Goal: Information Seeking & Learning: Check status

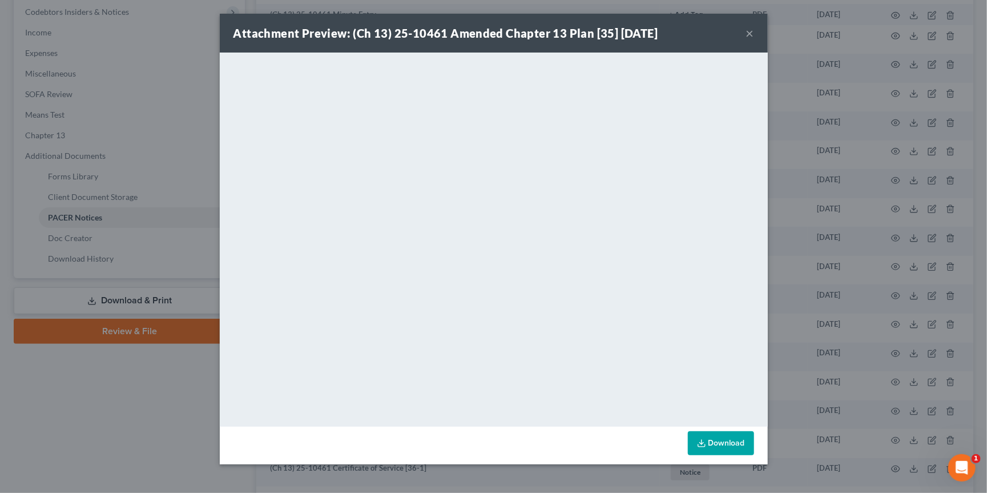
click at [146, 88] on div "Attachment Preview: (Ch 13) 25-10461 Amended Chapter 13 Plan [35] 07/29/2025 × …" at bounding box center [493, 246] width 987 height 493
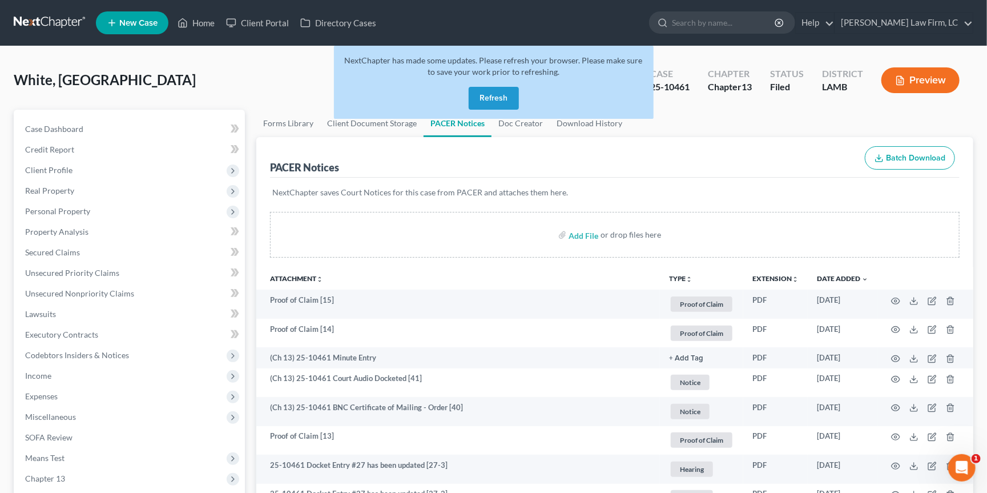
click at [59, 27] on link at bounding box center [50, 23] width 73 height 21
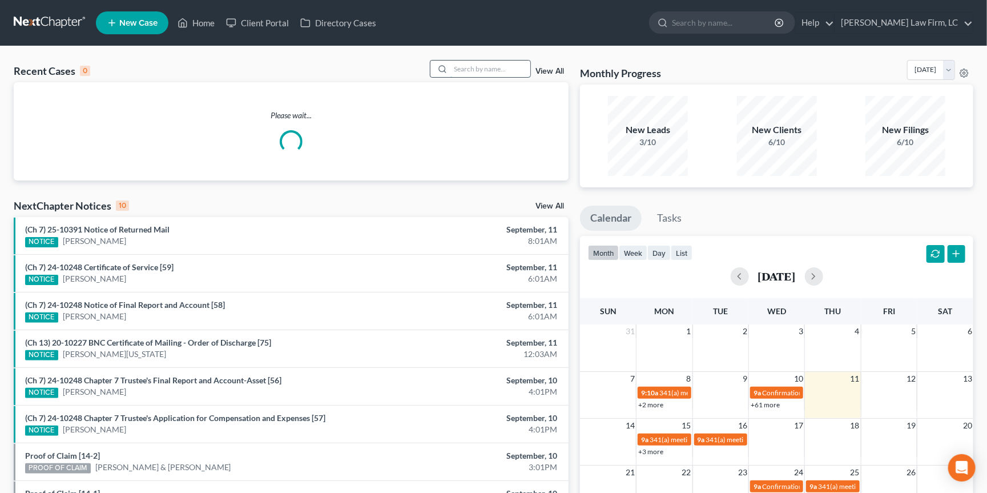
click at [477, 69] on input "search" at bounding box center [491, 69] width 80 height 17
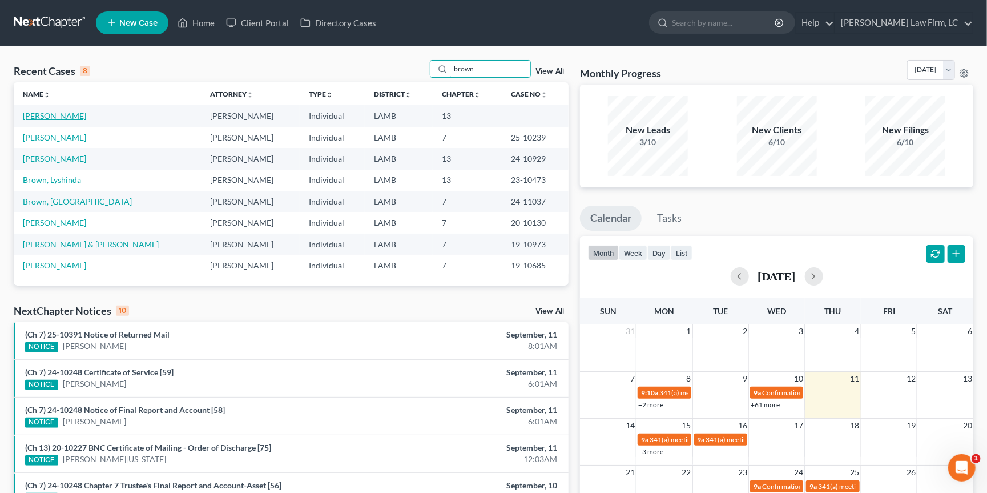
type input "brown"
click at [56, 119] on link "[PERSON_NAME]" at bounding box center [54, 116] width 63 height 10
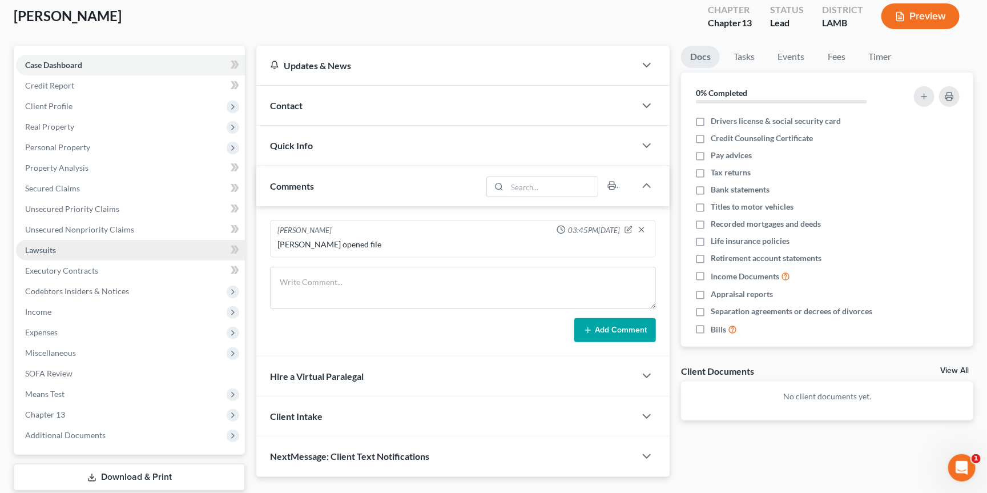
scroll to position [66, 0]
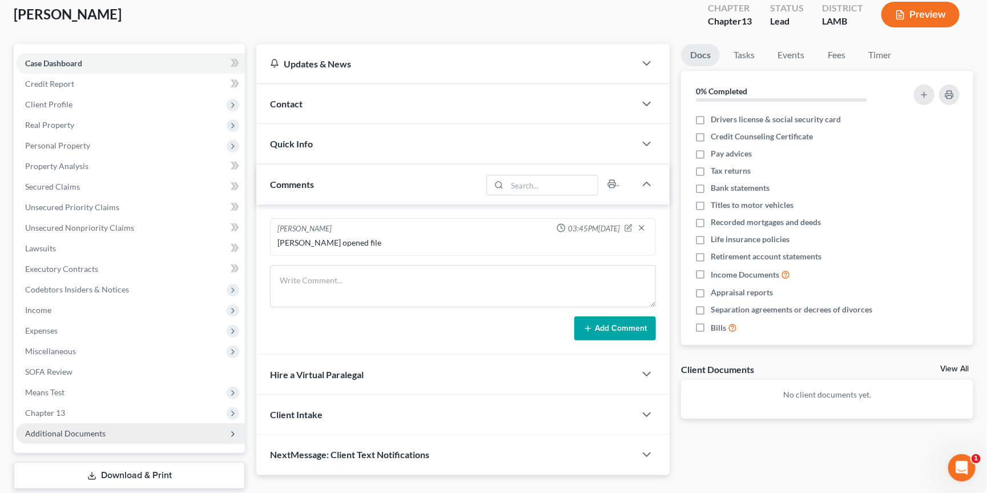
click at [107, 423] on span "Additional Documents" at bounding box center [130, 433] width 229 height 21
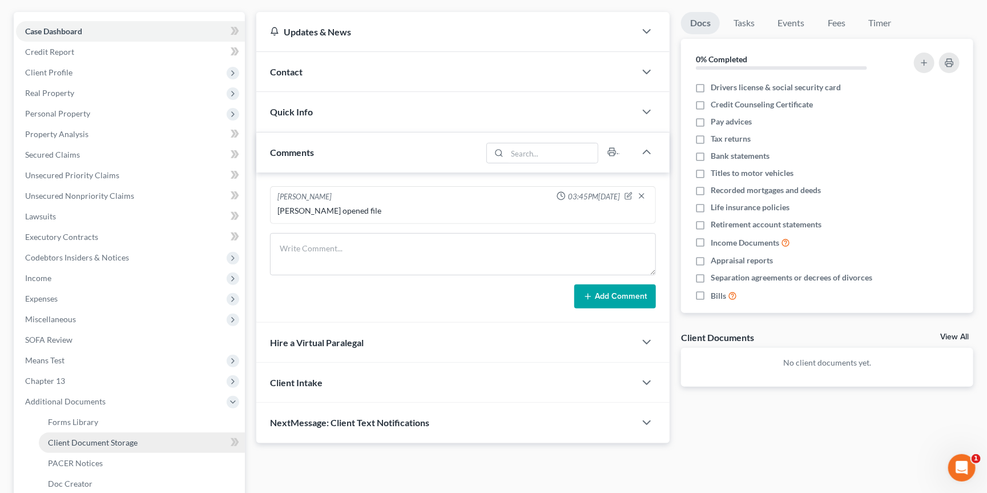
scroll to position [98, 0]
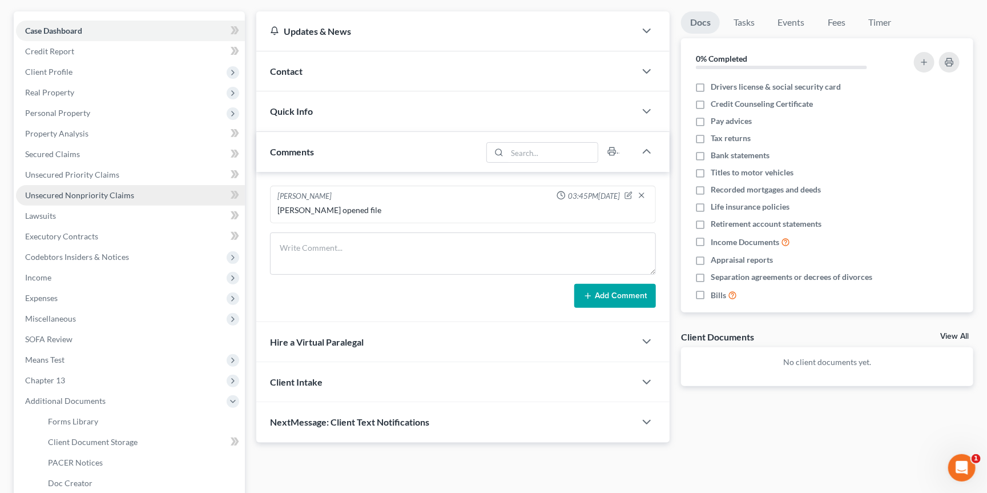
click at [108, 190] on span "Unsecured Nonpriority Claims" at bounding box center [79, 195] width 109 height 10
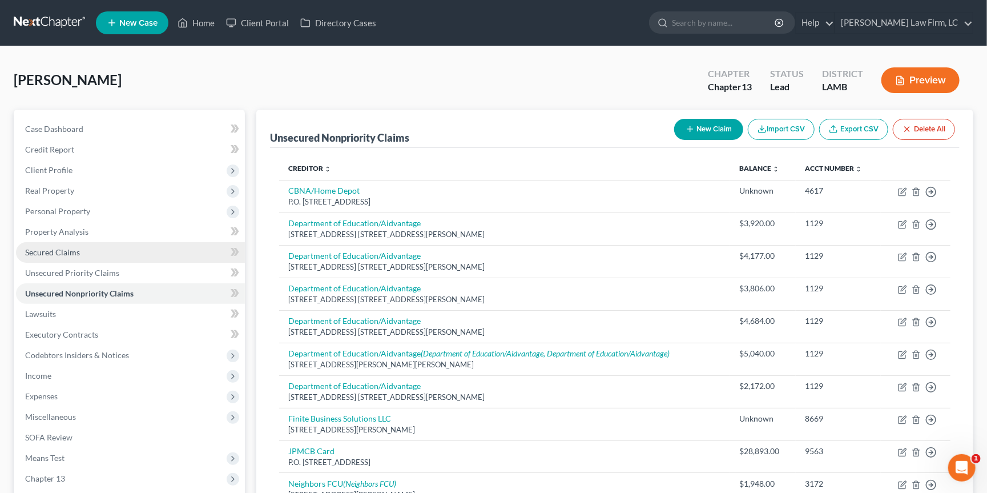
click at [156, 256] on link "Secured Claims" at bounding box center [130, 252] width 229 height 21
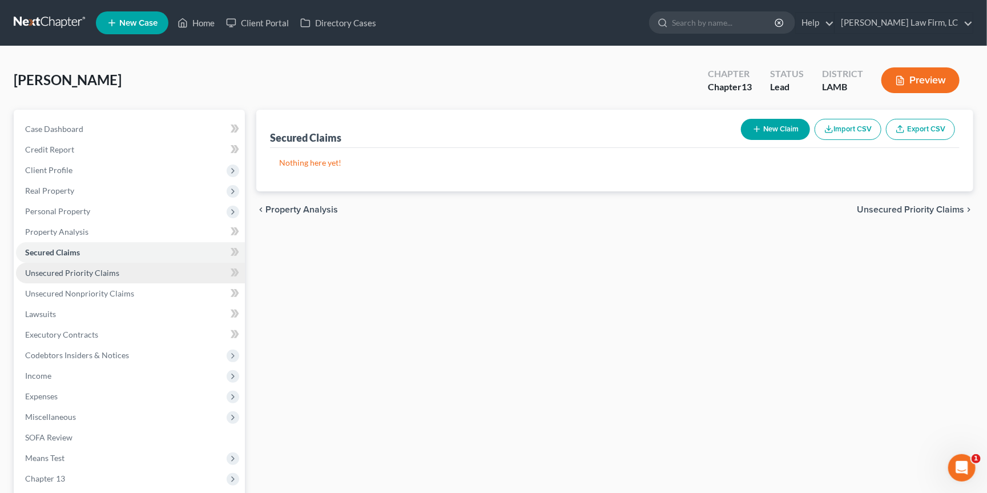
click at [146, 268] on link "Unsecured Priority Claims" at bounding box center [130, 273] width 229 height 21
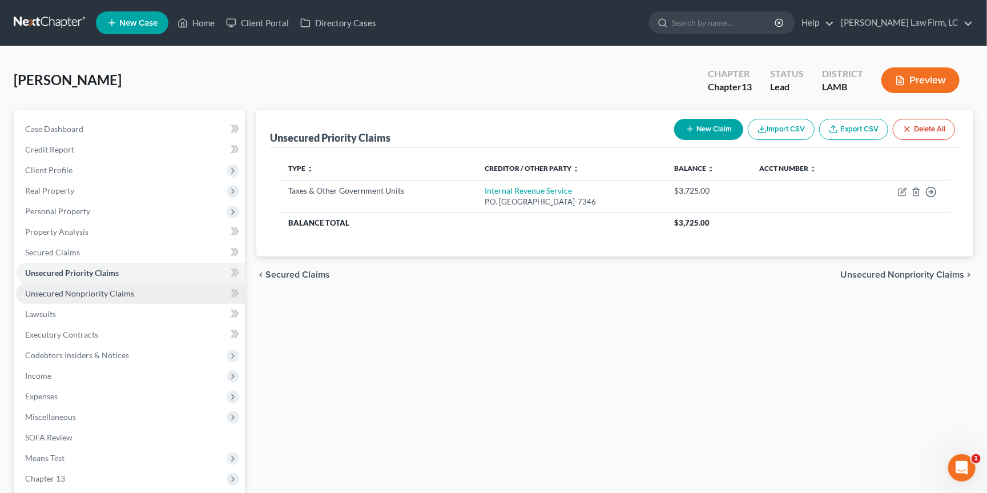
click at [154, 287] on link "Unsecured Nonpriority Claims" at bounding box center [130, 293] width 229 height 21
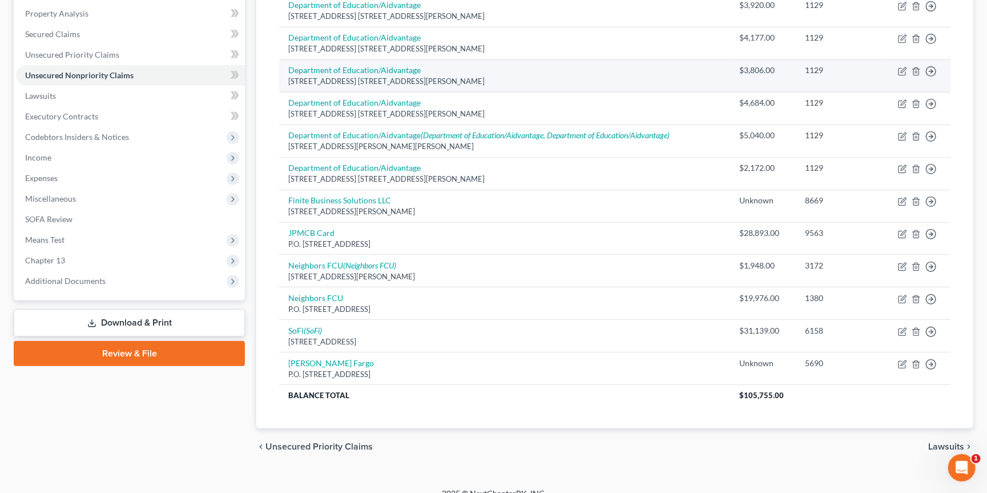
scroll to position [218, 0]
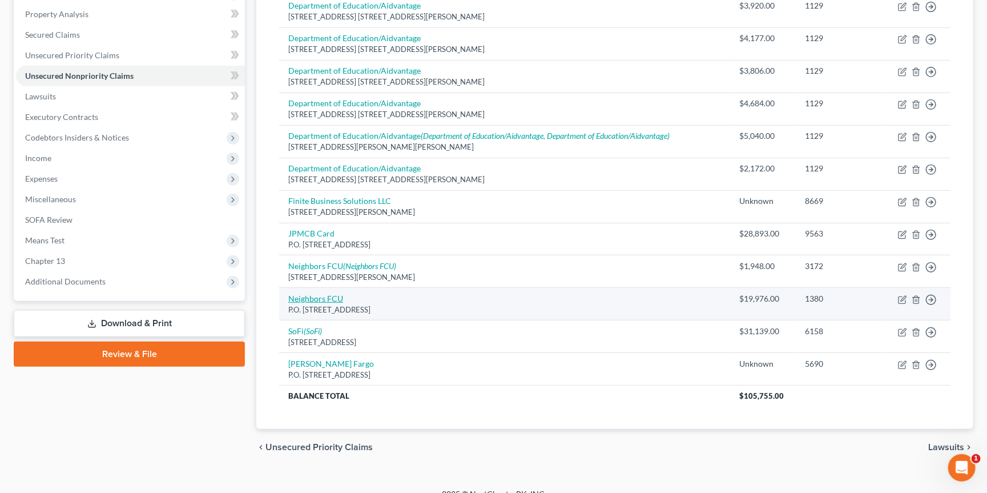
click at [326, 294] on link "Neighbors FCU" at bounding box center [315, 299] width 55 height 10
select select "19"
select select "2"
select select "0"
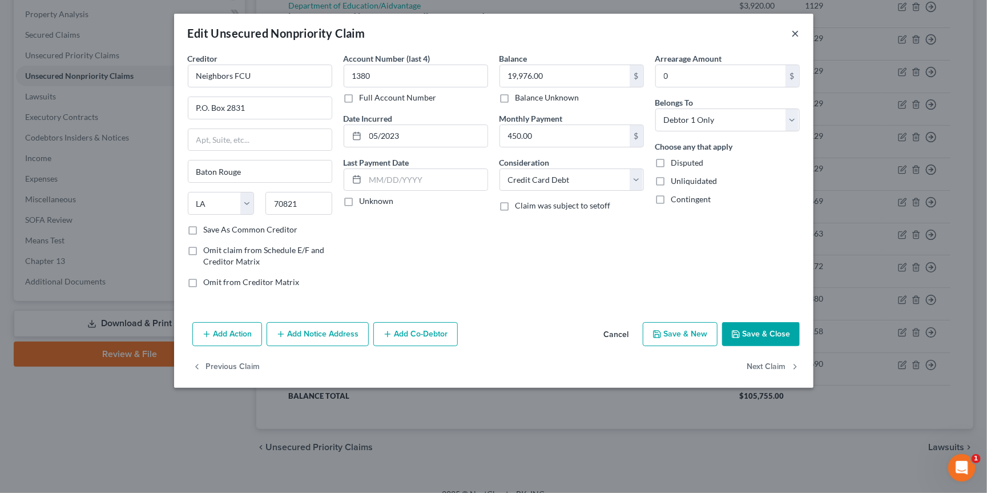
click at [793, 28] on button "×" at bounding box center [796, 33] width 8 height 14
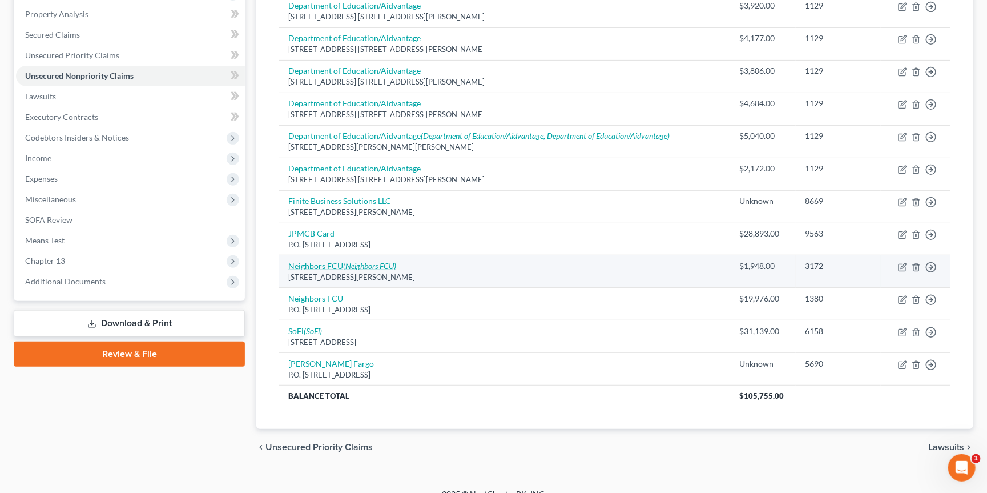
click at [388, 261] on icon "(Neighbors FCU)" at bounding box center [369, 266] width 53 height 10
select select "19"
select select "2"
select select "0"
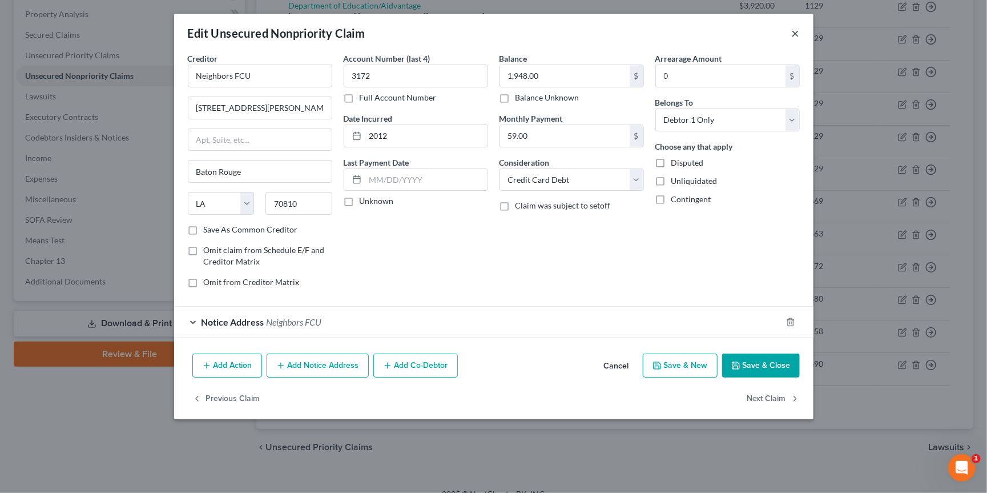
click at [797, 34] on button "×" at bounding box center [796, 33] width 8 height 14
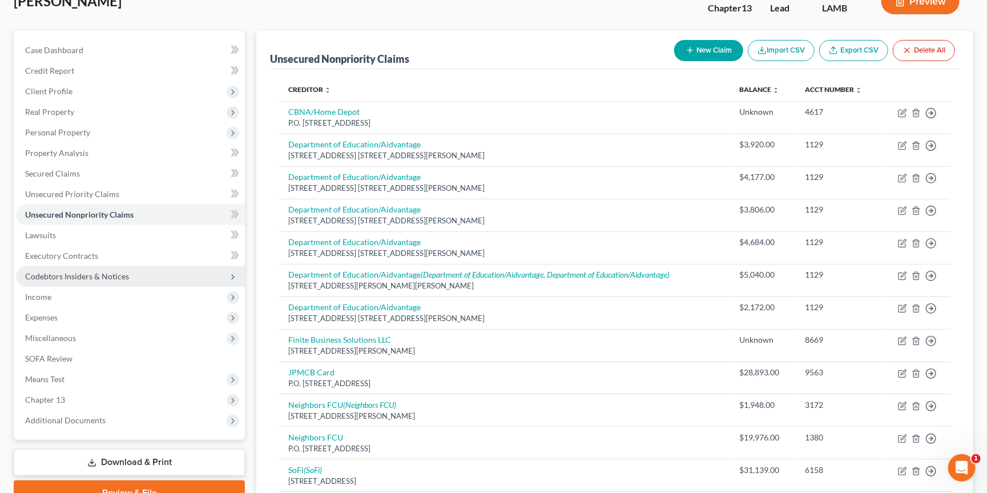
scroll to position [71, 0]
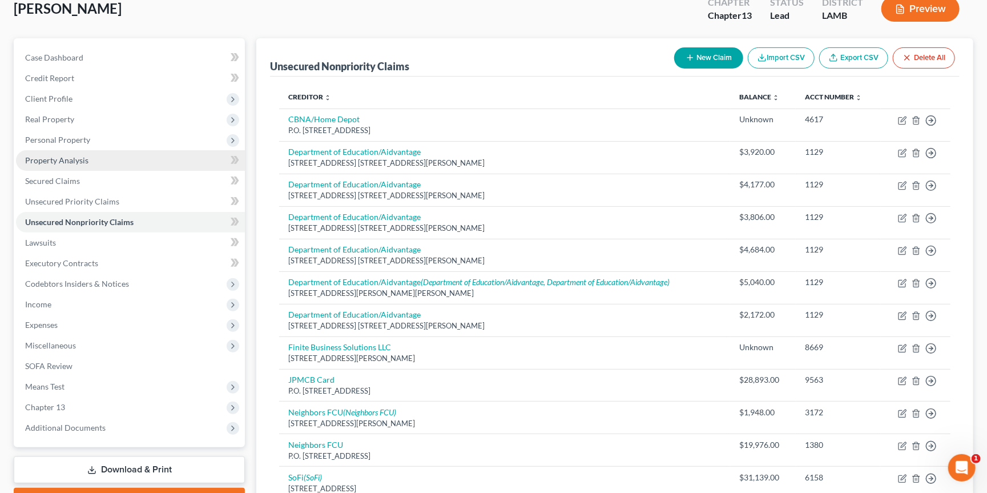
click at [157, 155] on link "Property Analysis" at bounding box center [130, 160] width 229 height 21
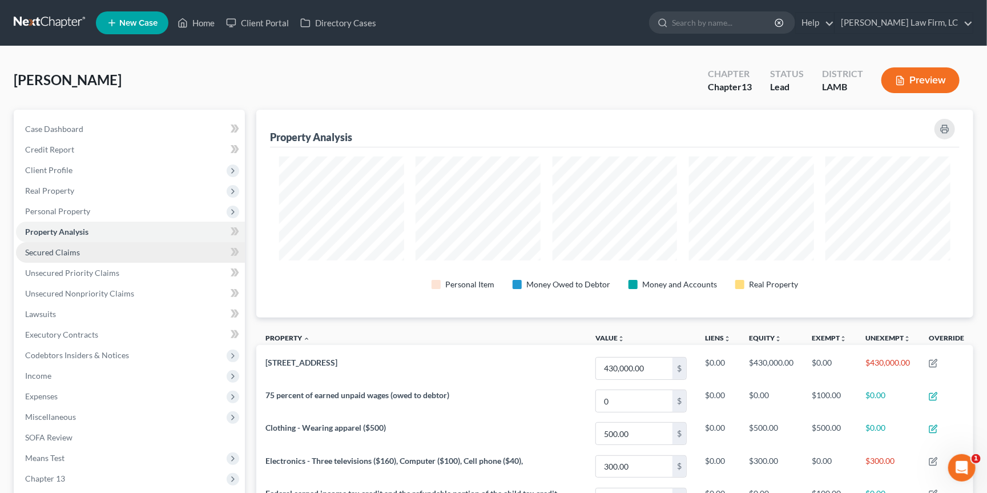
click at [105, 251] on link "Secured Claims" at bounding box center [130, 252] width 229 height 21
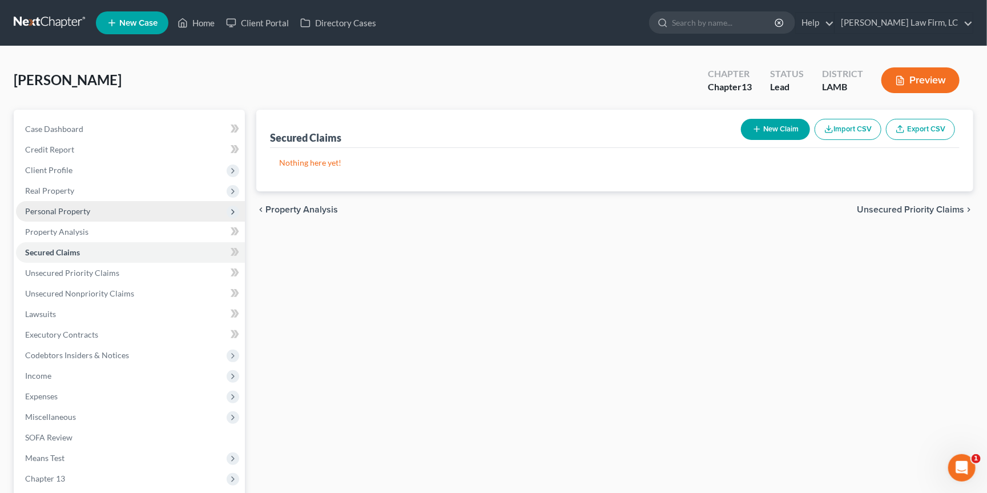
click at [127, 210] on span "Personal Property" at bounding box center [130, 211] width 229 height 21
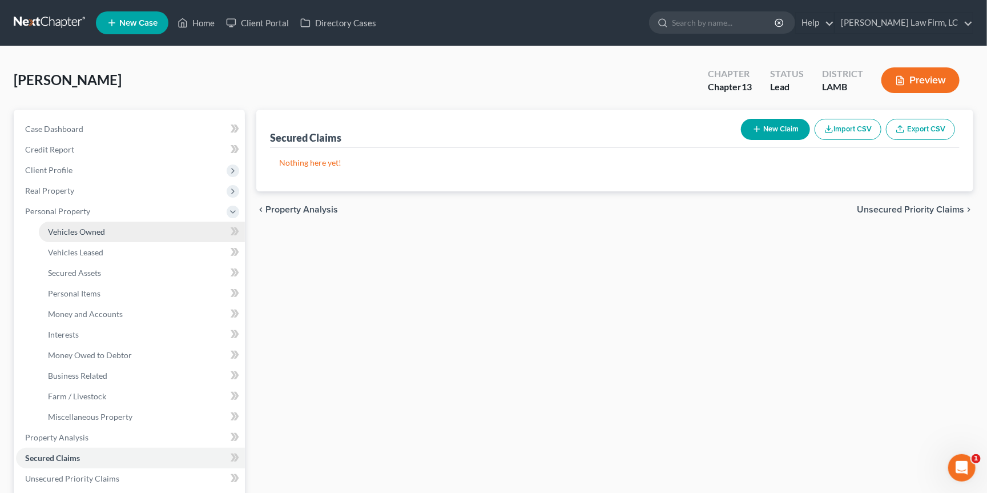
click at [138, 229] on link "Vehicles Owned" at bounding box center [142, 232] width 206 height 21
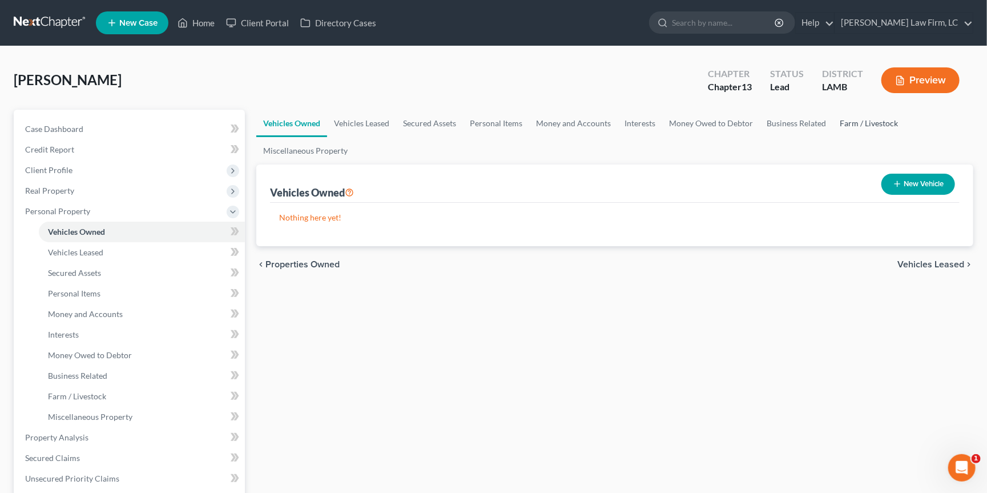
click at [855, 124] on link "Farm / Livestock" at bounding box center [869, 123] width 72 height 27
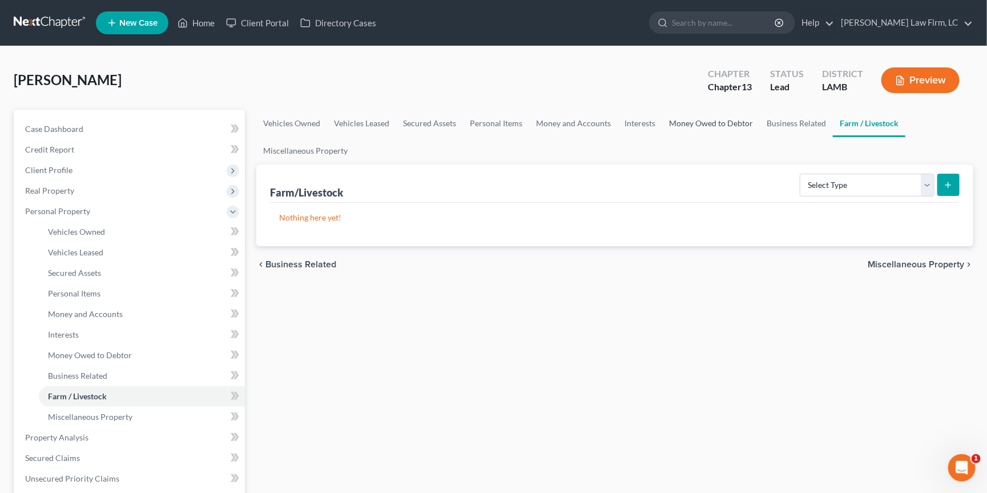
click at [715, 131] on link "Money Owed to Debtor" at bounding box center [711, 123] width 98 height 27
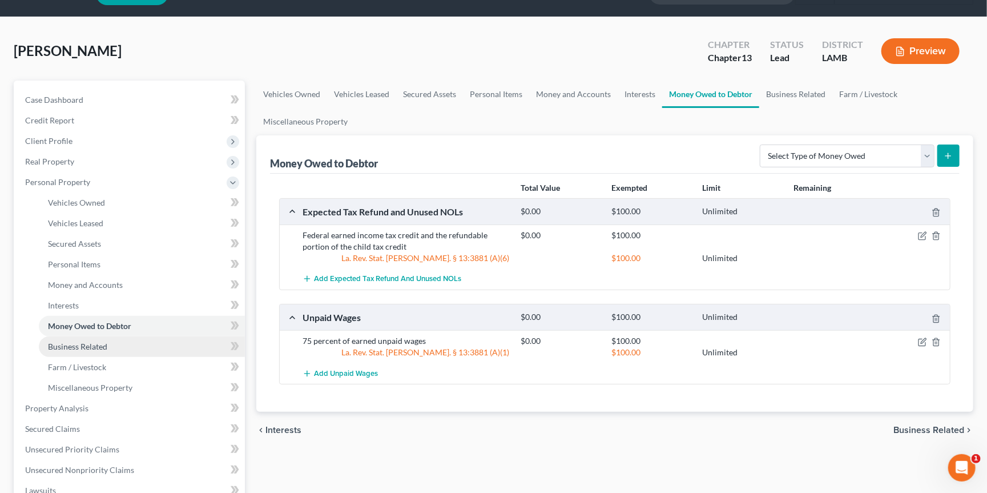
scroll to position [32, 0]
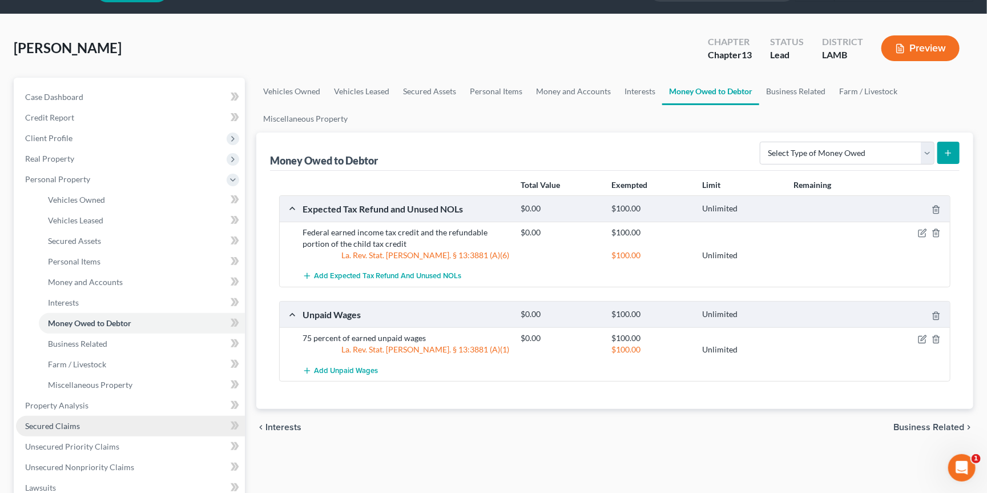
click at [135, 417] on link "Secured Claims" at bounding box center [130, 426] width 229 height 21
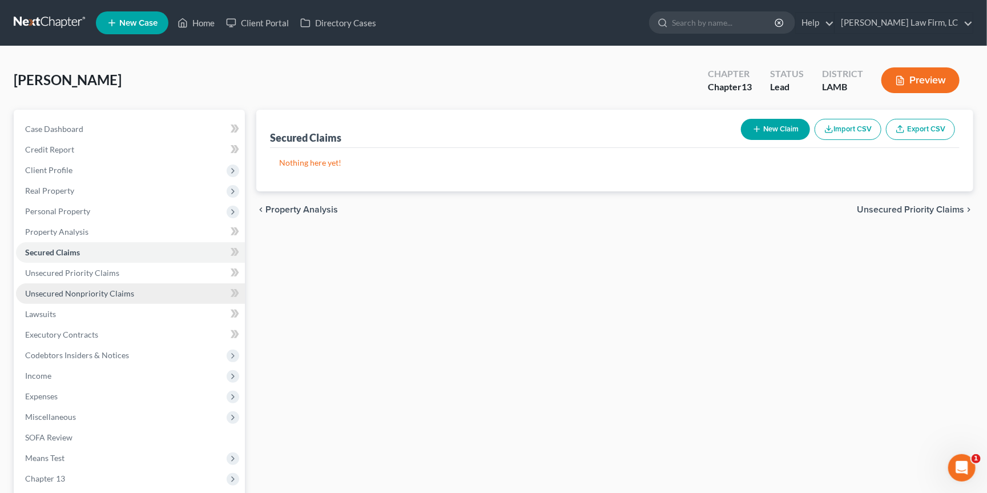
click at [156, 292] on link "Unsecured Nonpriority Claims" at bounding box center [130, 293] width 229 height 21
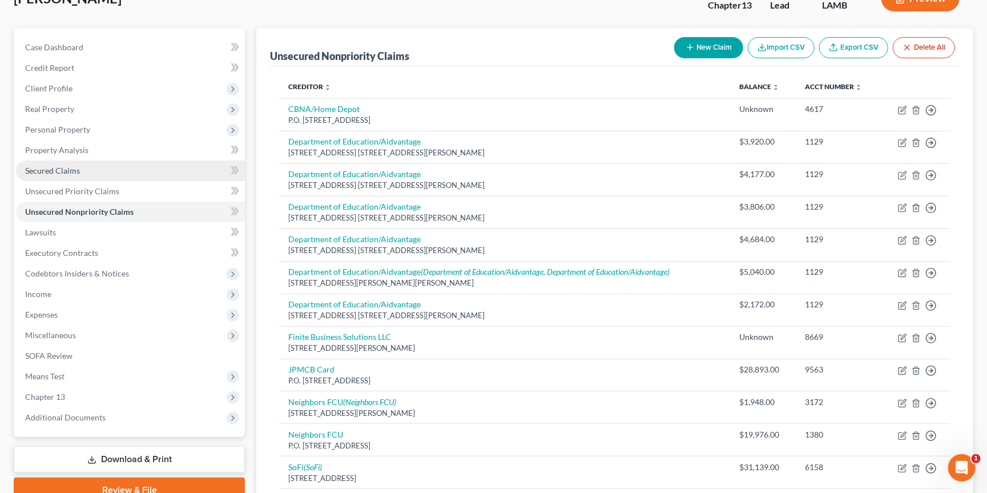
scroll to position [82, 0]
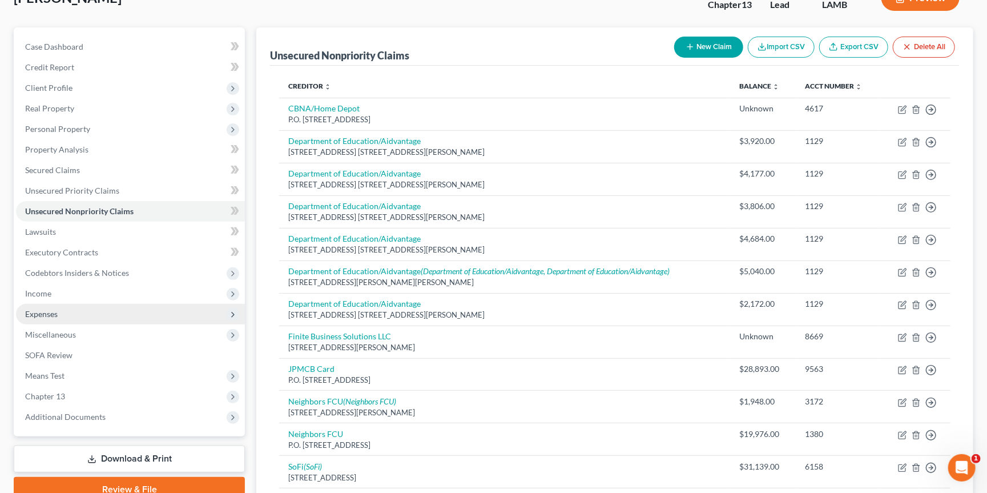
click at [119, 304] on span "Expenses" at bounding box center [130, 314] width 229 height 21
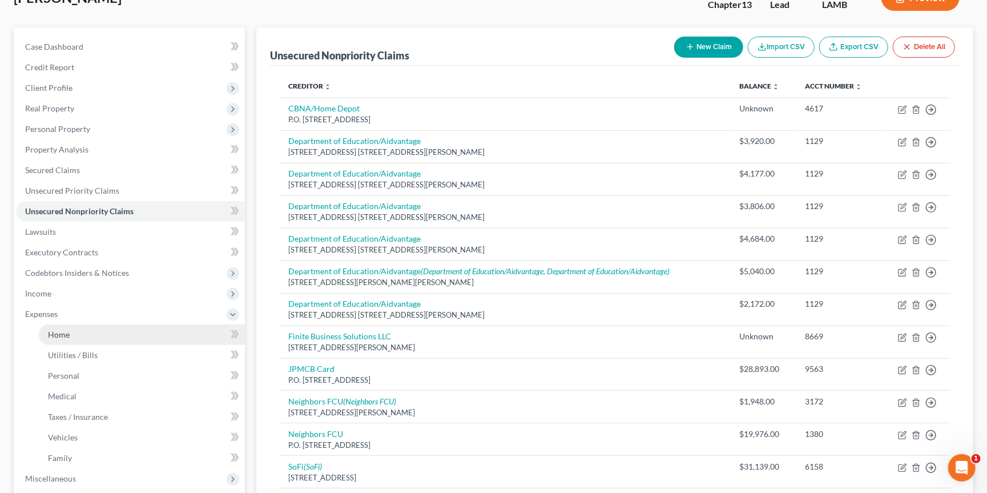
click at [150, 324] on link "Home" at bounding box center [142, 334] width 206 height 21
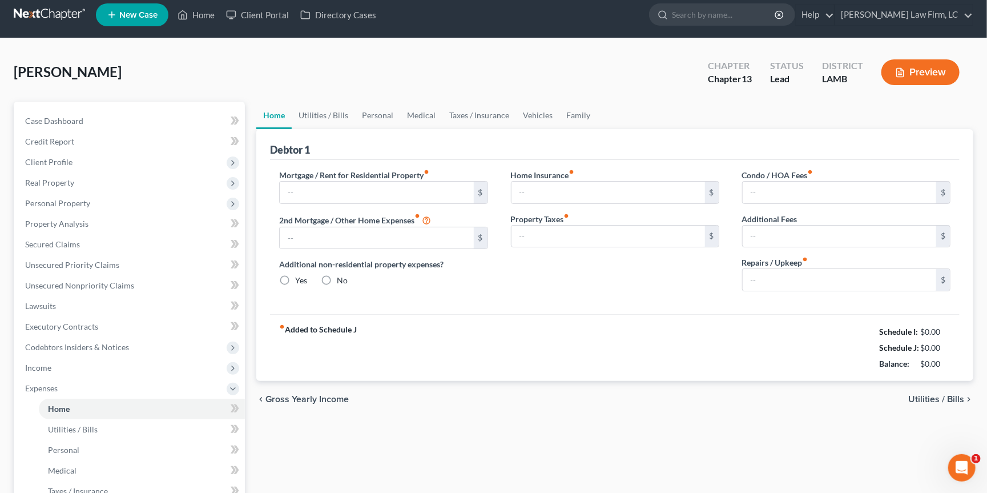
type input "2,418.00"
type input "0.00"
radio input "true"
type input "0.00"
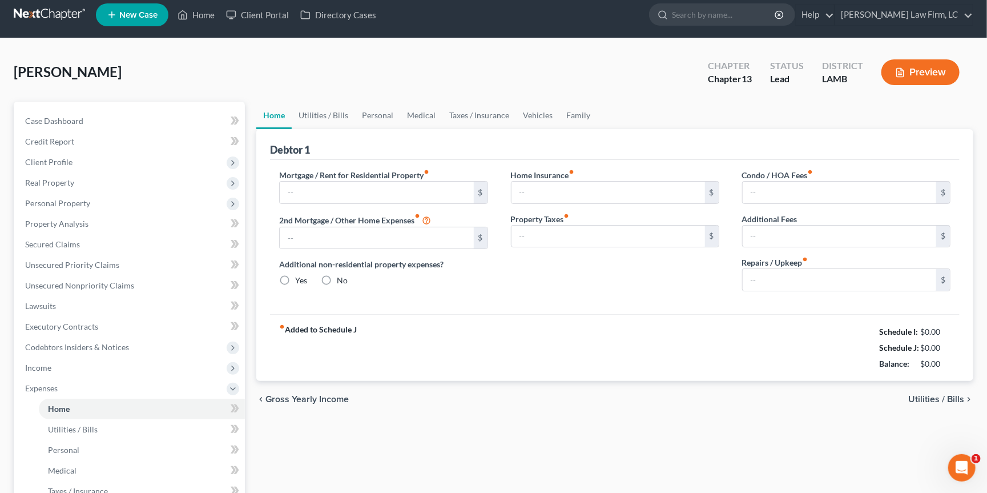
type input "0.00"
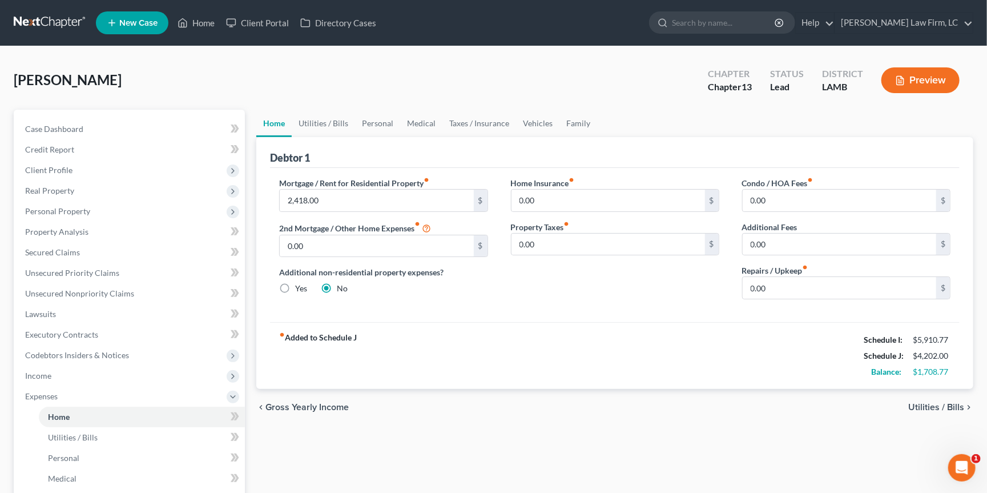
click at [51, 13] on link at bounding box center [50, 23] width 73 height 21
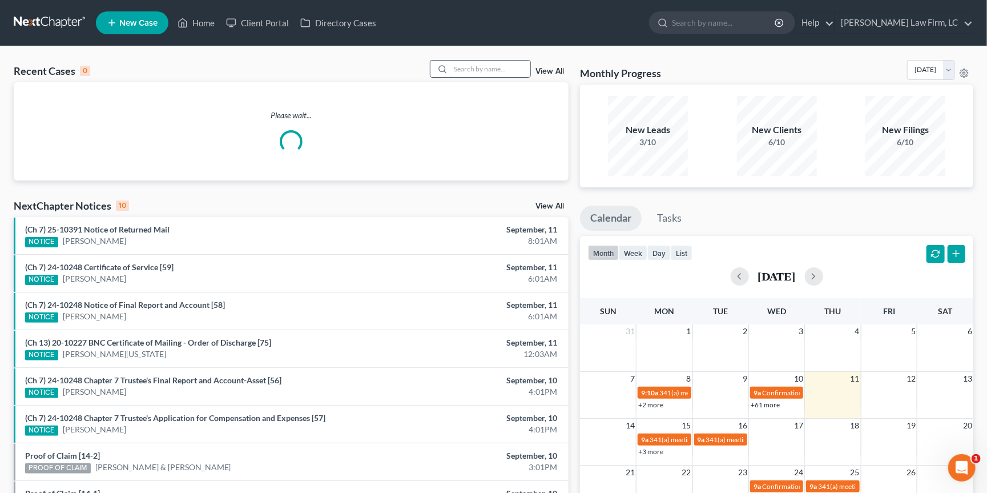
click at [480, 66] on input "search" at bounding box center [491, 69] width 80 height 17
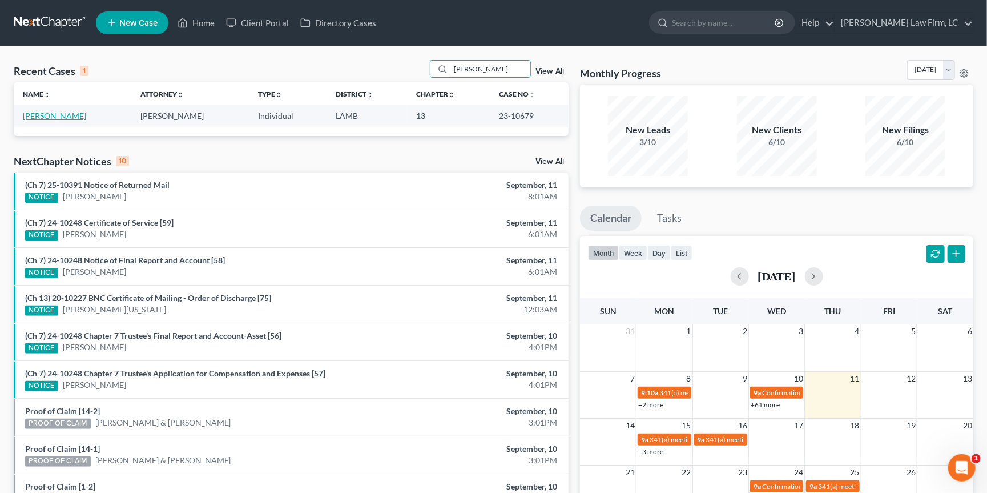
type input "WIlcher"
click at [57, 117] on link "[PERSON_NAME]" at bounding box center [54, 116] width 63 height 10
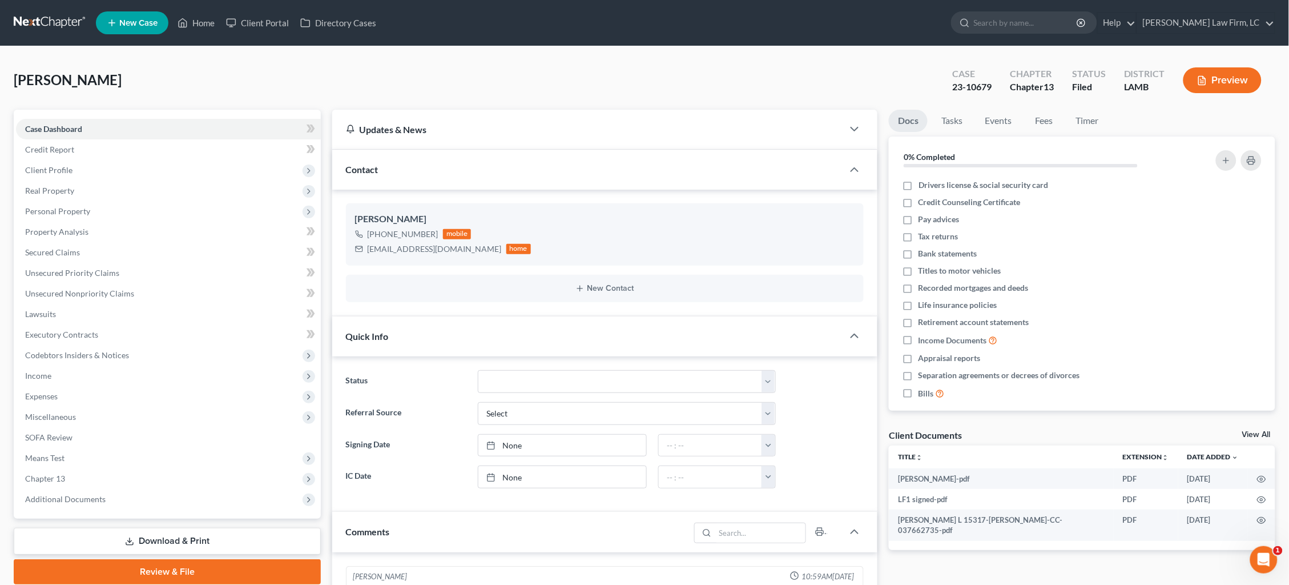
click at [51, 29] on link at bounding box center [50, 23] width 73 height 21
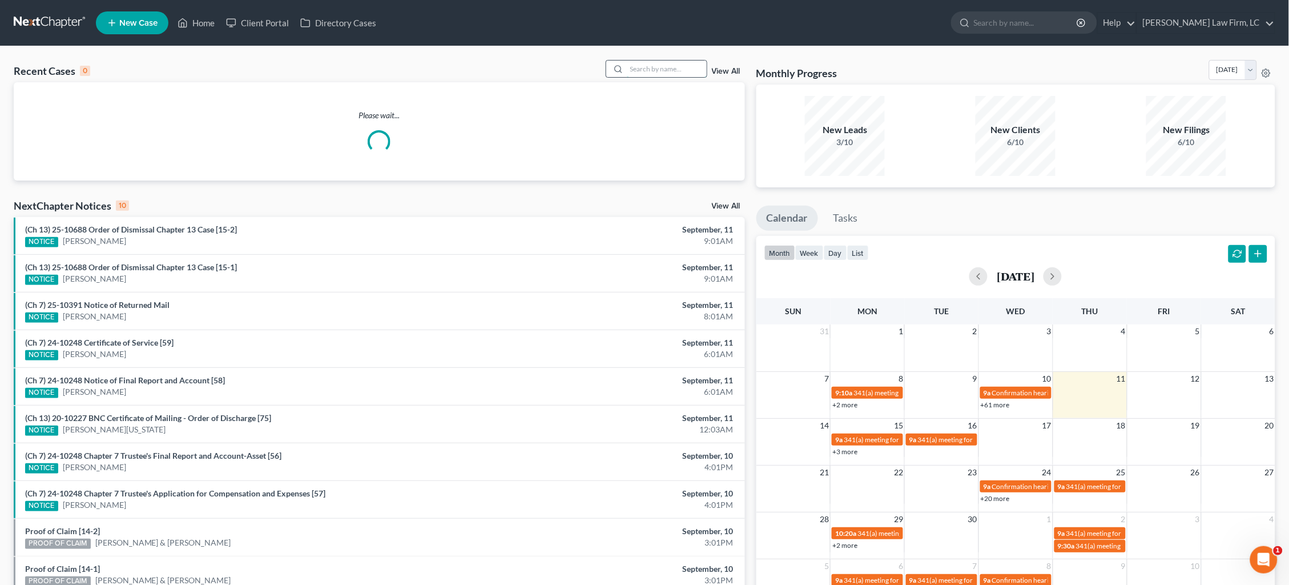
click at [646, 63] on input "search" at bounding box center [667, 69] width 80 height 17
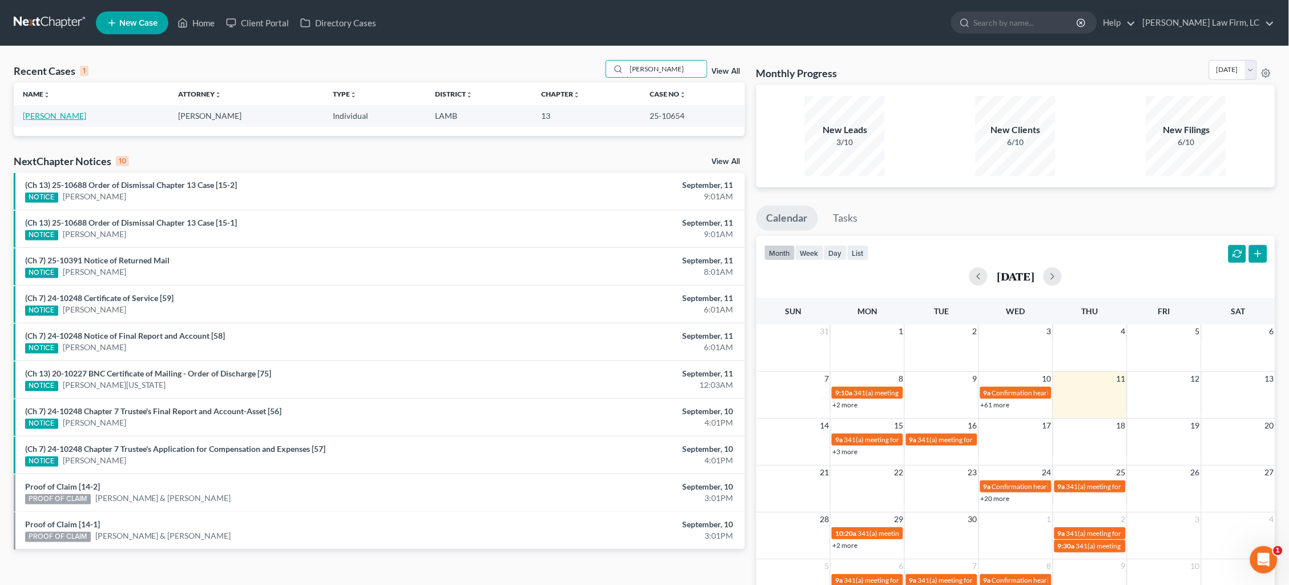
type input "Cramer"
click at [31, 115] on link "[PERSON_NAME]" at bounding box center [54, 116] width 63 height 10
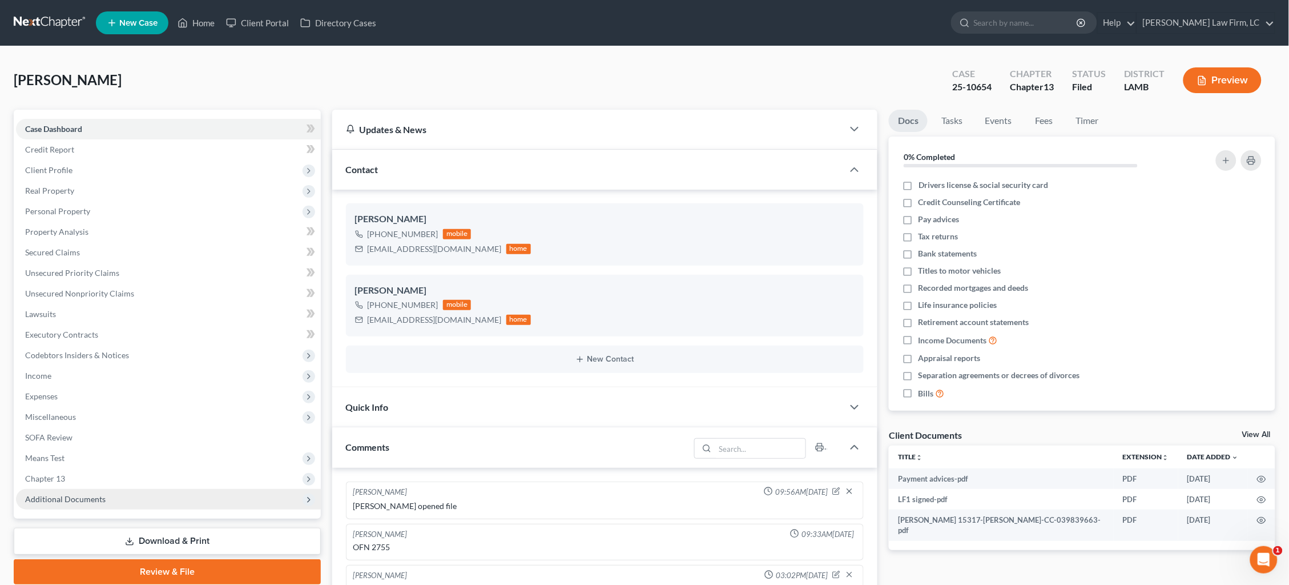
click at [89, 493] on span "Additional Documents" at bounding box center [168, 499] width 305 height 21
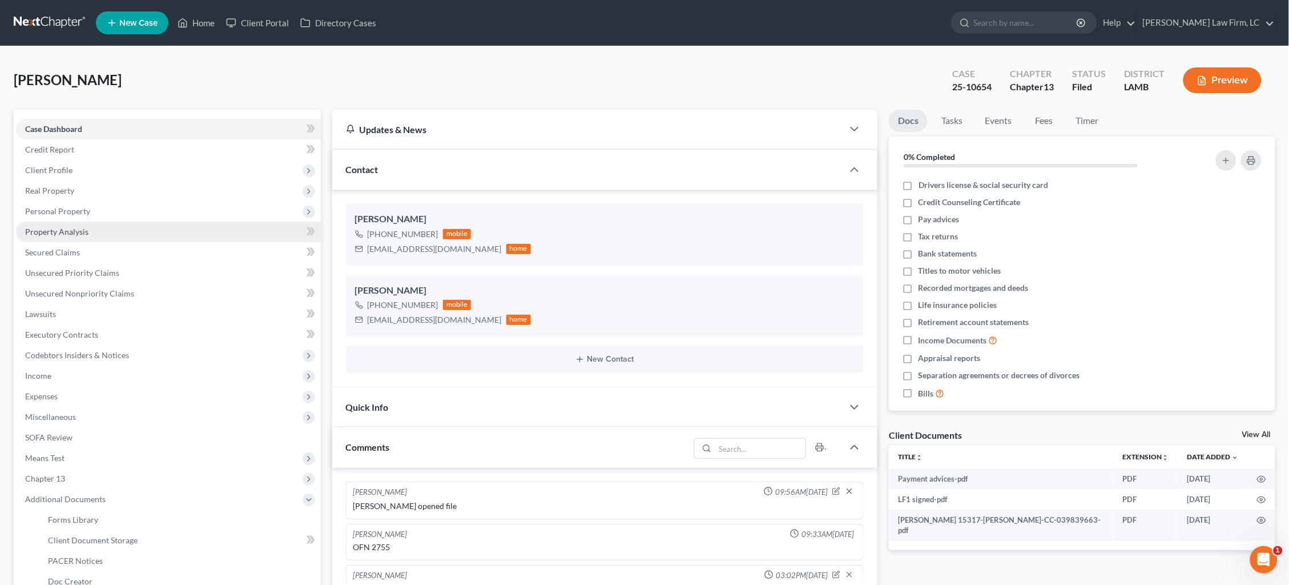
click at [86, 227] on span "Property Analysis" at bounding box center [56, 232] width 63 height 10
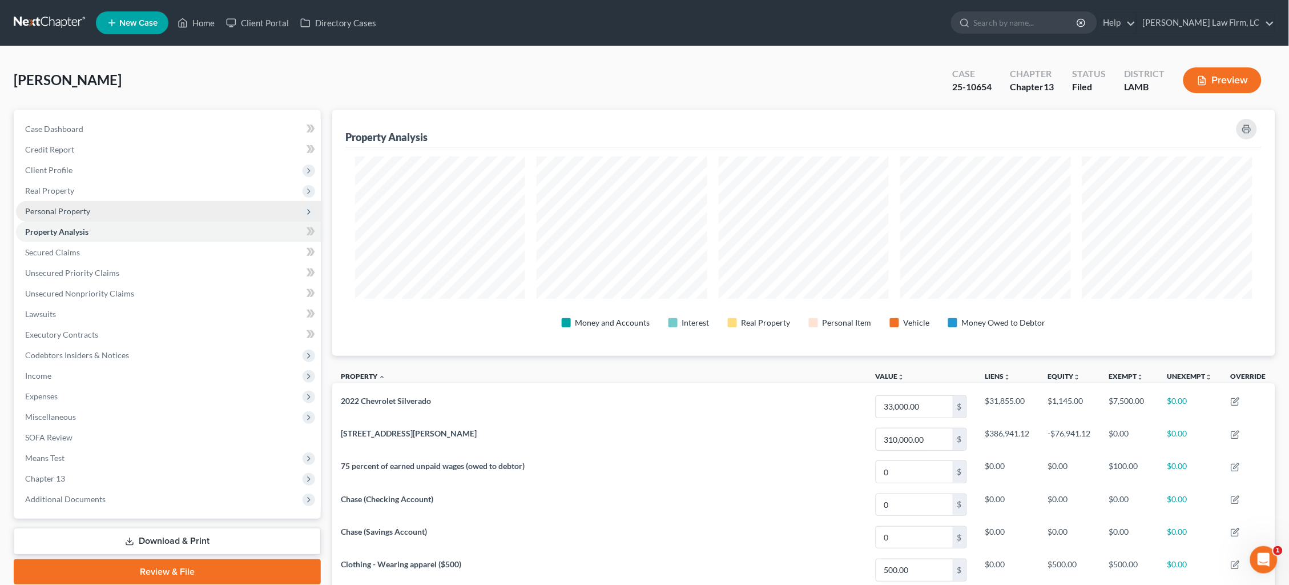
scroll to position [246, 943]
click at [85, 211] on span "Personal Property" at bounding box center [57, 211] width 65 height 10
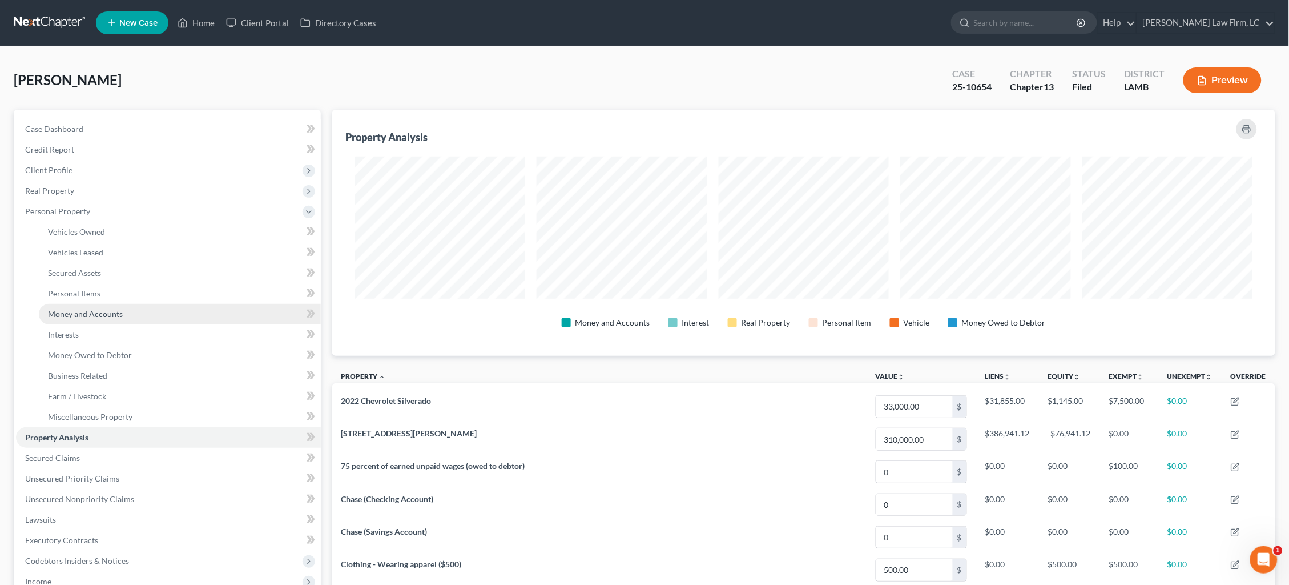
click at [97, 309] on span "Money and Accounts" at bounding box center [85, 314] width 75 height 10
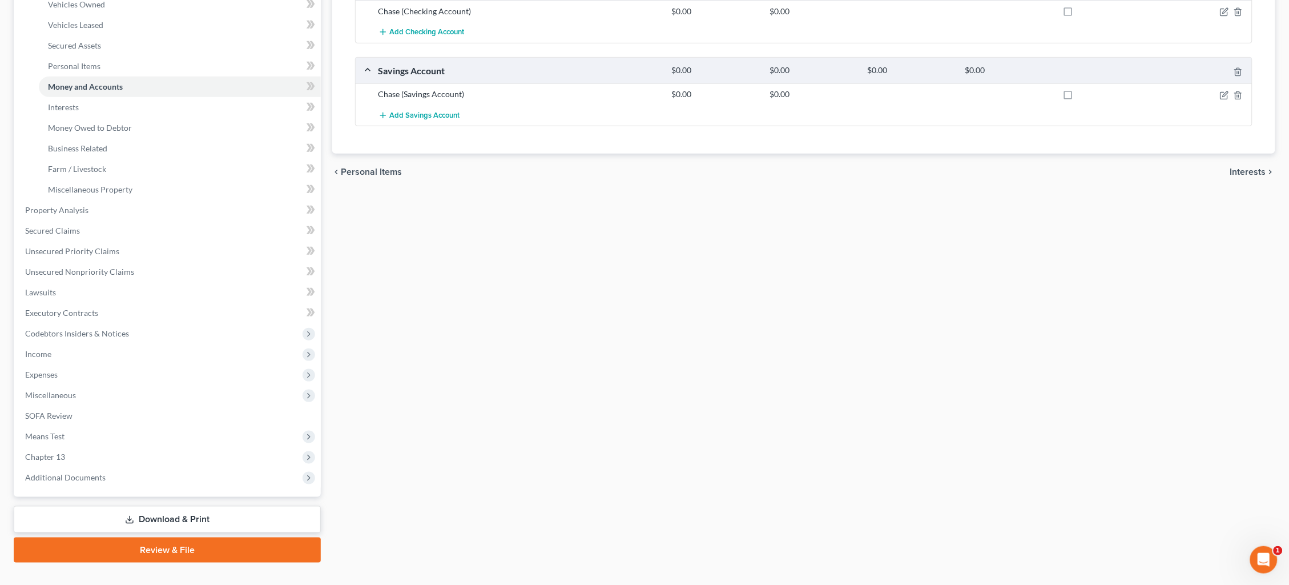
scroll to position [226, 0]
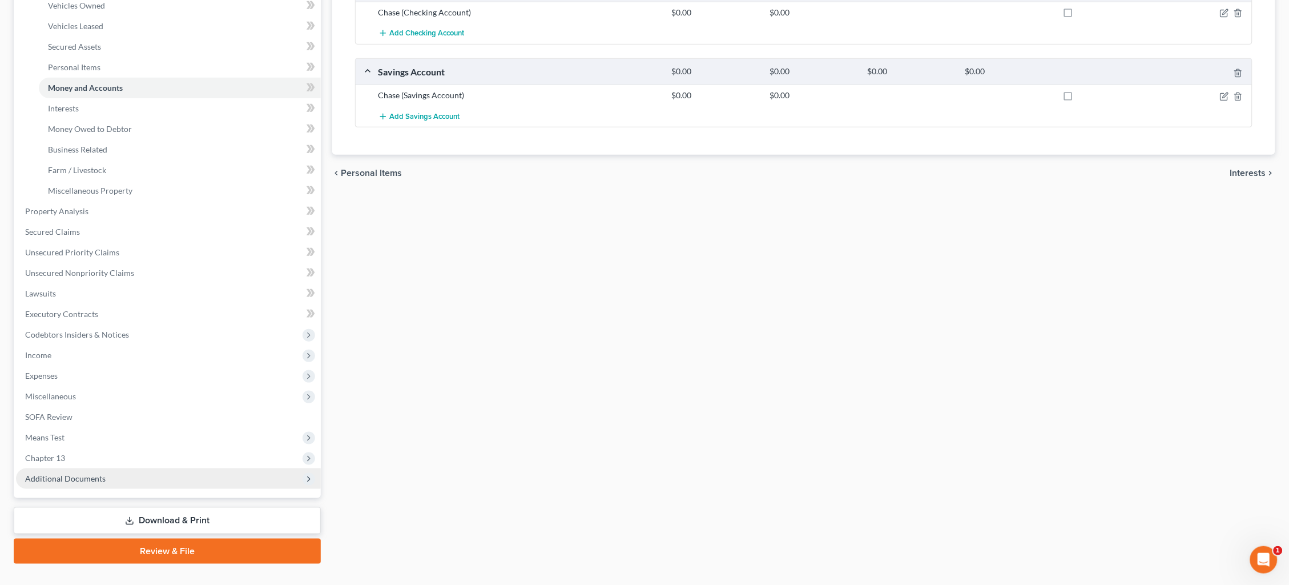
click at [176, 468] on span "Additional Documents" at bounding box center [168, 478] width 305 height 21
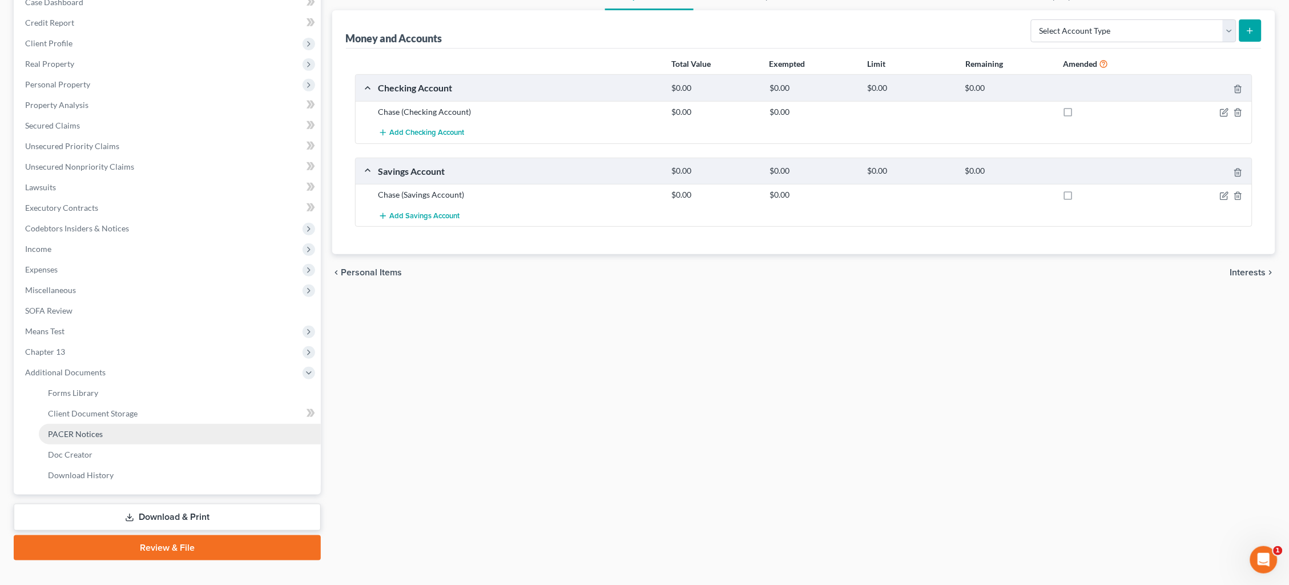
click at [160, 424] on link "PACER Notices" at bounding box center [180, 434] width 282 height 21
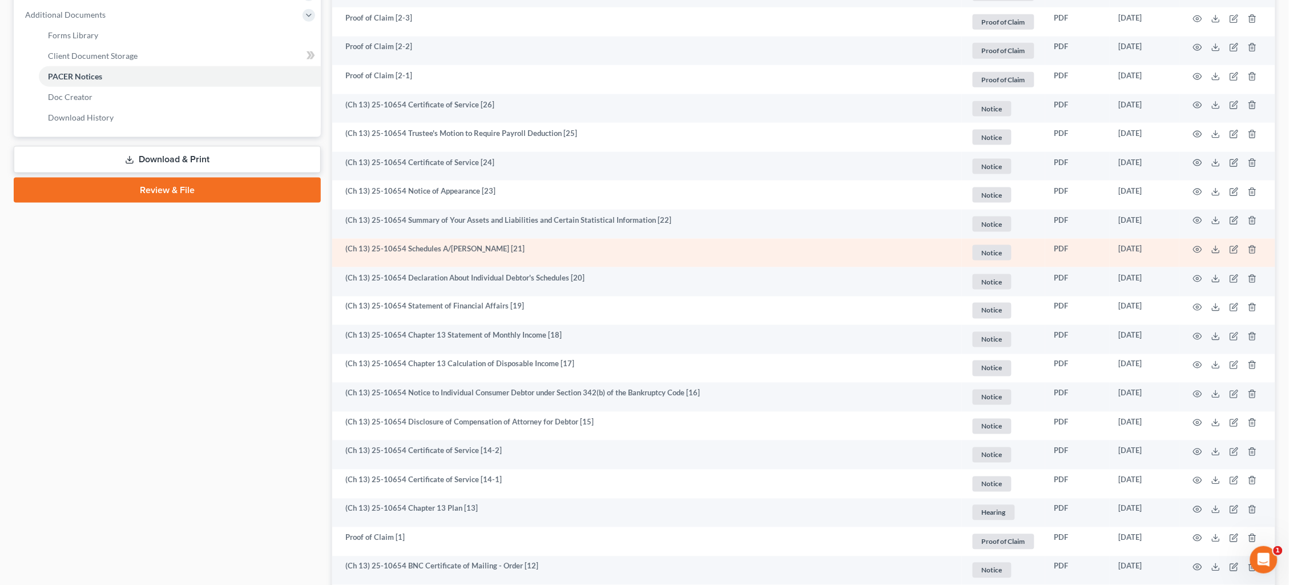
scroll to position [490, 0]
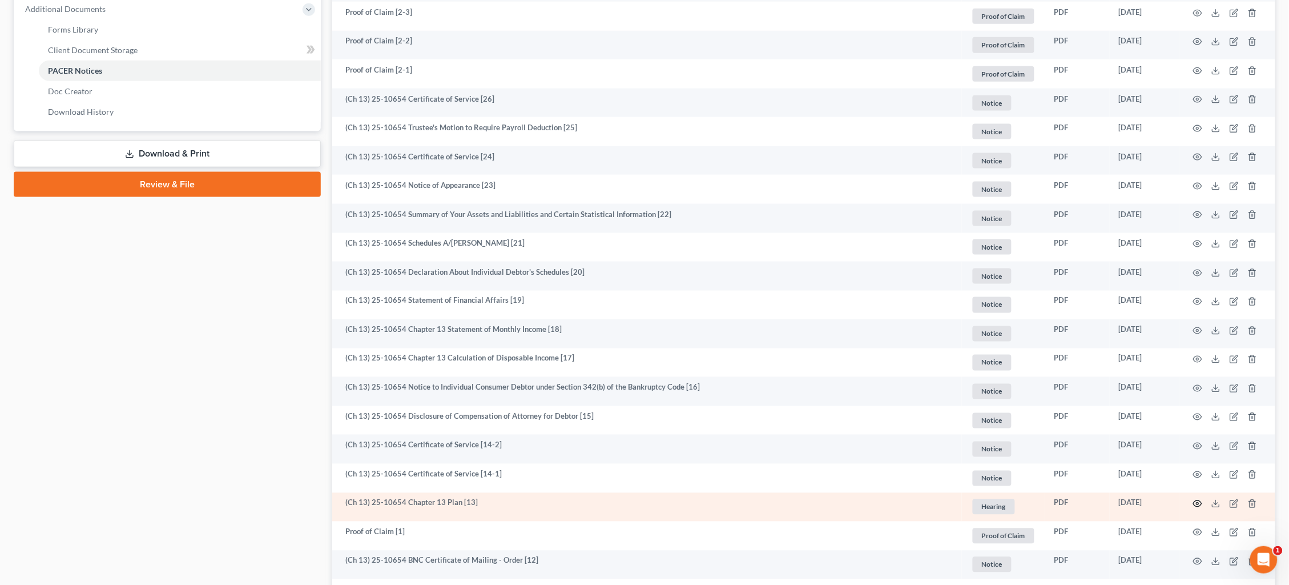
click at [1197, 499] on icon "button" at bounding box center [1197, 503] width 9 height 9
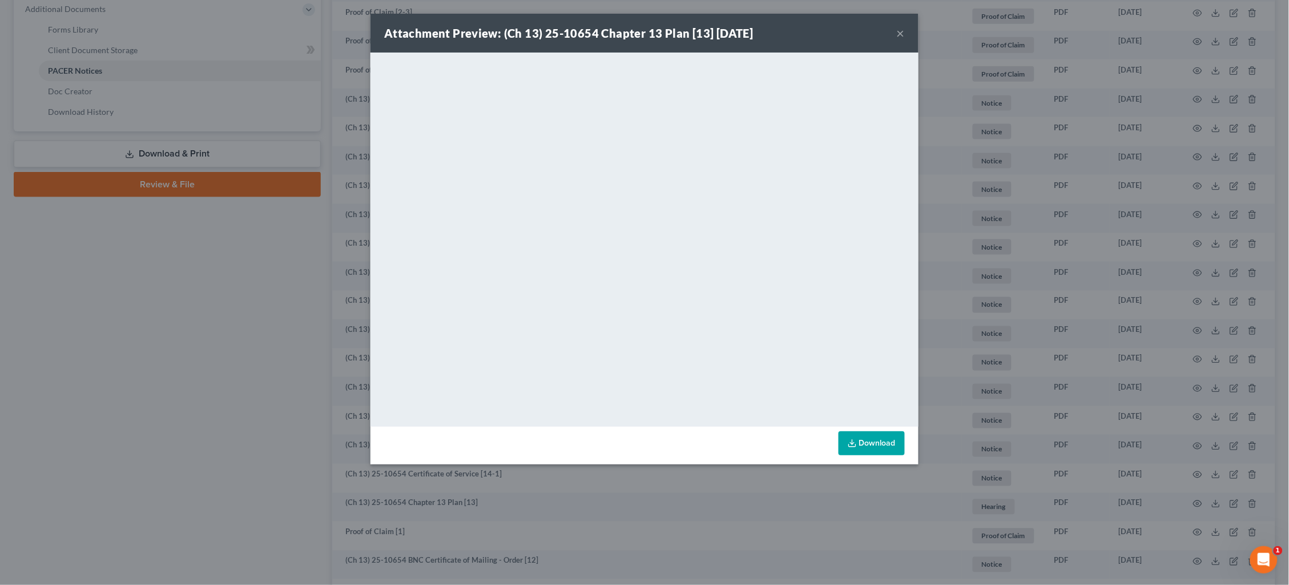
drag, startPoint x: 900, startPoint y: 28, endPoint x: 907, endPoint y: 43, distance: 16.6
click at [900, 28] on button "×" at bounding box center [901, 33] width 8 height 14
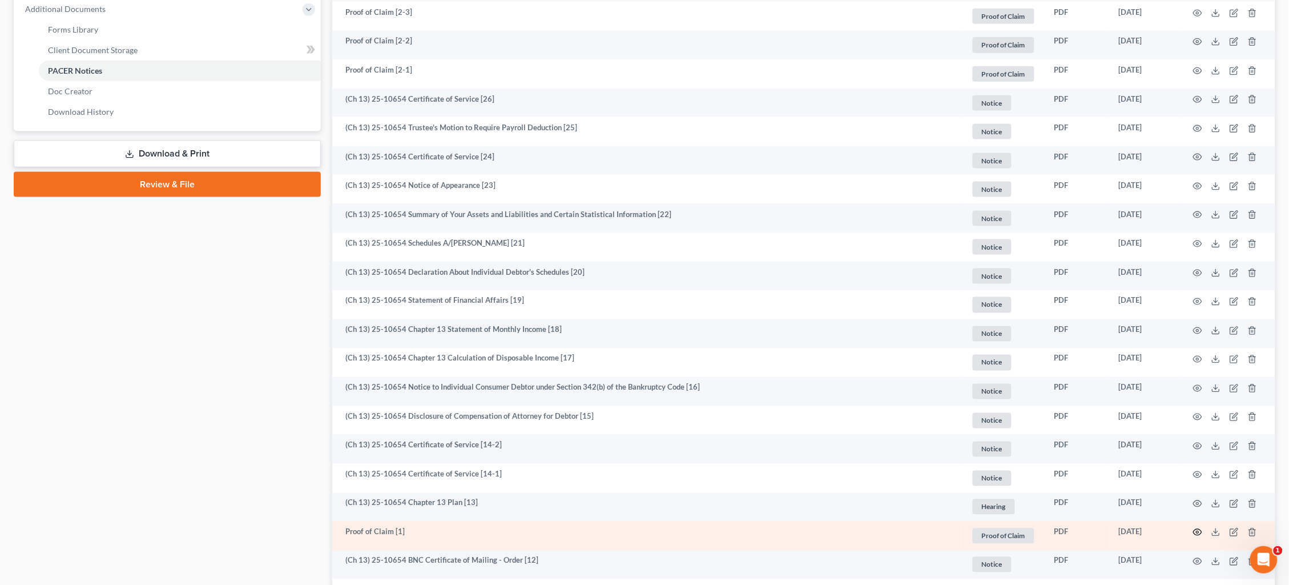
click at [1197, 528] on icon "button" at bounding box center [1197, 532] width 9 height 9
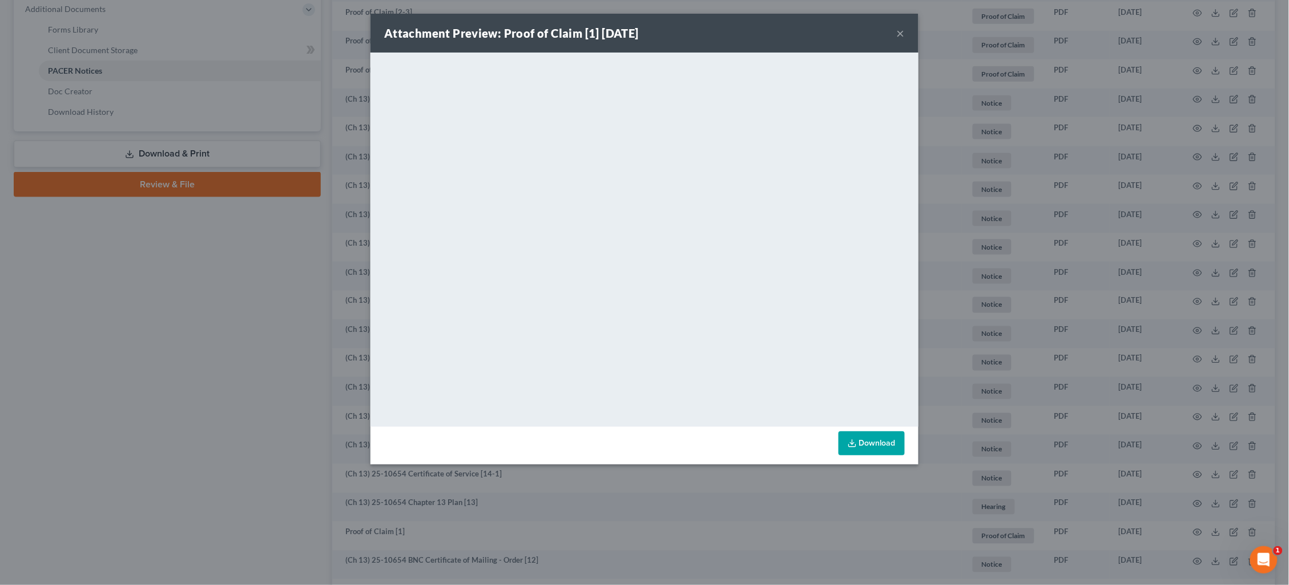
drag, startPoint x: 900, startPoint y: 36, endPoint x: 909, endPoint y: 44, distance: 12.1
click at [900, 36] on button "×" at bounding box center [901, 33] width 8 height 14
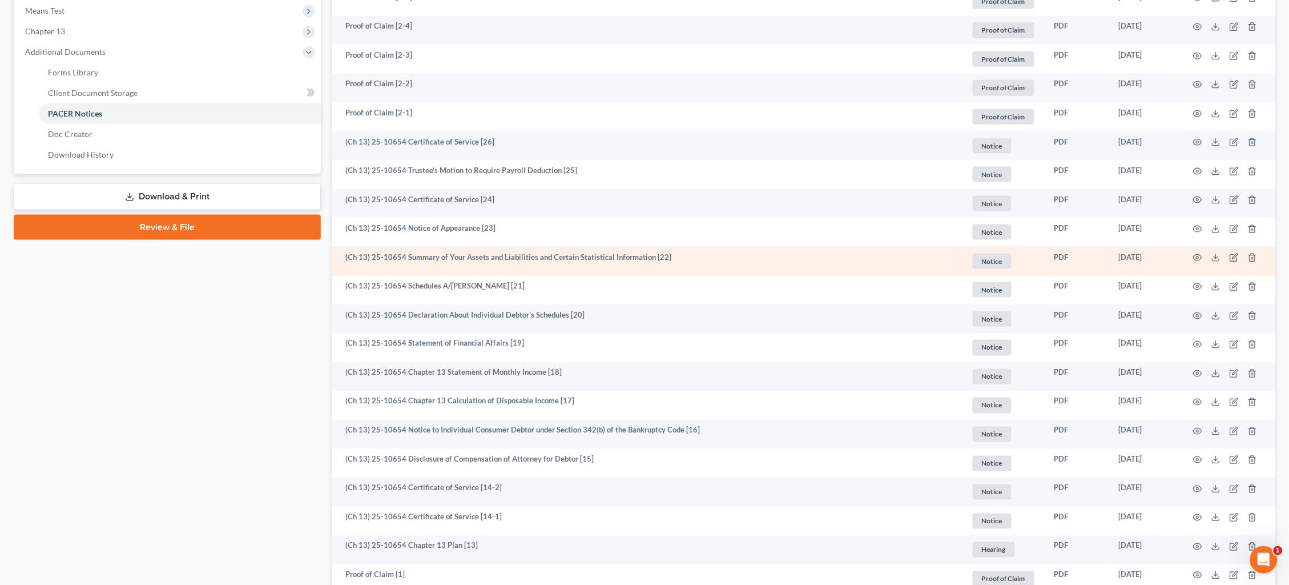
scroll to position [446, 0]
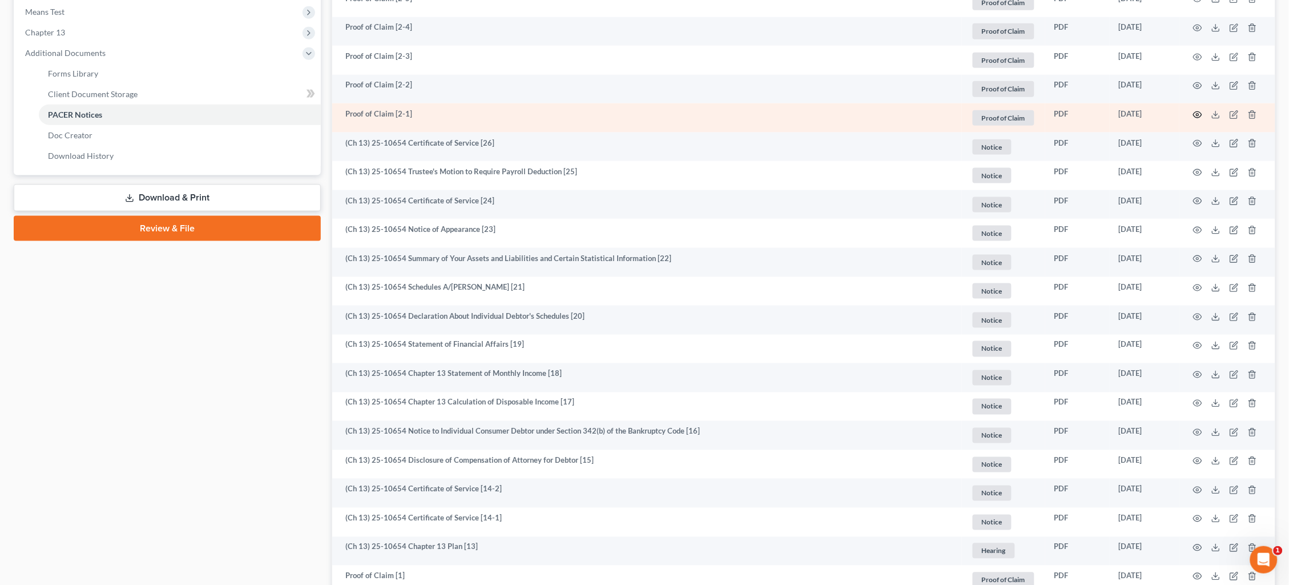
click at [1195, 111] on icon "button" at bounding box center [1198, 114] width 9 height 6
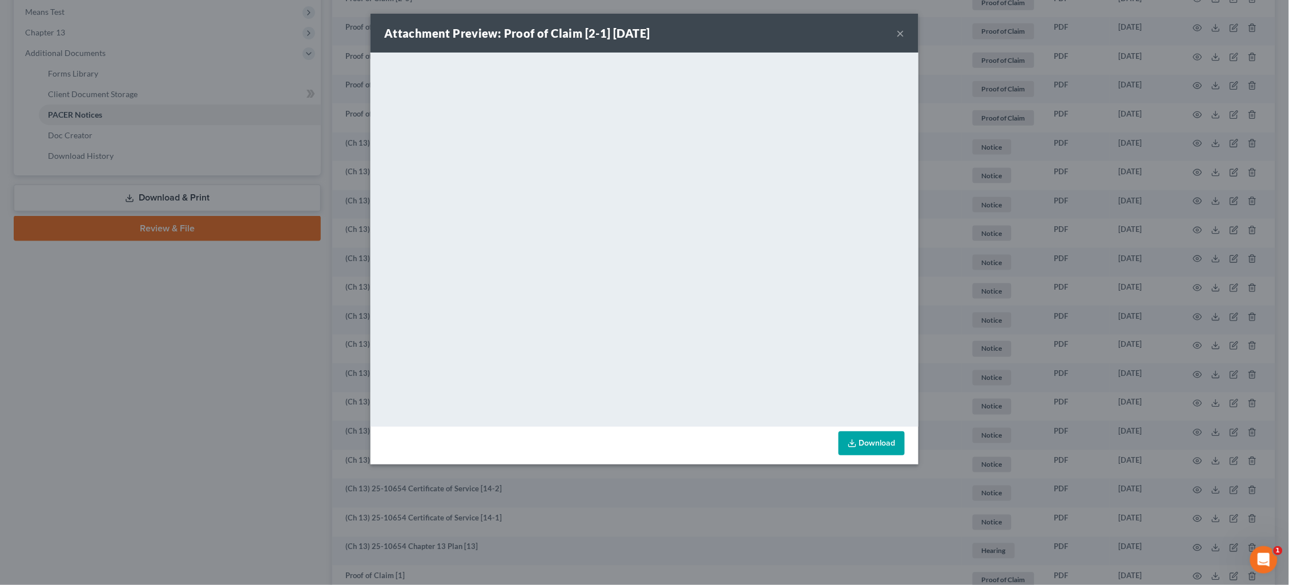
click at [902, 34] on button "×" at bounding box center [901, 33] width 8 height 14
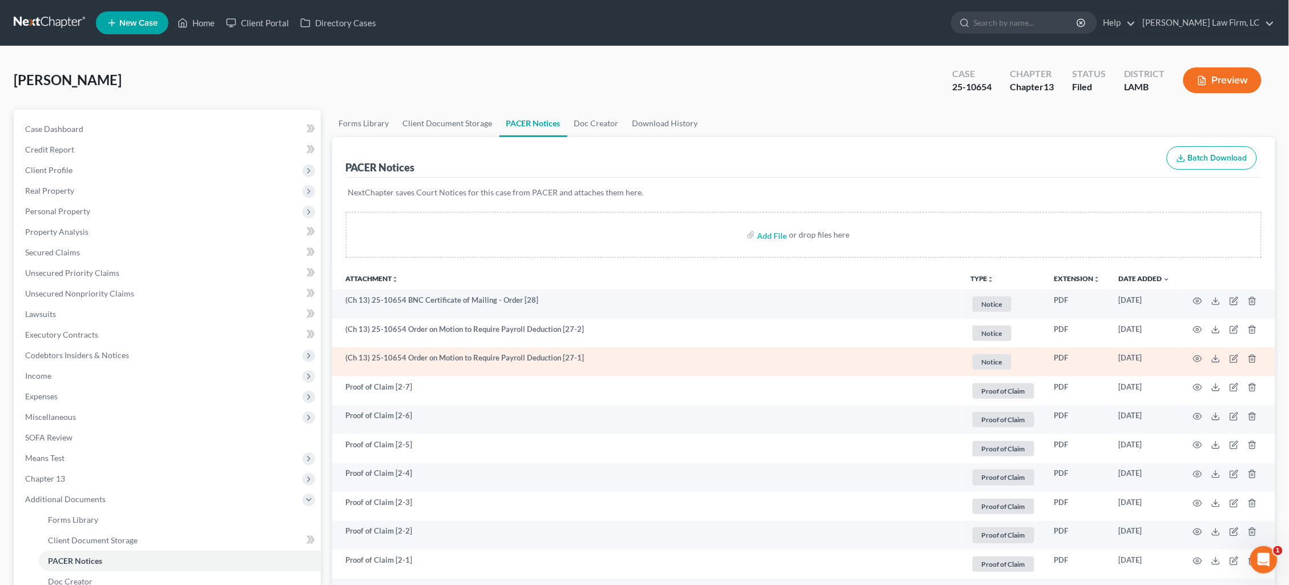
scroll to position [0, 0]
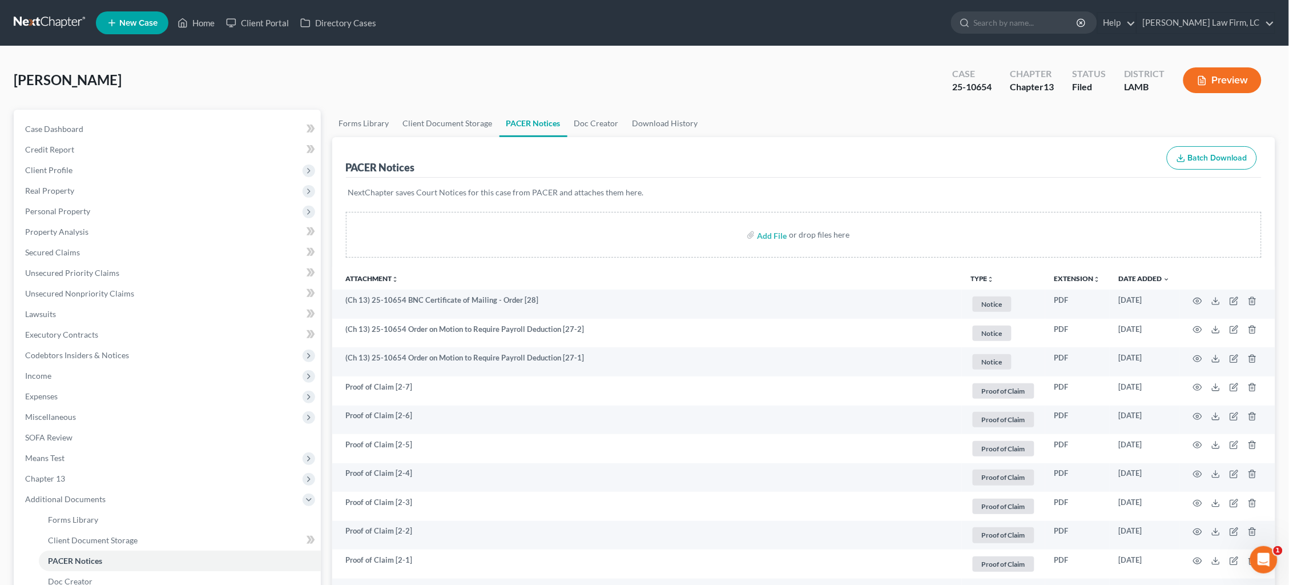
click at [44, 21] on link at bounding box center [50, 23] width 73 height 21
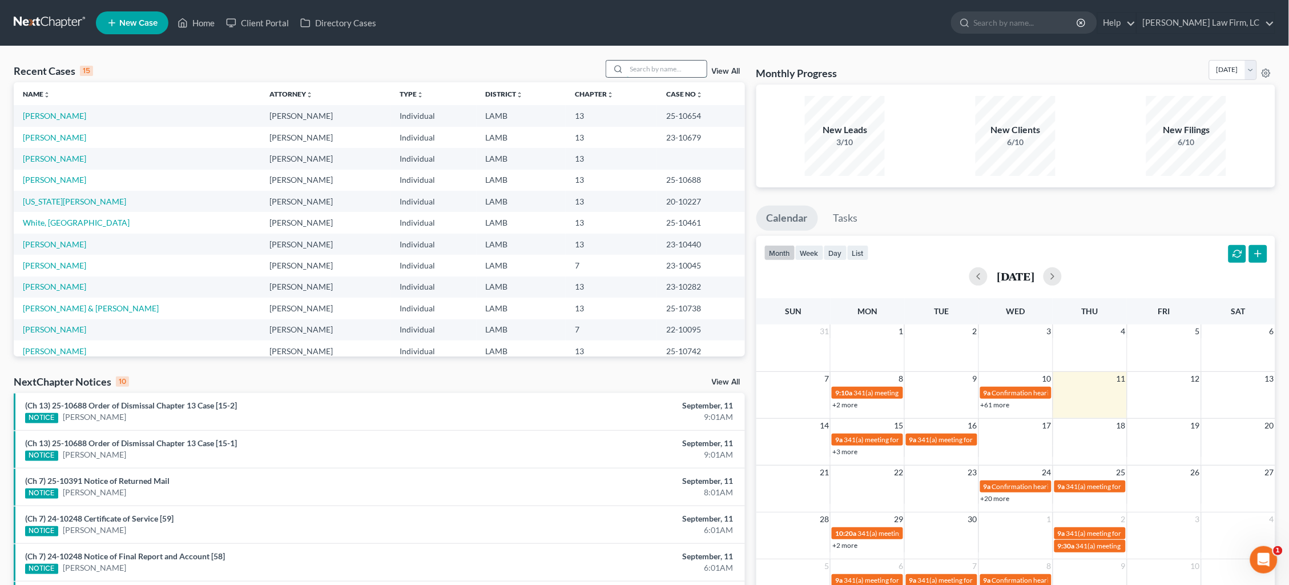
click at [678, 70] on input "search" at bounding box center [667, 69] width 80 height 17
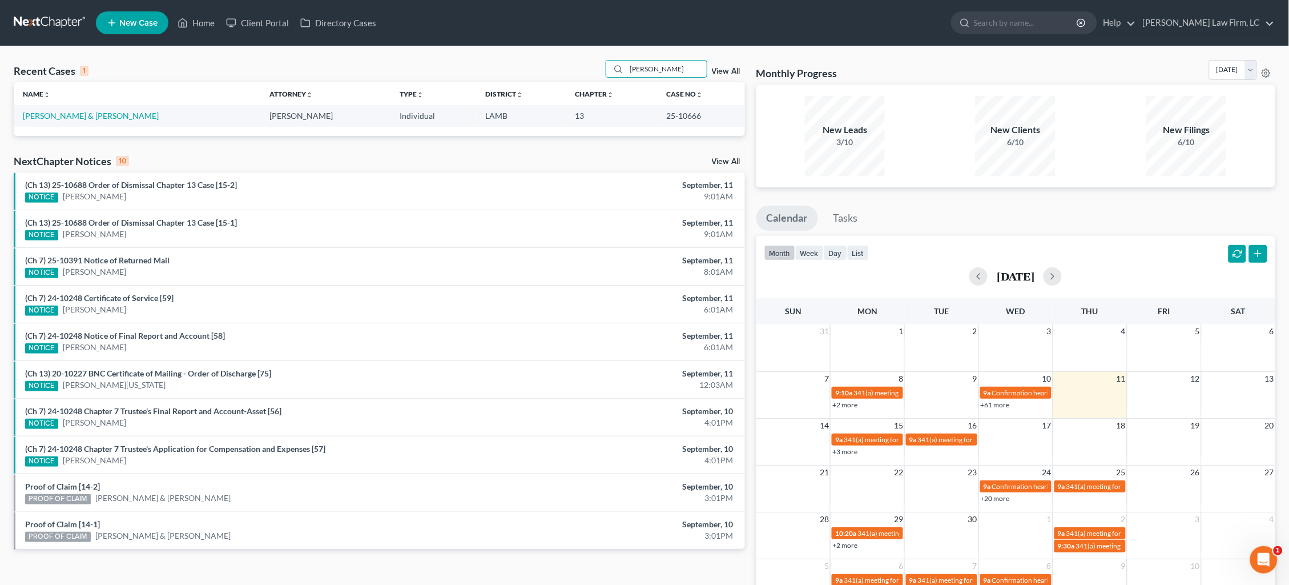
type input "[PERSON_NAME]"
drag, startPoint x: 495, startPoint y: 182, endPoint x: 71, endPoint y: 116, distance: 428.8
click at [71, 116] on link "[PERSON_NAME] & [PERSON_NAME]" at bounding box center [91, 116] width 136 height 10
select select "2"
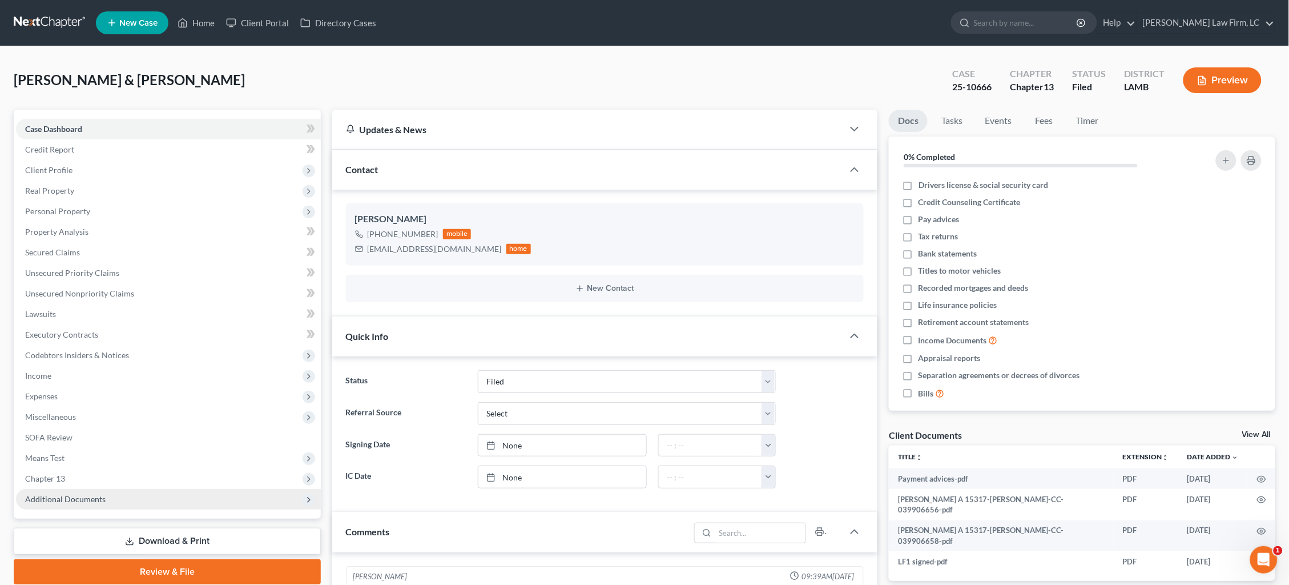
click at [135, 491] on span "Additional Documents" at bounding box center [168, 499] width 305 height 21
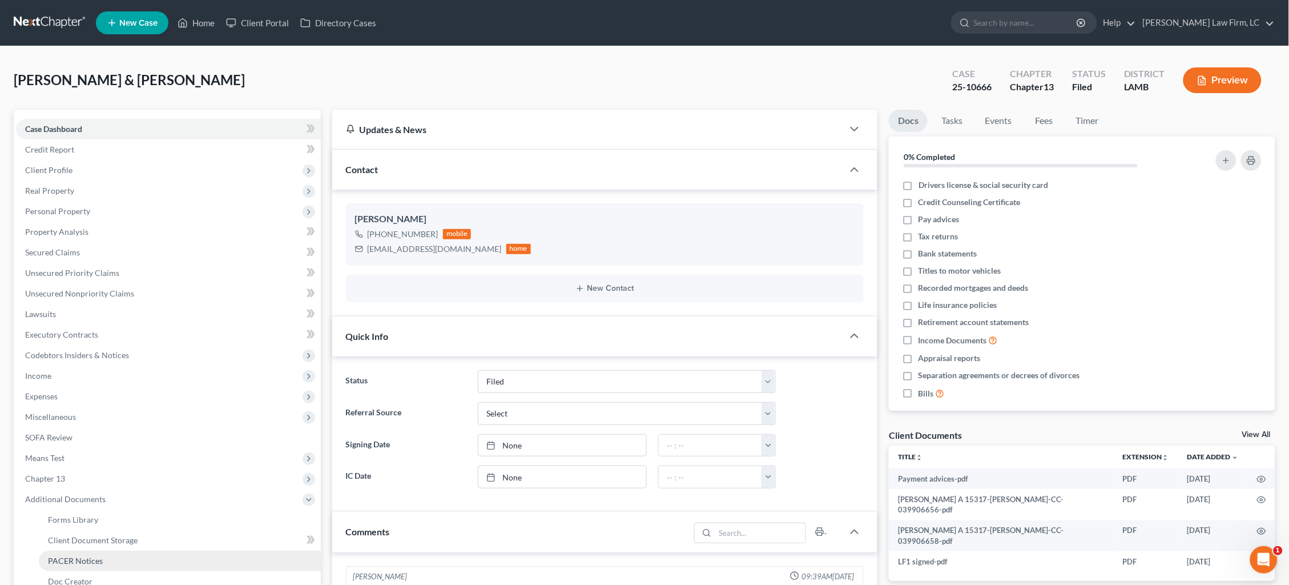
click at [146, 551] on link "PACER Notices" at bounding box center [180, 560] width 282 height 21
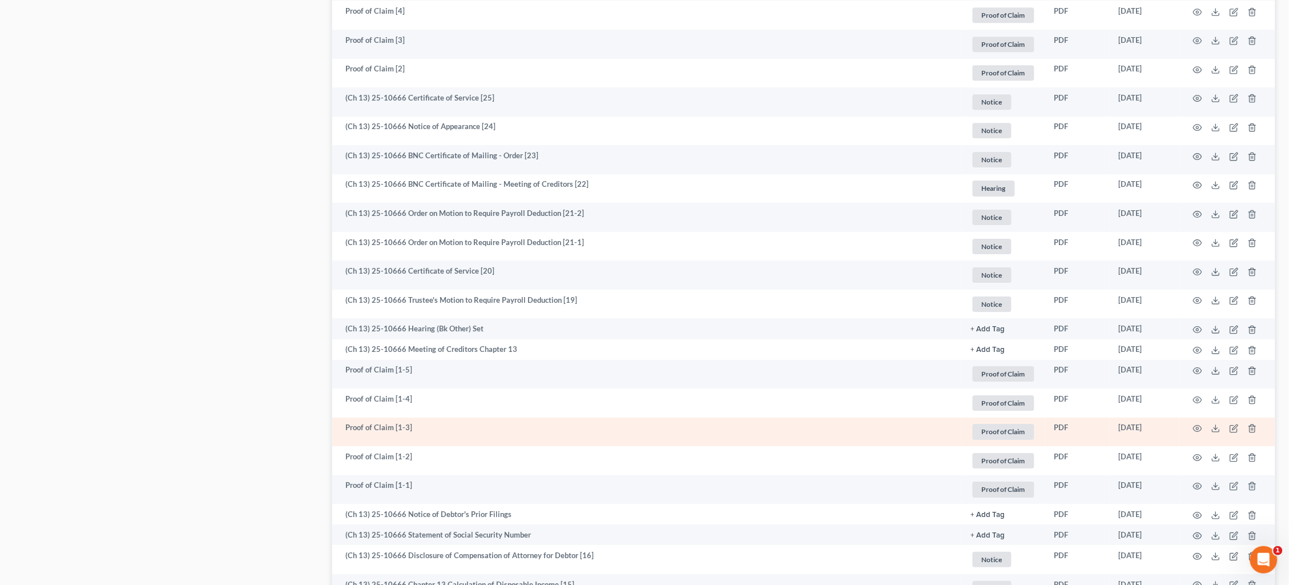
scroll to position [1252, 0]
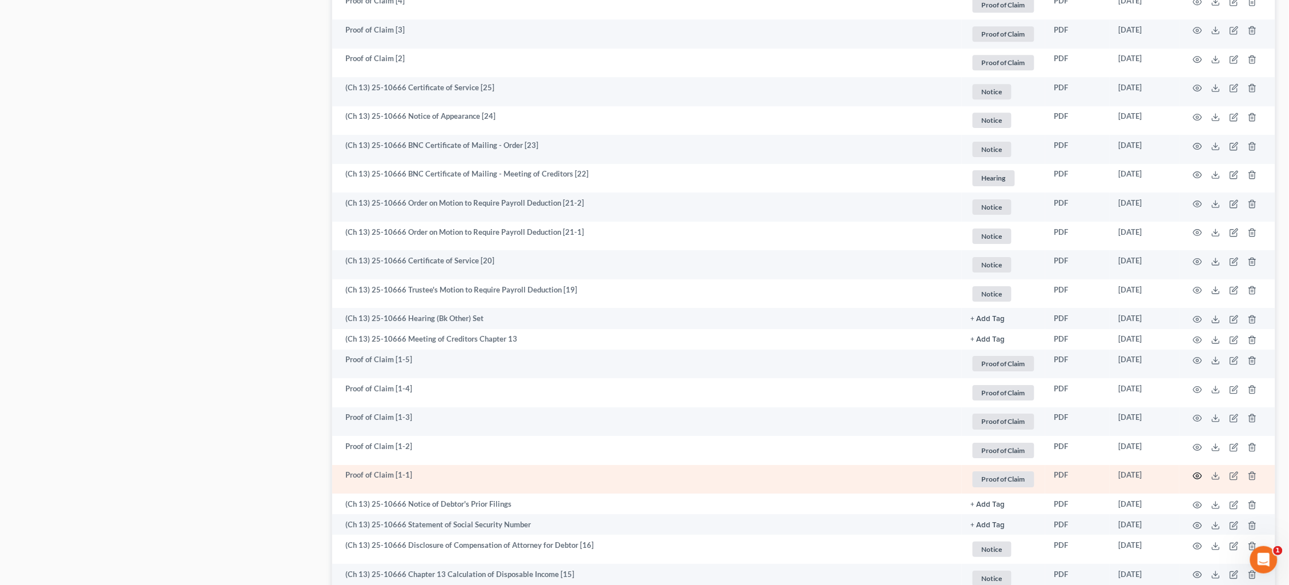
click at [1198, 475] on circle "button" at bounding box center [1198, 476] width 2 height 2
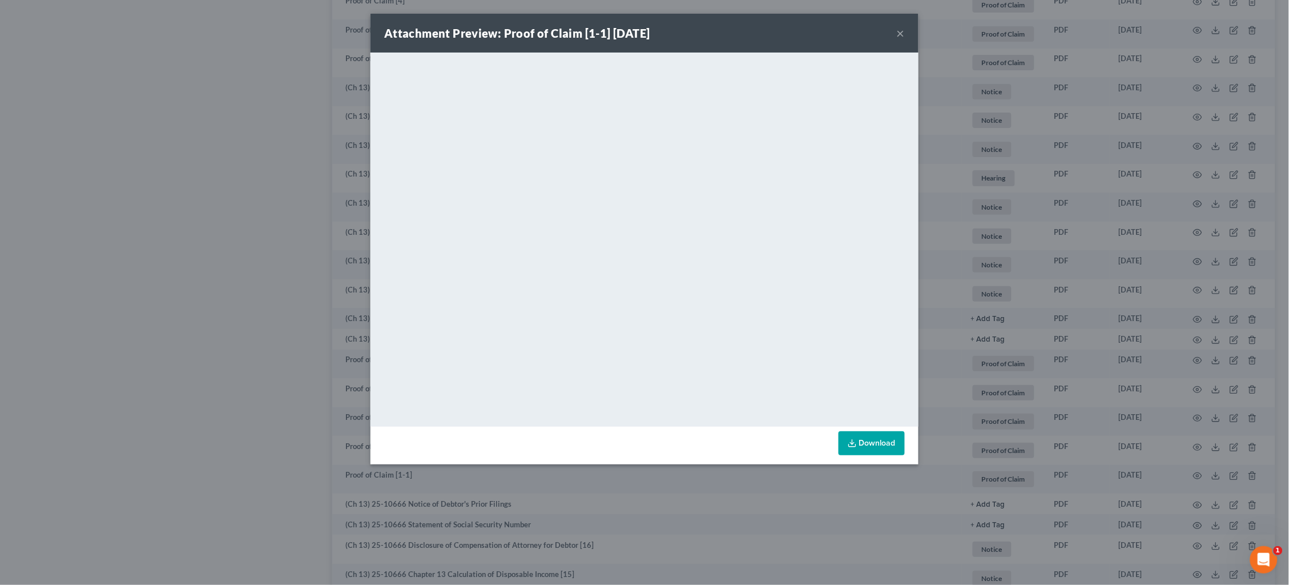
drag, startPoint x: 901, startPoint y: 31, endPoint x: 903, endPoint y: 43, distance: 11.8
click at [901, 31] on button "×" at bounding box center [901, 33] width 8 height 14
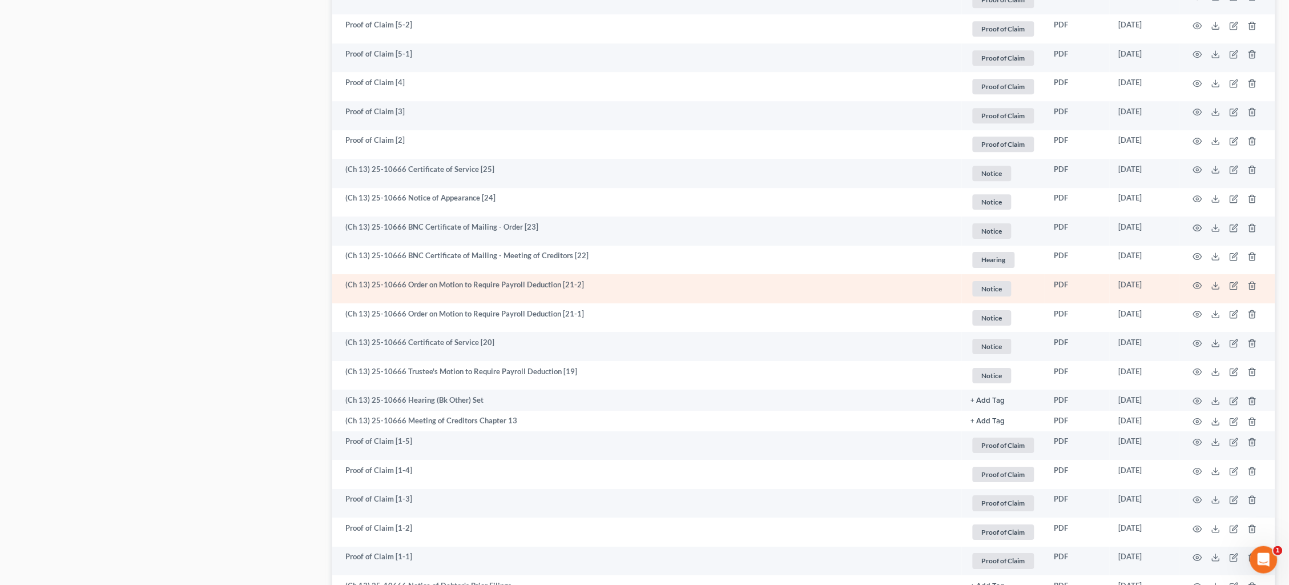
scroll to position [1171, 0]
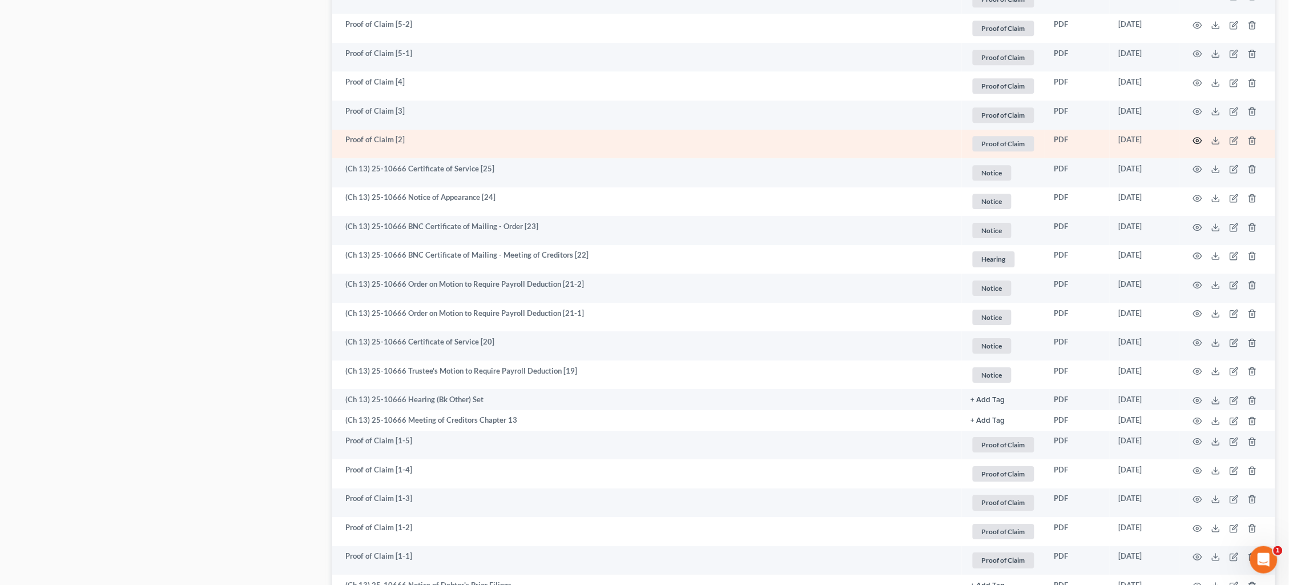
click at [1199, 136] on icon "button" at bounding box center [1197, 140] width 9 height 9
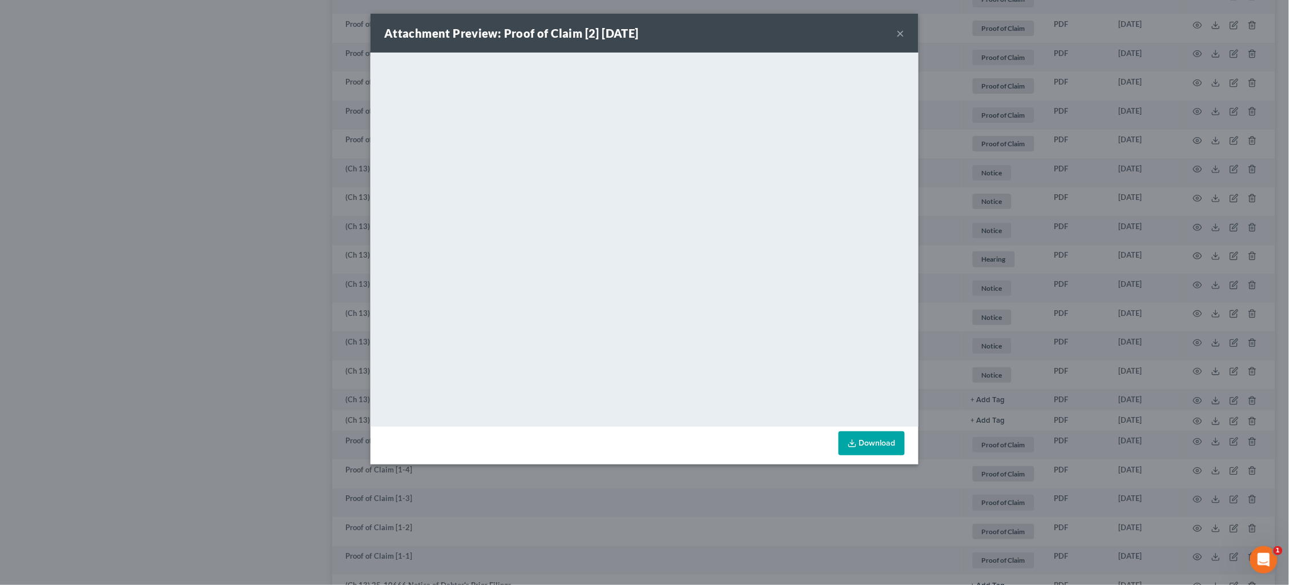
click at [998, 153] on div "Attachment Preview: Proof of Claim [2] [DATE] × <object ng-attr-data='[URL][DOM…" at bounding box center [644, 292] width 1289 height 585
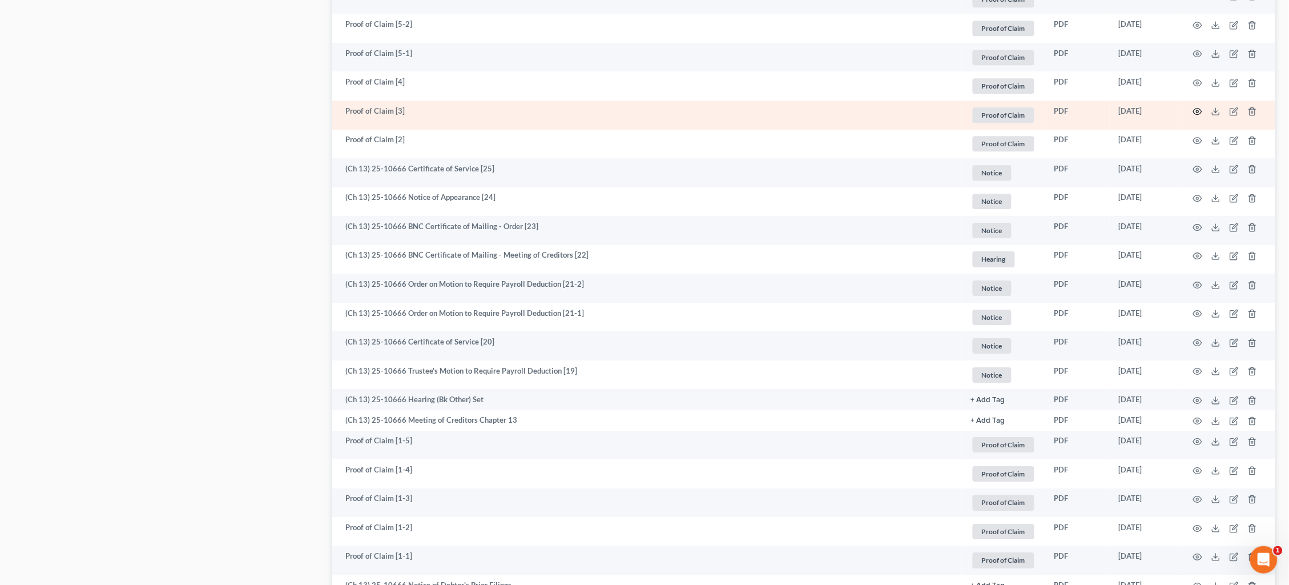
click at [1200, 107] on icon "button" at bounding box center [1197, 111] width 9 height 9
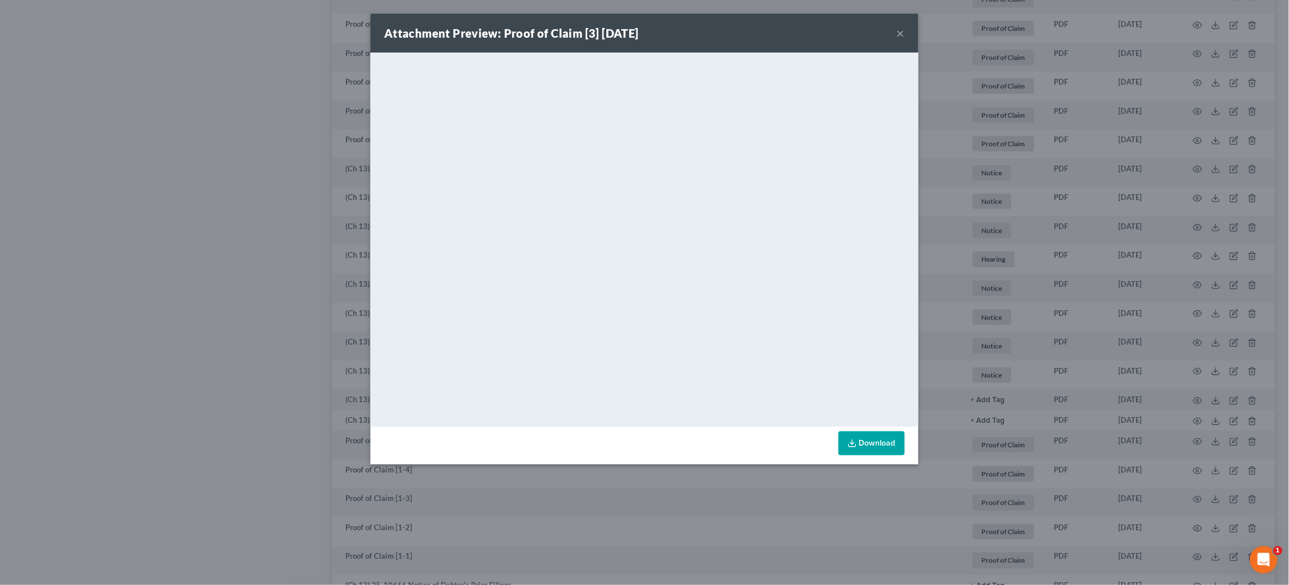
click at [1072, 246] on div "Attachment Preview: Proof of Claim [3] [DATE] × <object ng-attr-data='[URL][DOM…" at bounding box center [644, 292] width 1289 height 585
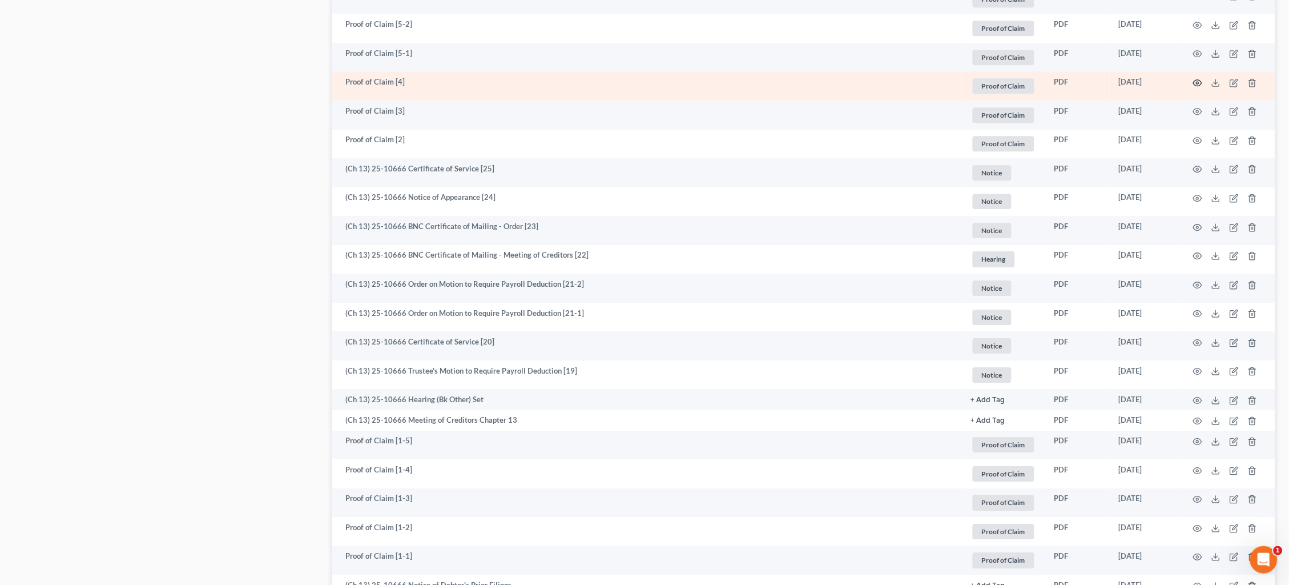
click at [1199, 78] on icon "button" at bounding box center [1197, 82] width 9 height 9
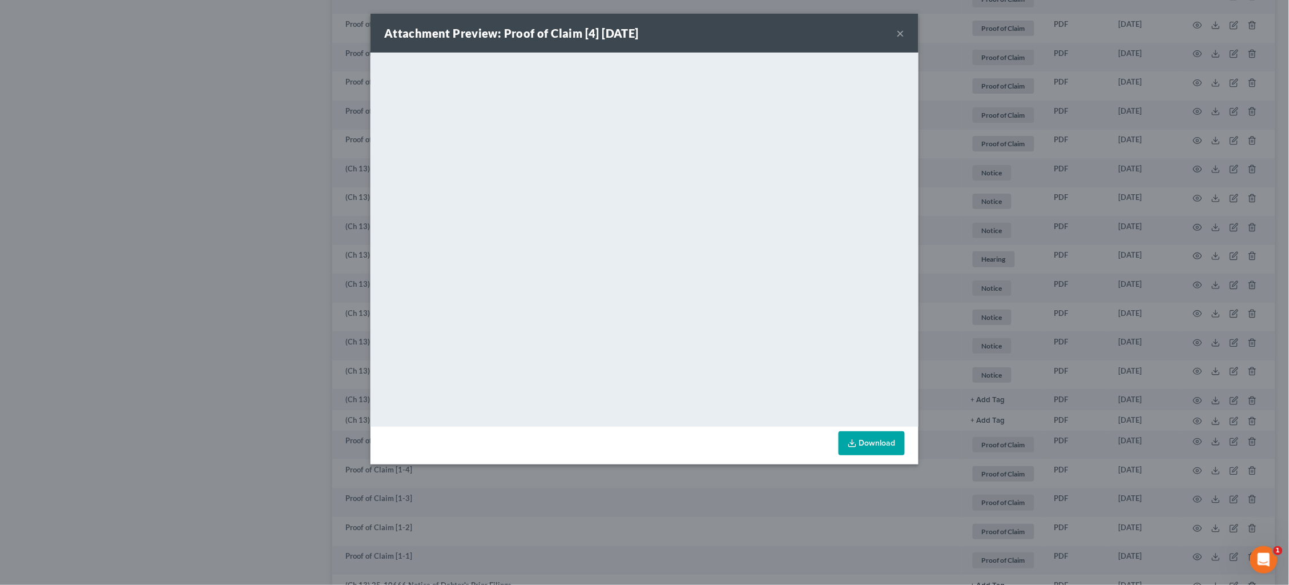
click at [1075, 117] on div "Attachment Preview: Proof of Claim [4] [DATE] × <object ng-attr-data='[URL][DOM…" at bounding box center [644, 292] width 1289 height 585
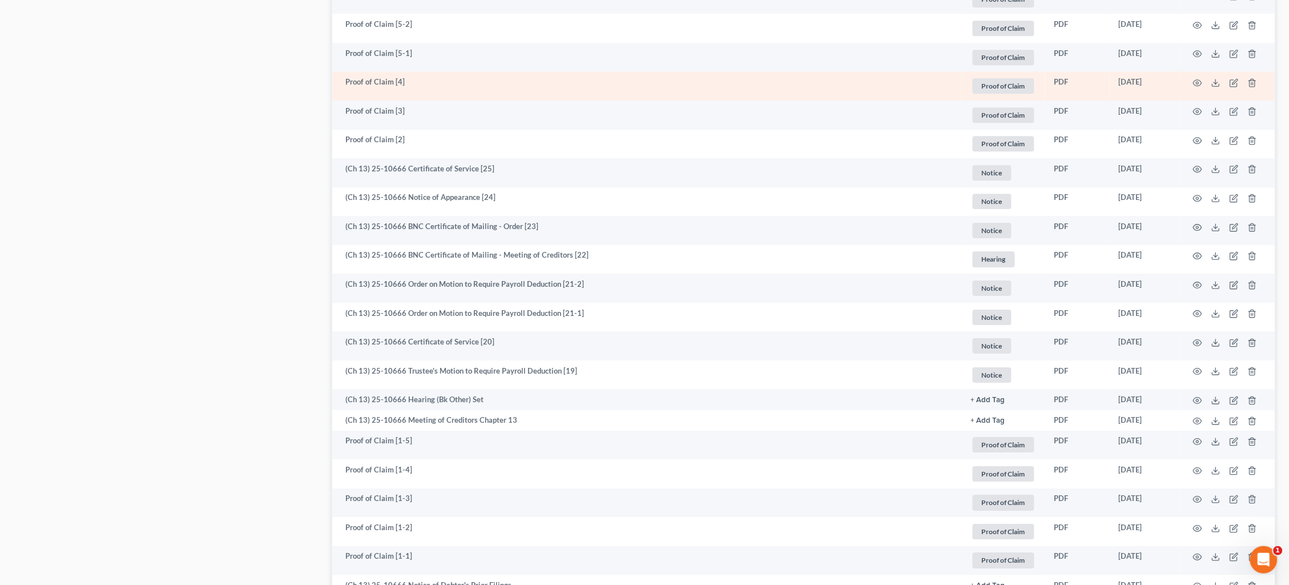
scroll to position [1116, 0]
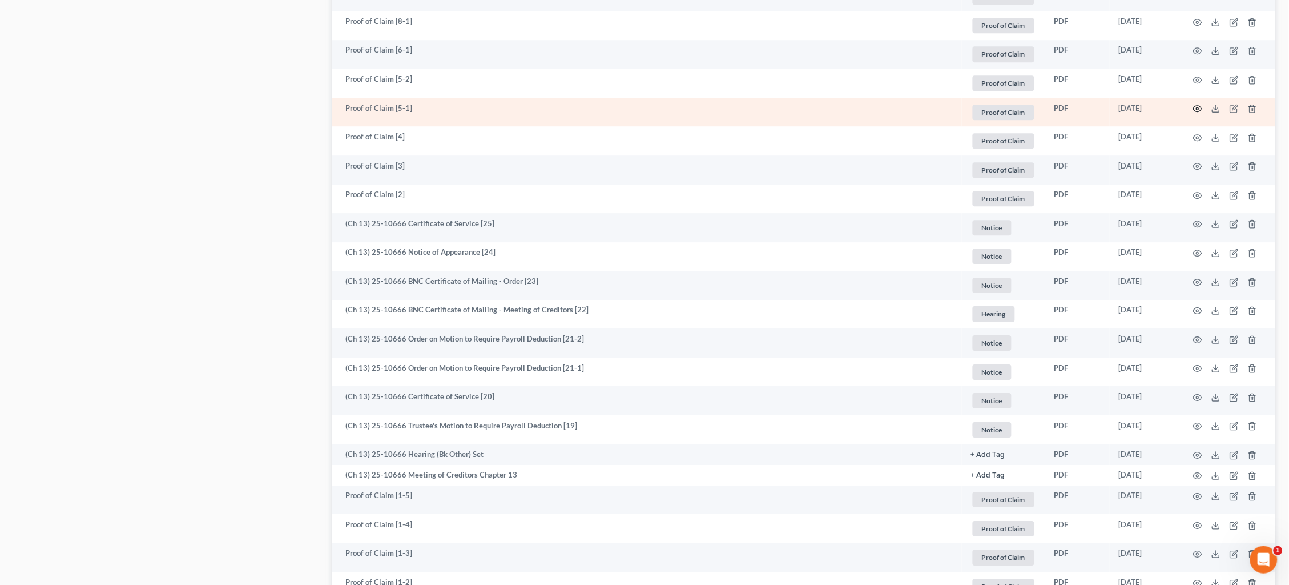
click at [1196, 104] on icon "button" at bounding box center [1197, 108] width 9 height 9
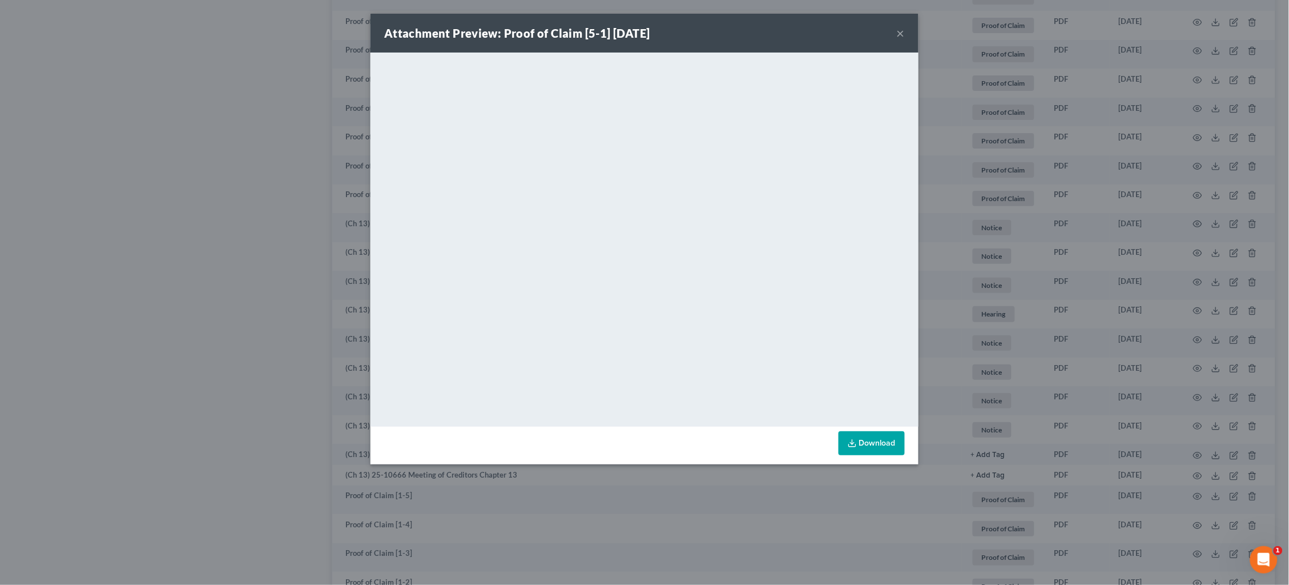
click at [1040, 172] on div "Attachment Preview: Proof of Claim [5-1] [DATE] × <object ng-attr-data='[URL][D…" at bounding box center [644, 292] width 1289 height 585
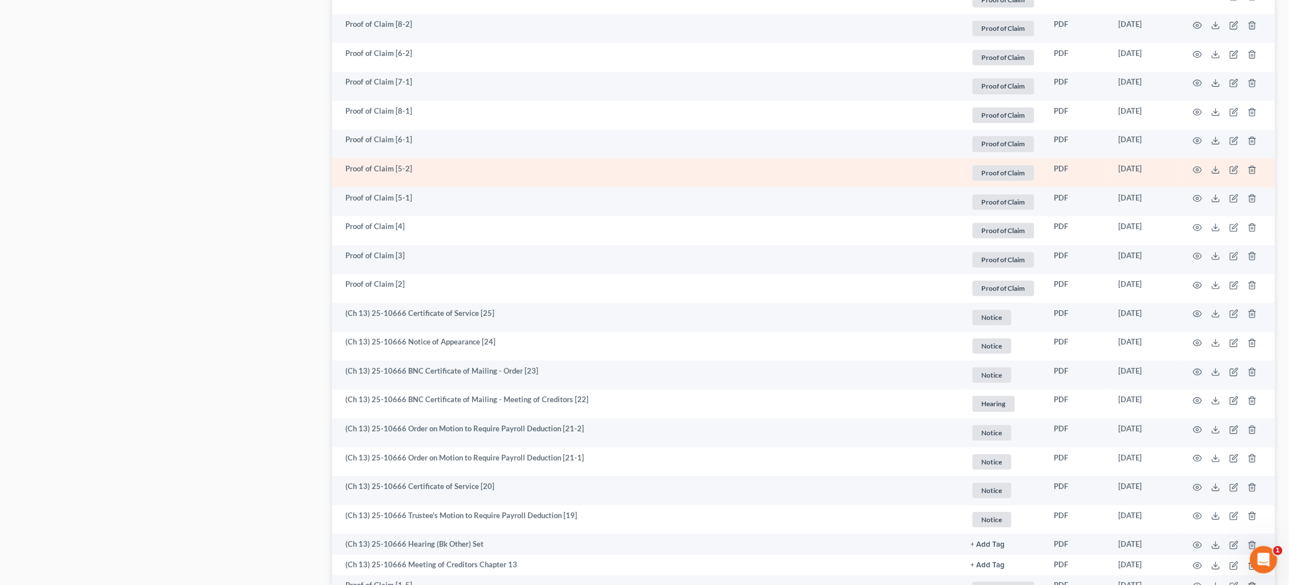
scroll to position [1025, 0]
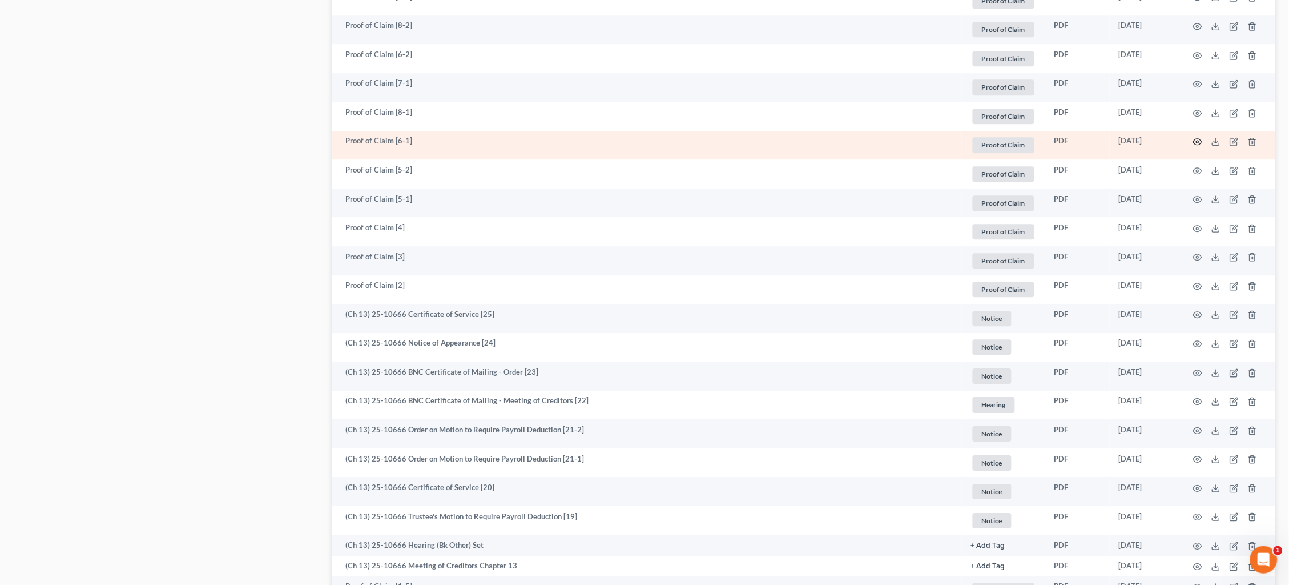
click at [1199, 137] on icon "button" at bounding box center [1197, 141] width 9 height 9
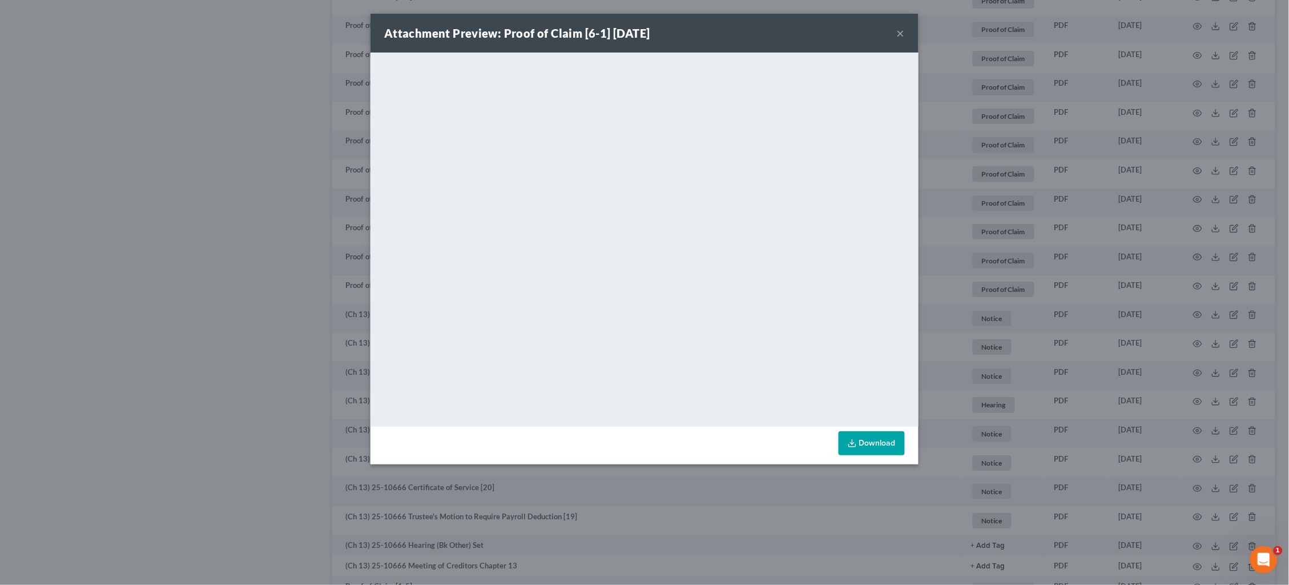
click at [905, 36] on div "Attachment Preview: Proof of Claim [6-1] [DATE] ×" at bounding box center [645, 33] width 548 height 39
click at [903, 35] on button "×" at bounding box center [901, 33] width 8 height 14
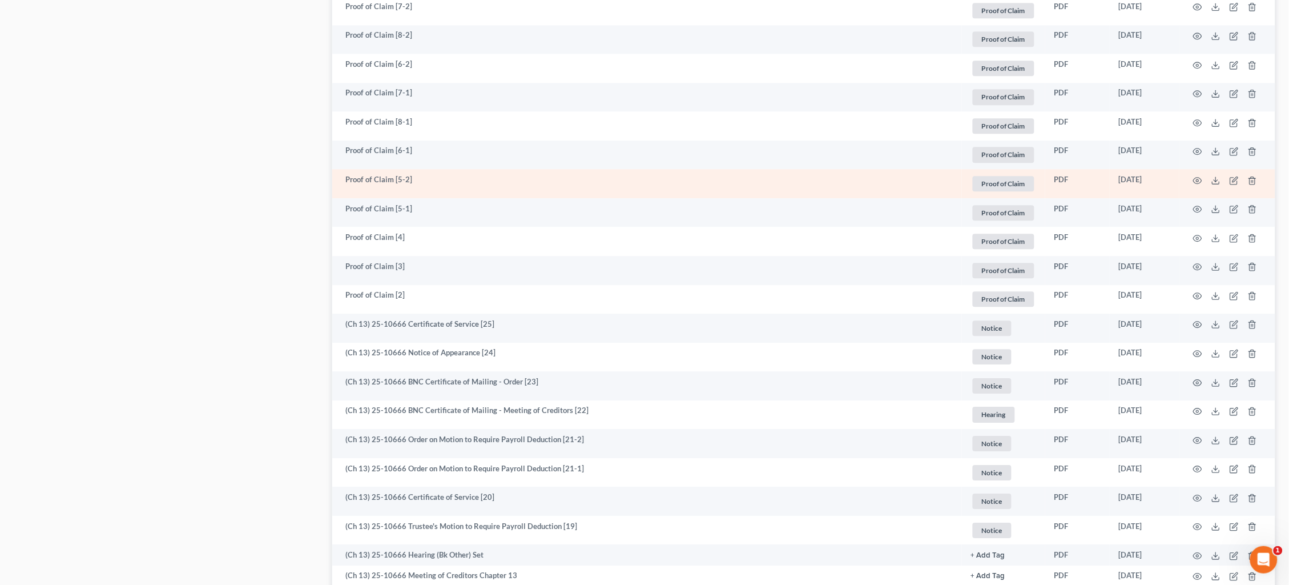
scroll to position [1004, 0]
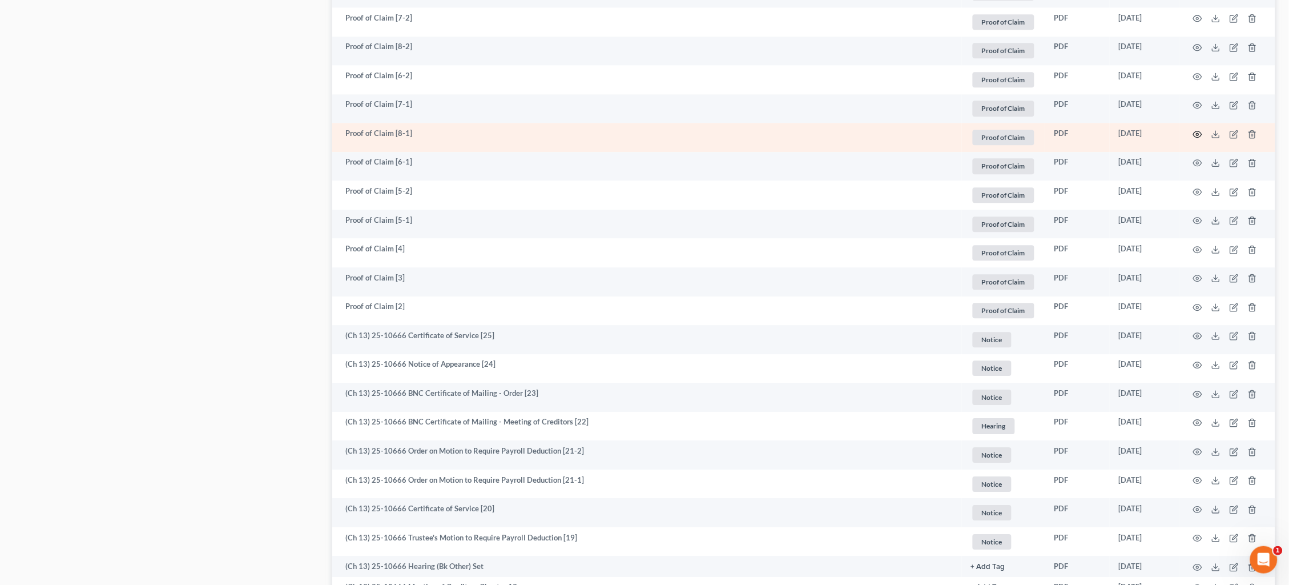
click at [1198, 130] on icon "button" at bounding box center [1197, 134] width 9 height 9
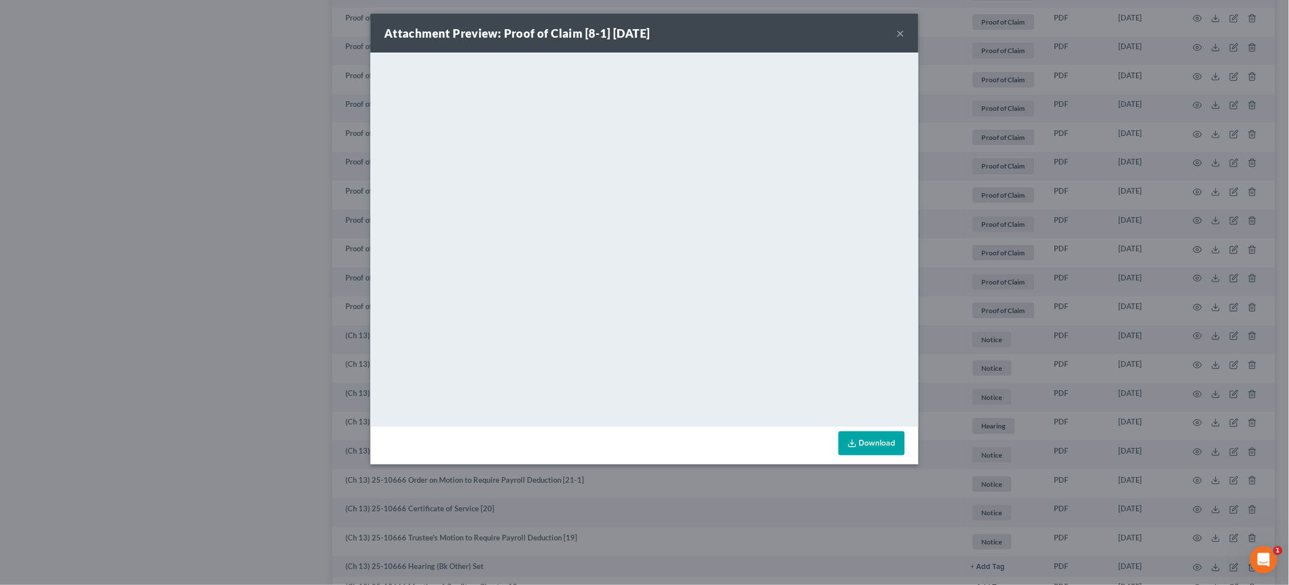
click at [1006, 97] on div "Attachment Preview: Proof of Claim [8-1] 08/13/2025 × <object ng-attr-data='htt…" at bounding box center [644, 292] width 1289 height 585
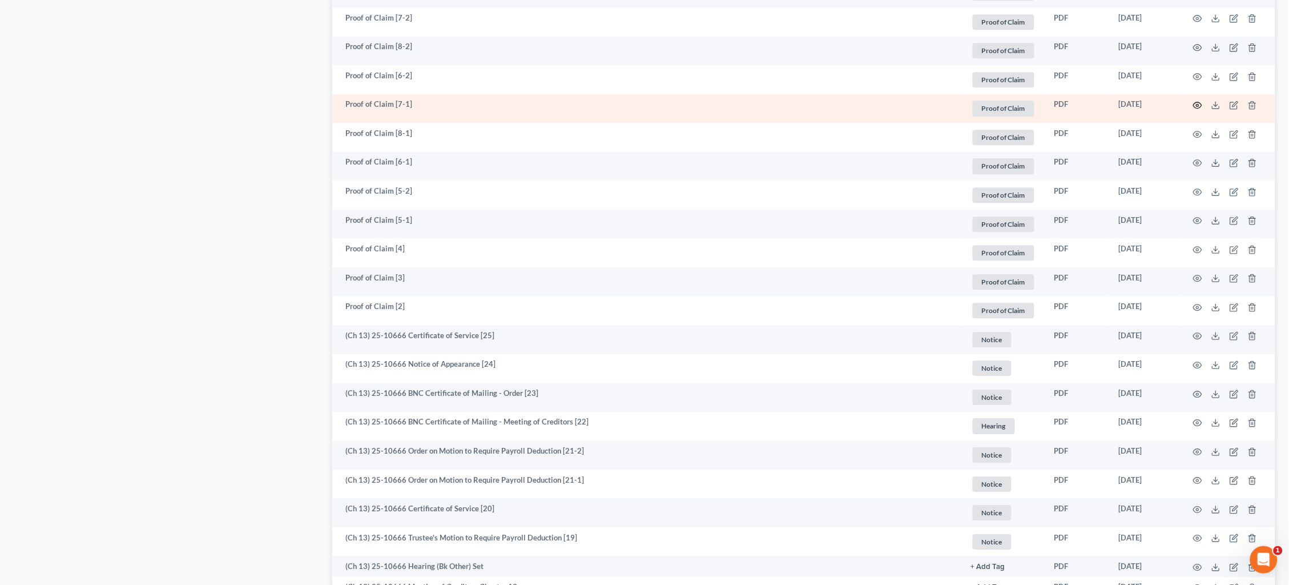
click at [1197, 101] on icon "button" at bounding box center [1197, 105] width 9 height 9
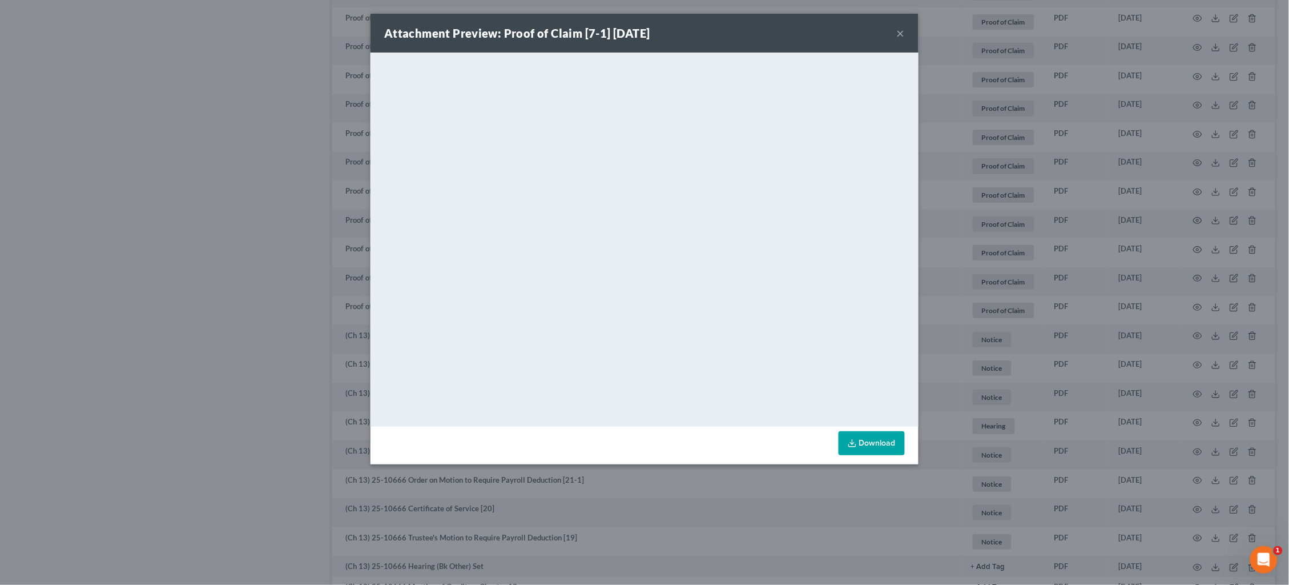
click at [901, 35] on button "×" at bounding box center [901, 33] width 8 height 14
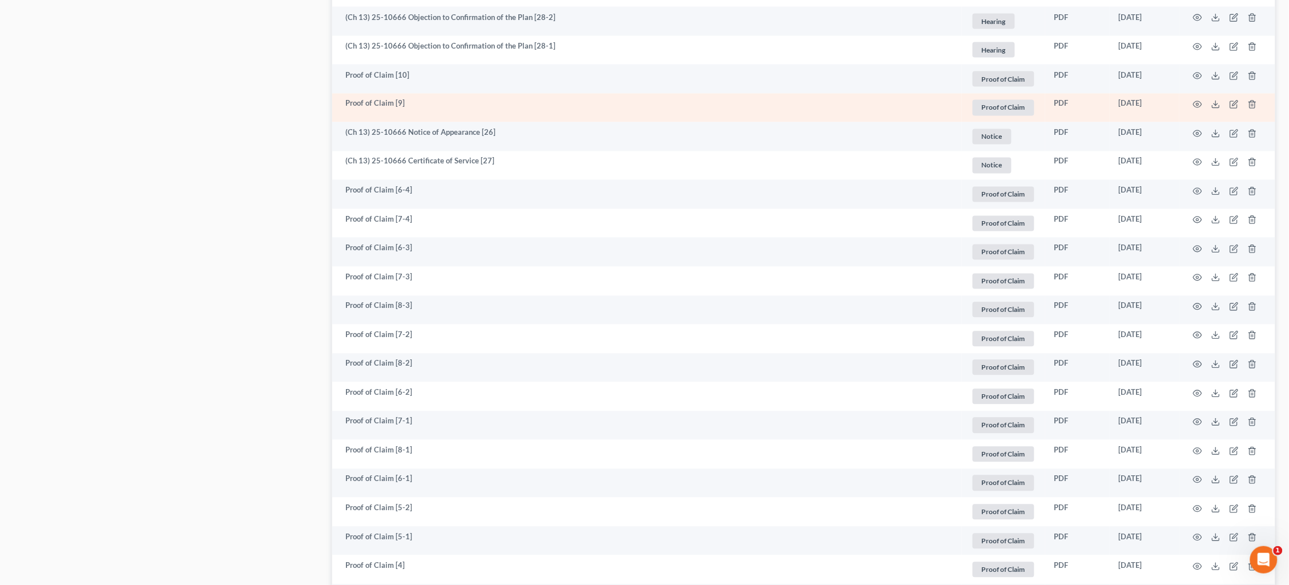
scroll to position [684, 0]
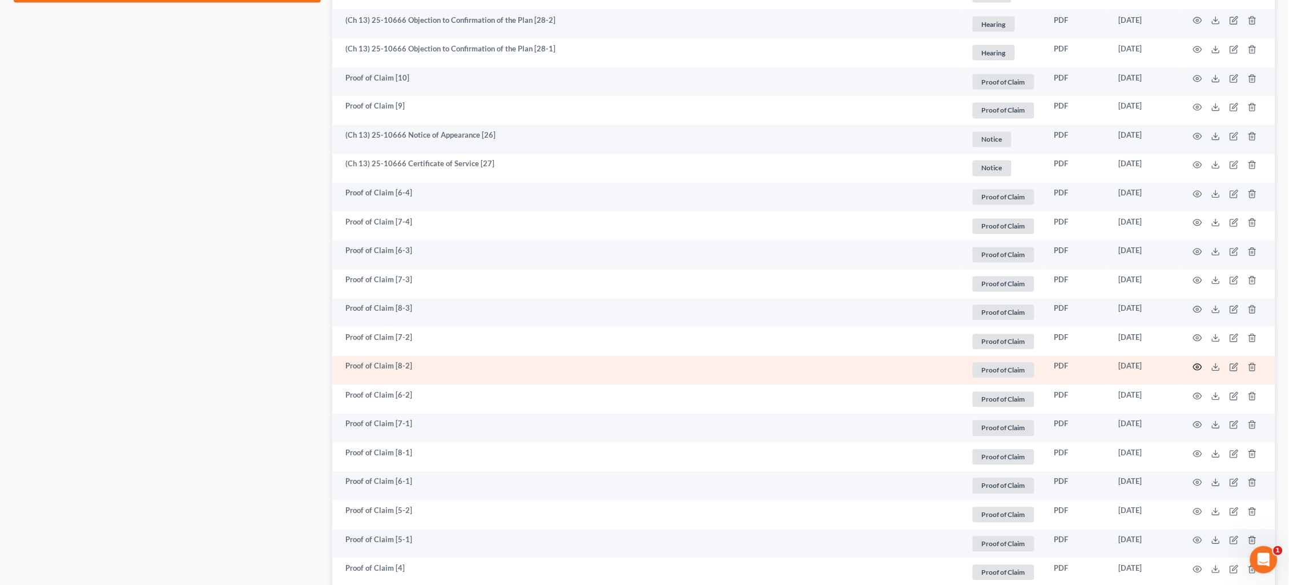
click at [1200, 363] on icon "button" at bounding box center [1197, 367] width 9 height 9
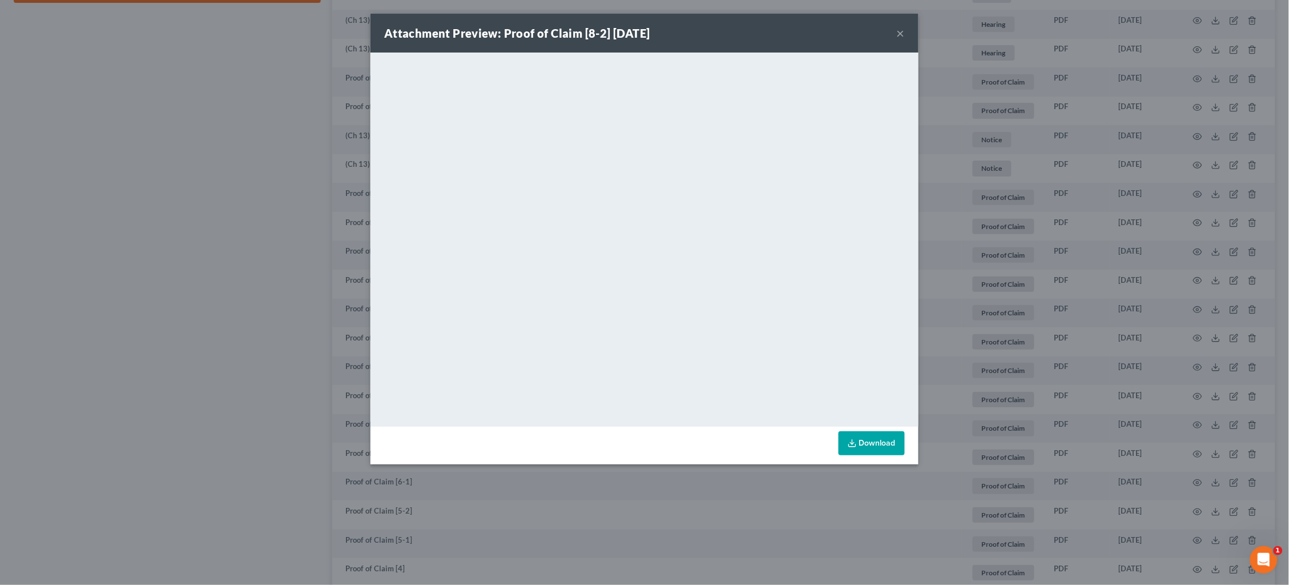
click at [1094, 157] on div "Attachment Preview: Proof of Claim [8-2] 08/13/2025 × <object ng-attr-data='htt…" at bounding box center [644, 292] width 1289 height 585
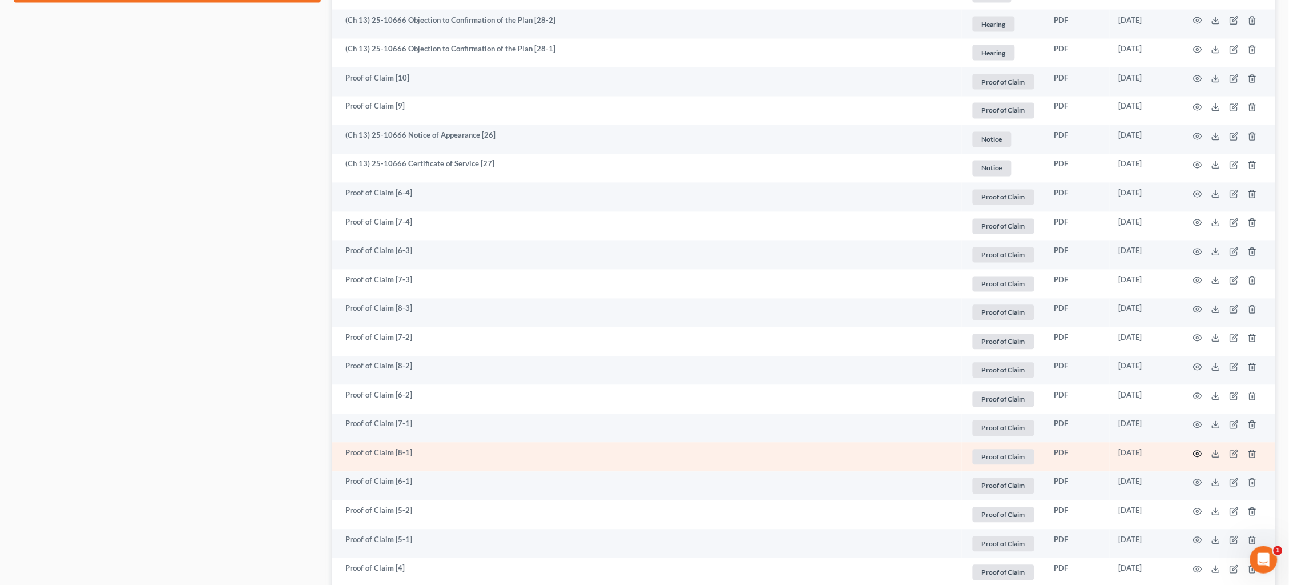
click at [1198, 449] on icon "button" at bounding box center [1197, 453] width 9 height 9
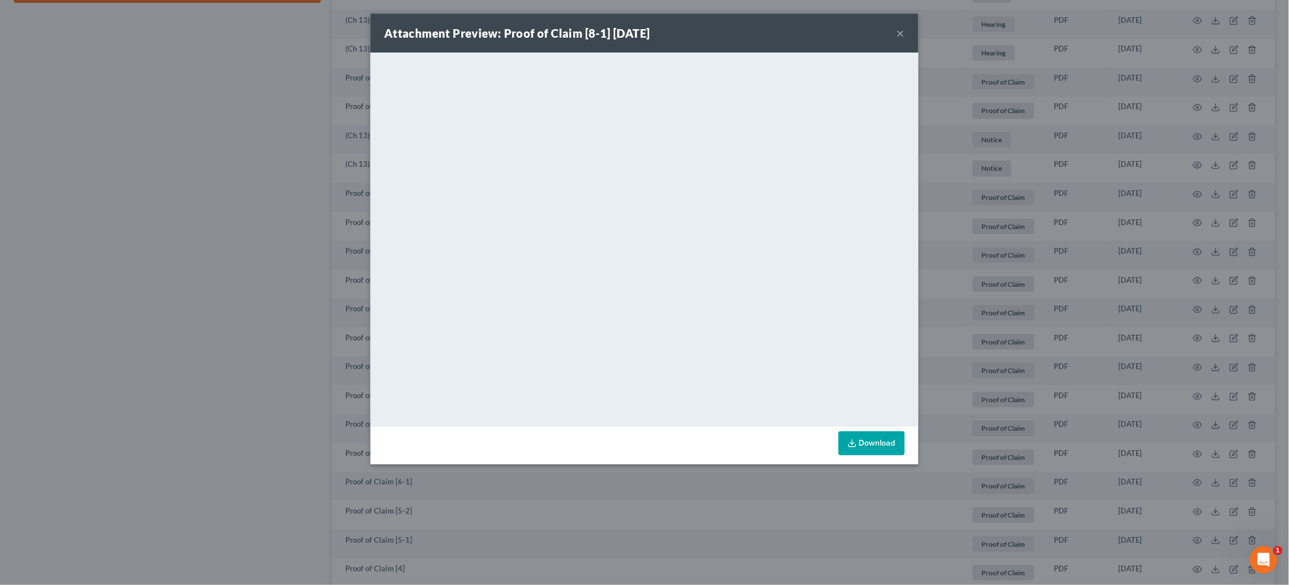
click at [990, 252] on div "Attachment Preview: Proof of Claim [8-1] 08/13/2025 × <object ng-attr-data='htt…" at bounding box center [644, 292] width 1289 height 585
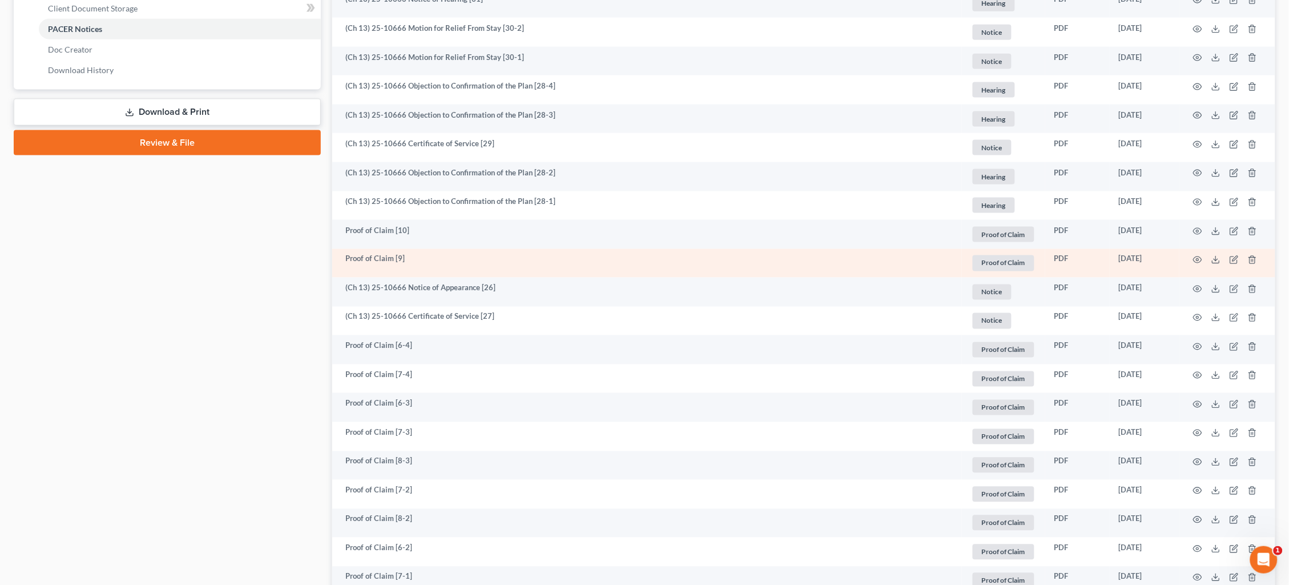
scroll to position [536, 0]
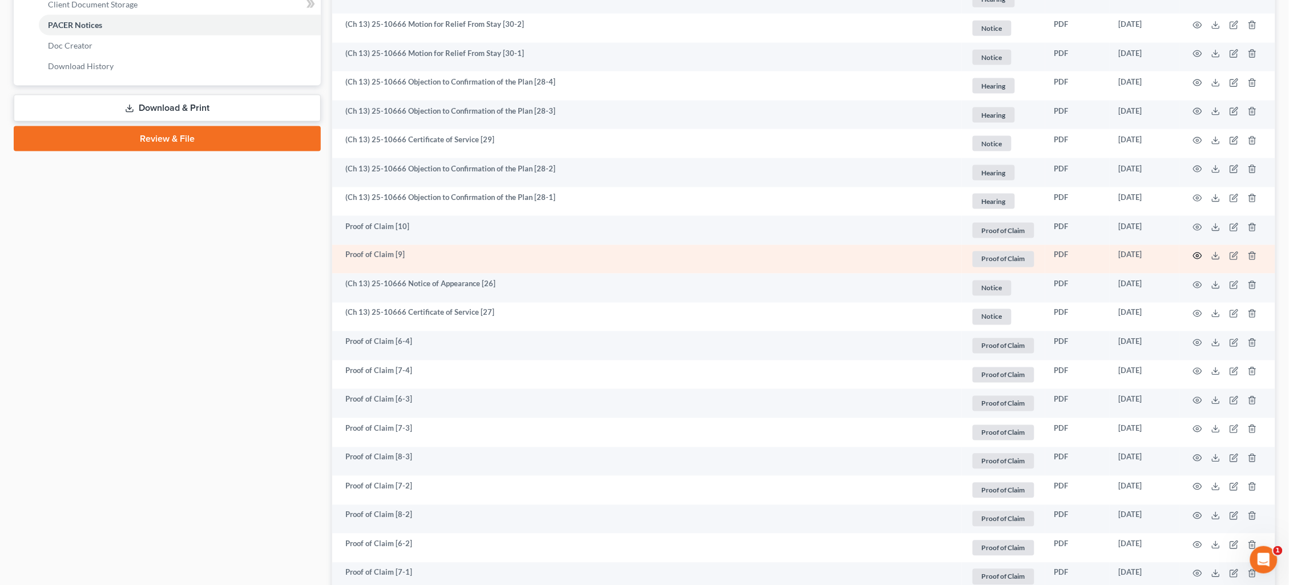
click at [1195, 251] on icon "button" at bounding box center [1197, 255] width 9 height 9
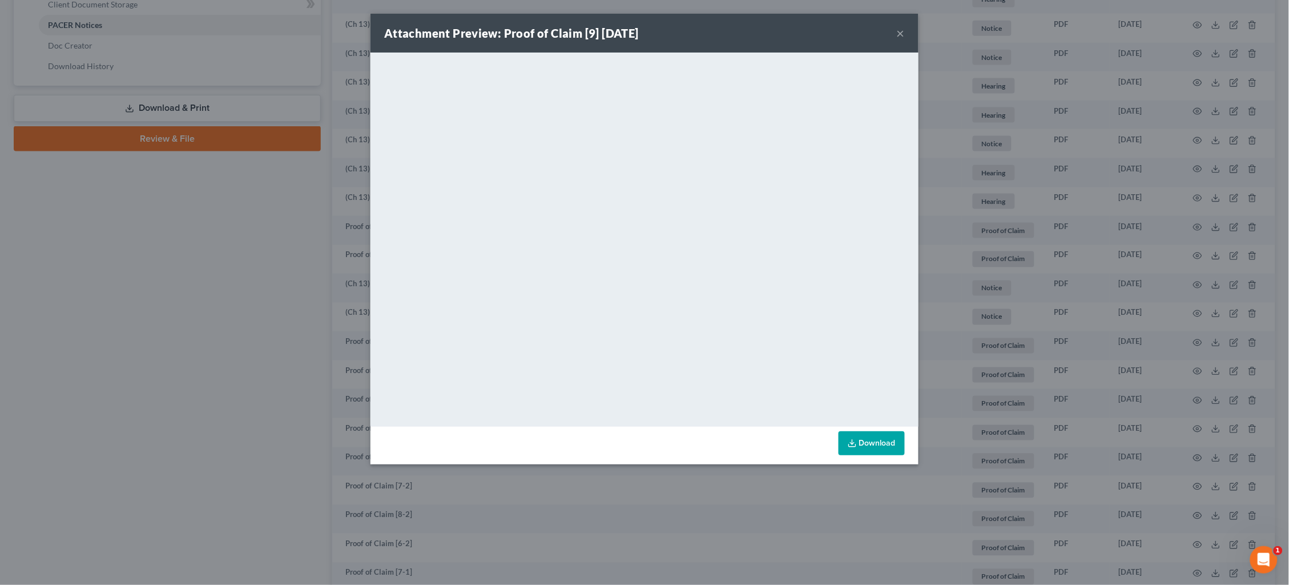
click at [1023, 272] on div "Attachment Preview: Proof of Claim [9] 08/22/2025 × <object ng-attr-data='https…" at bounding box center [644, 292] width 1289 height 585
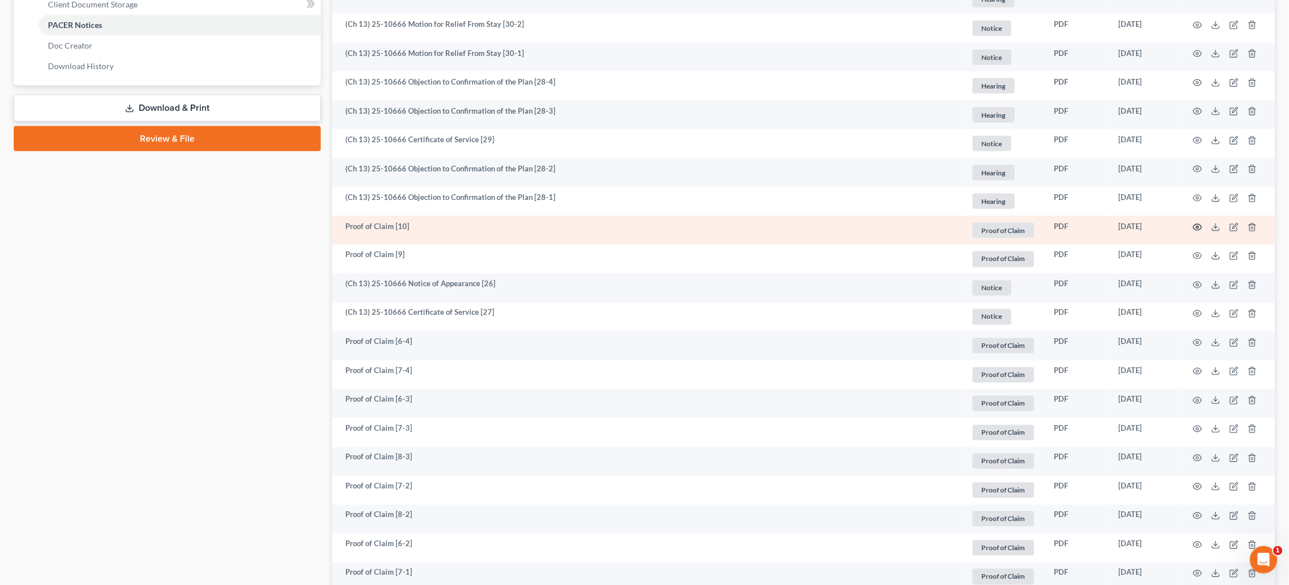
click at [1198, 223] on icon "button" at bounding box center [1197, 227] width 9 height 9
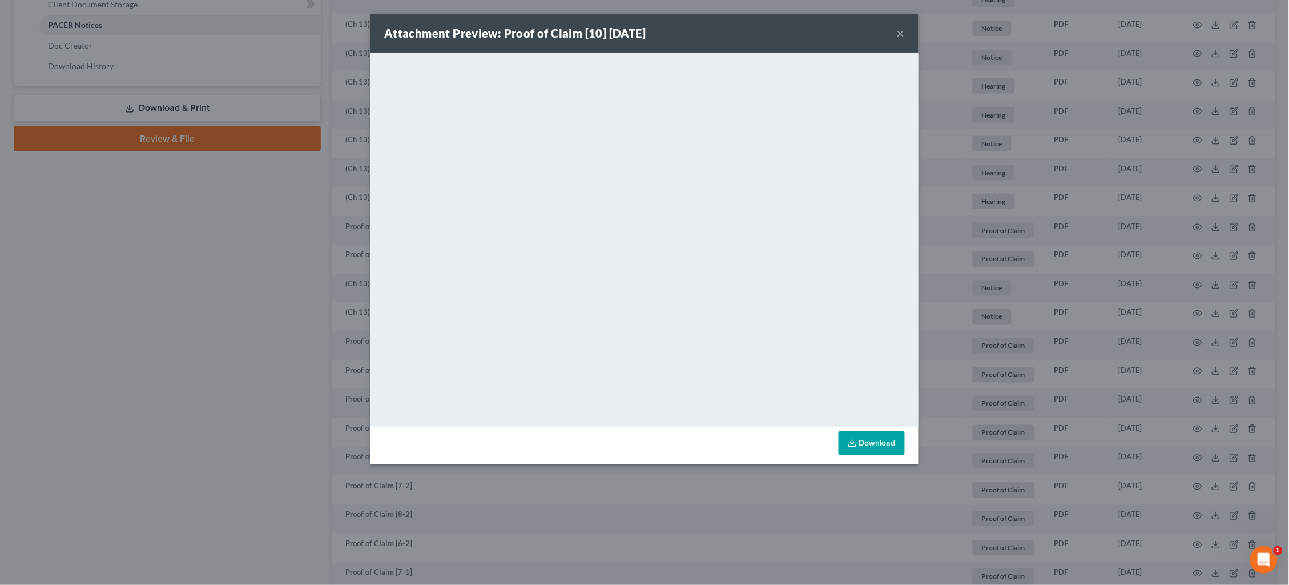
click at [980, 219] on div "Attachment Preview: Proof of Claim [10] 08/22/2025 × <object ng-attr-data='http…" at bounding box center [644, 292] width 1289 height 585
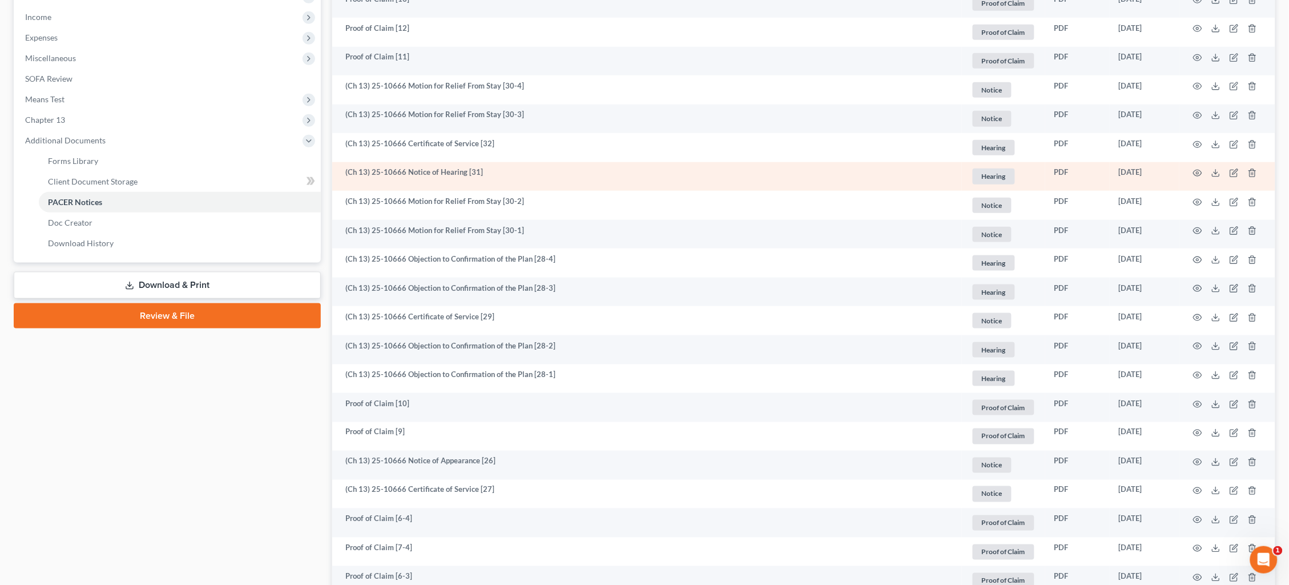
scroll to position [320, 0]
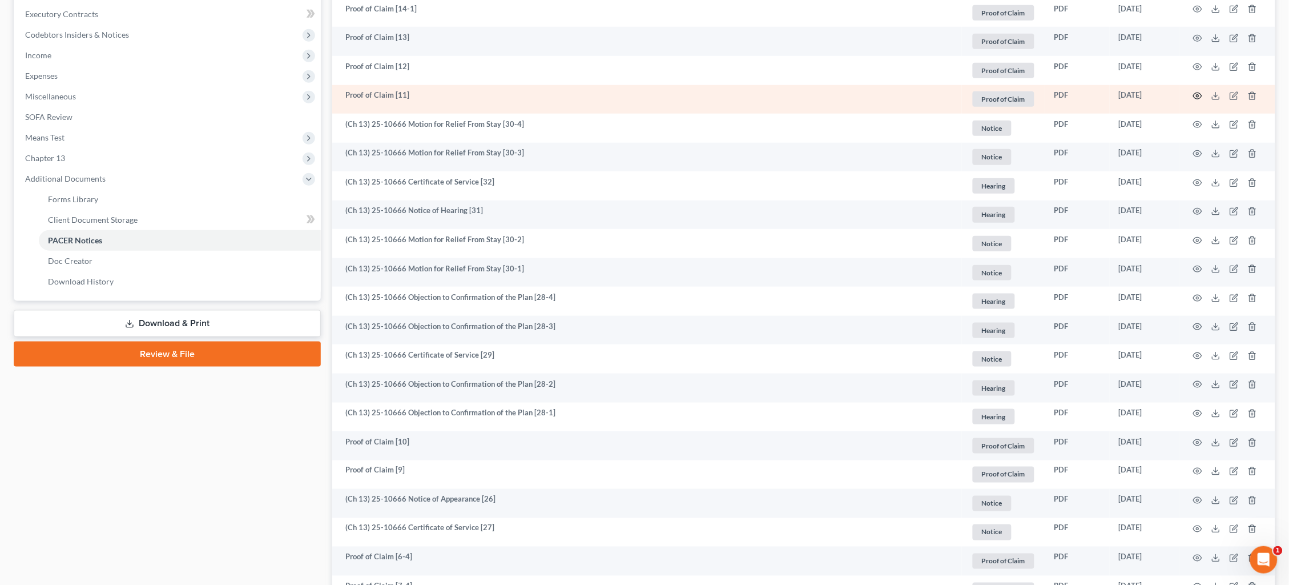
click at [1197, 93] on icon "button" at bounding box center [1197, 95] width 9 height 9
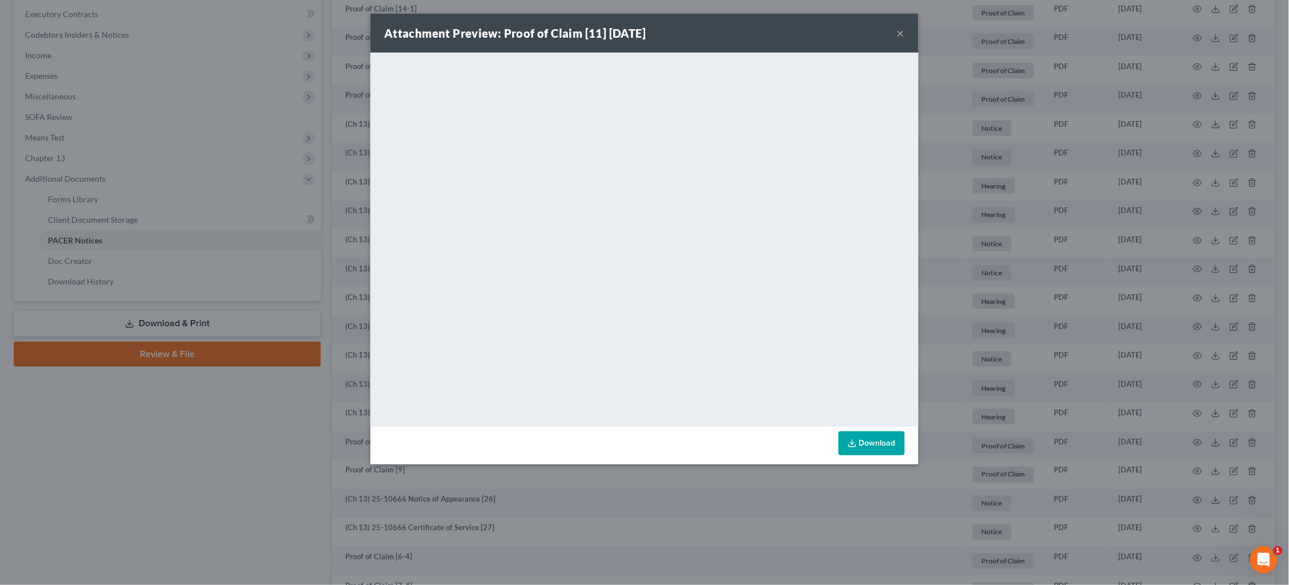
click at [958, 169] on div "Attachment Preview: Proof of Claim [11] 09/02/2025 × <object ng-attr-data='http…" at bounding box center [644, 292] width 1289 height 585
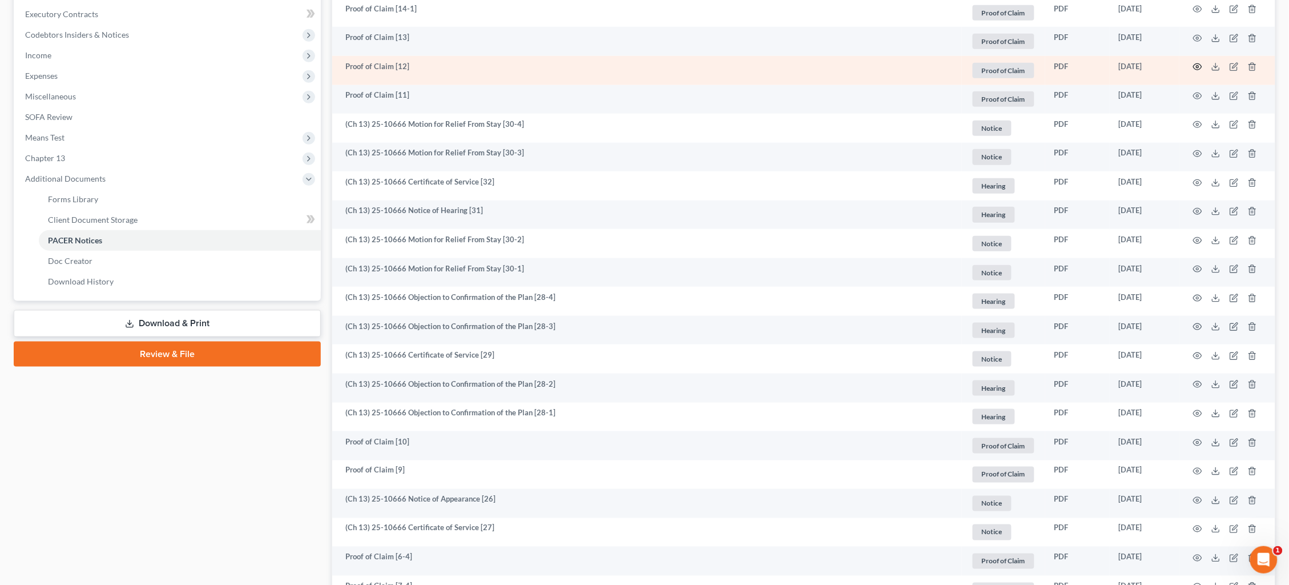
click at [1197, 62] on icon "button" at bounding box center [1197, 66] width 9 height 9
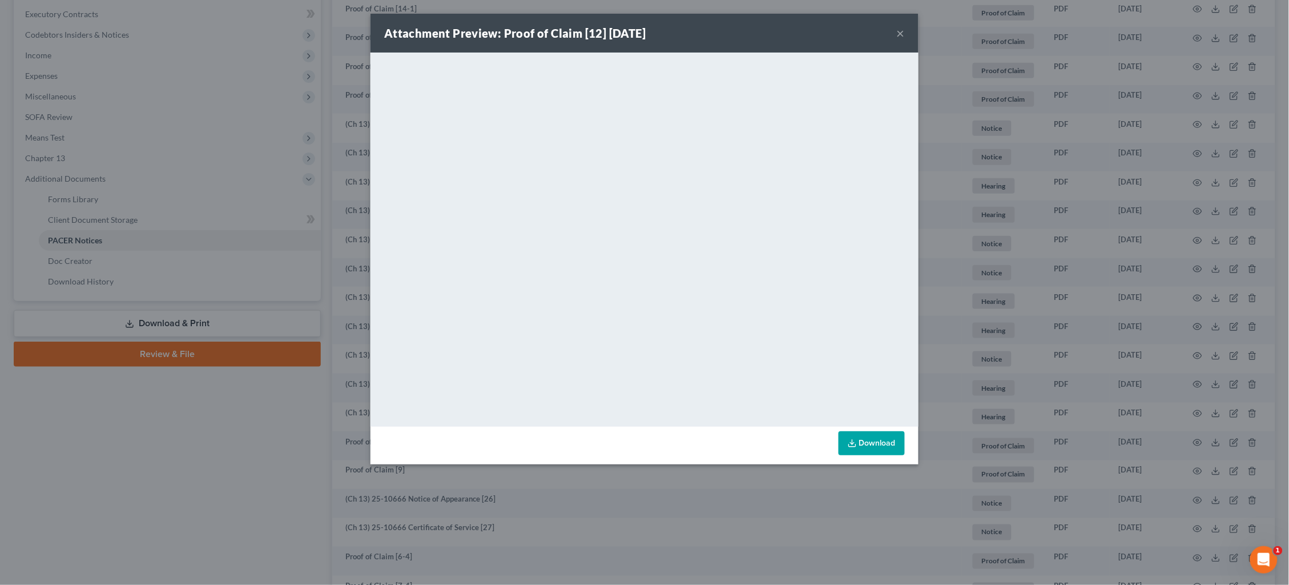
click at [1018, 146] on div "Attachment Preview: Proof of Claim [12] 09/02/2025 × <object ng-attr-data='http…" at bounding box center [644, 292] width 1289 height 585
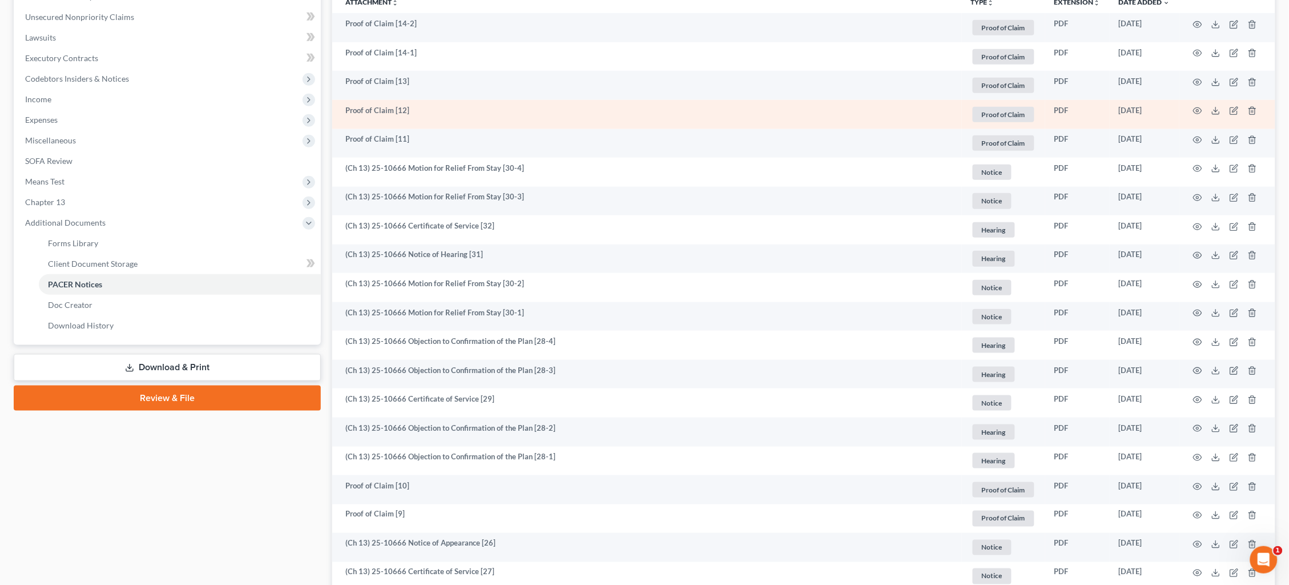
scroll to position [249, 0]
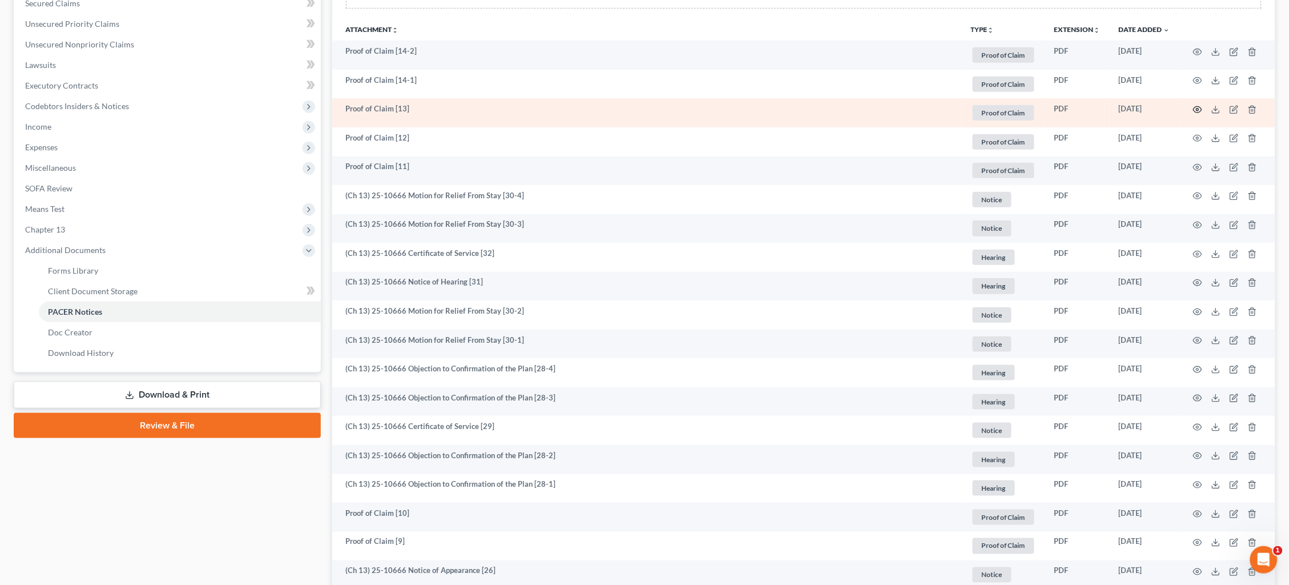
click at [1198, 106] on icon "button" at bounding box center [1197, 109] width 9 height 9
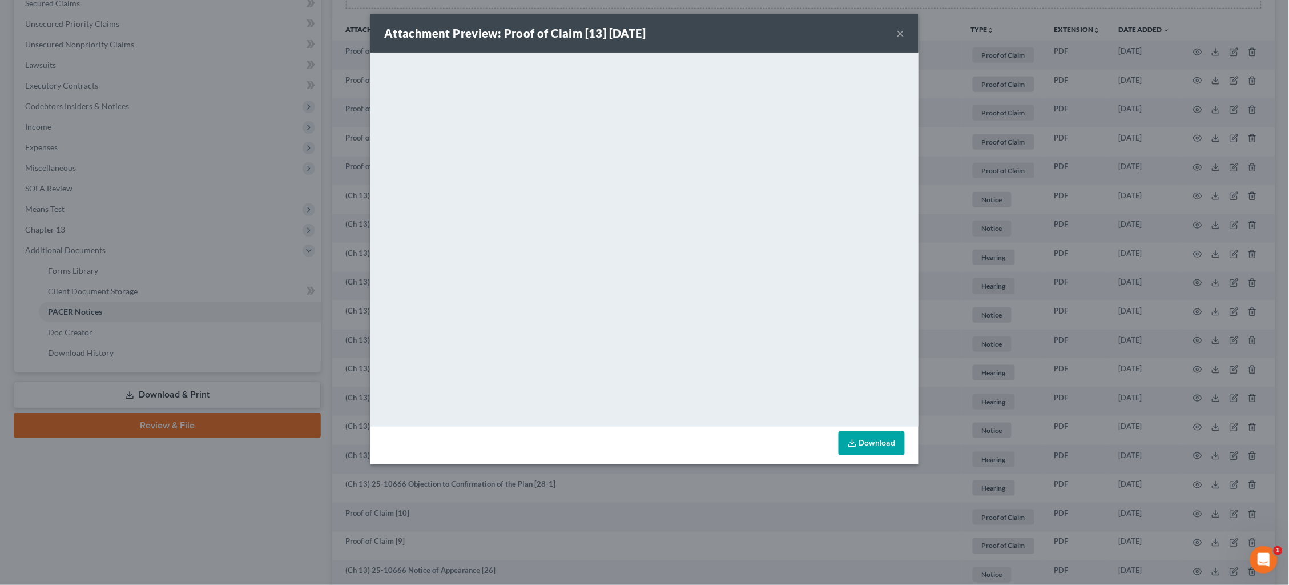
click at [1026, 176] on div "Attachment Preview: Proof of Claim [13] 09/05/2025 × <object ng-attr-data='http…" at bounding box center [644, 292] width 1289 height 585
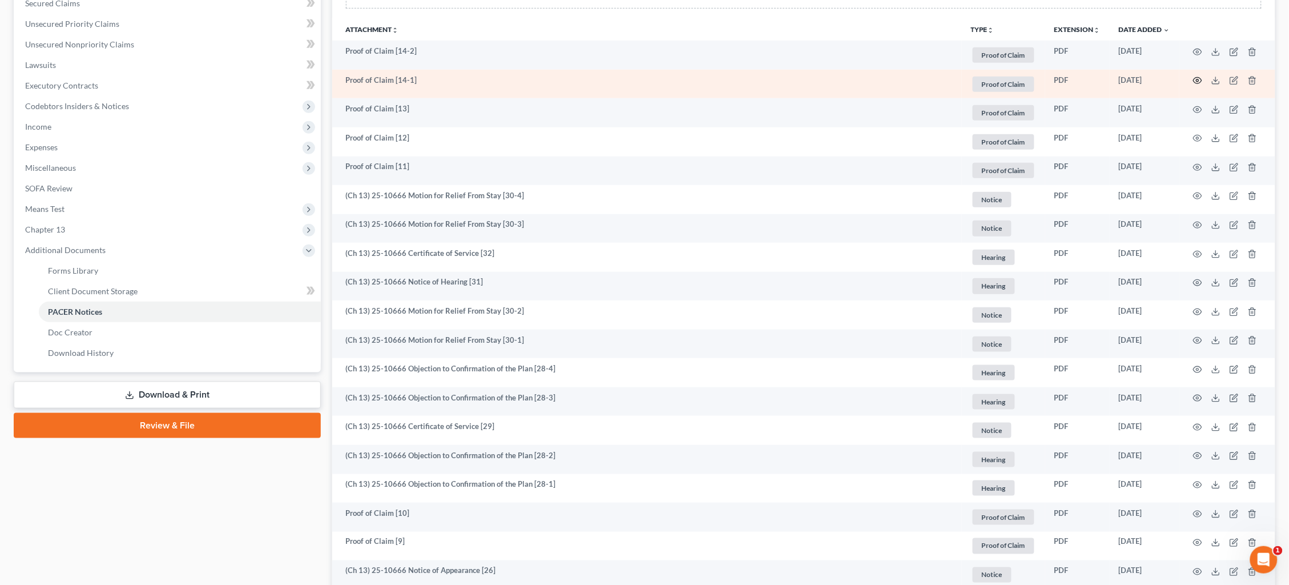
click at [1196, 79] on icon "button" at bounding box center [1197, 80] width 9 height 9
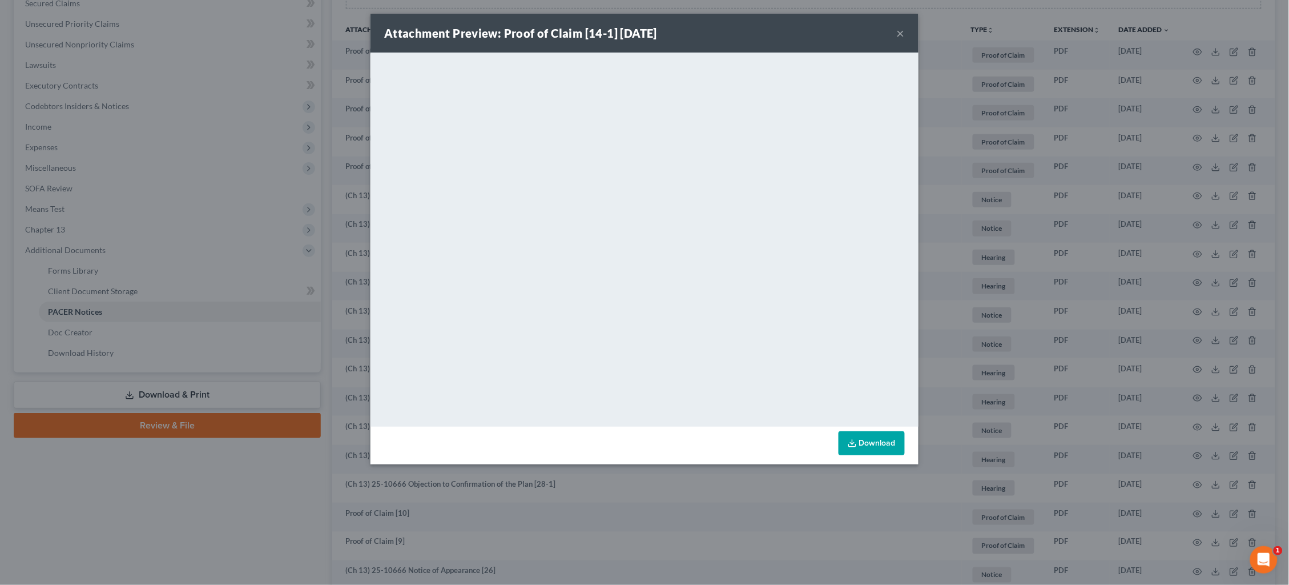
click at [966, 211] on div "Attachment Preview: Proof of Claim [14-1] 09/10/2025 × <object ng-attr-data='ht…" at bounding box center [644, 292] width 1289 height 585
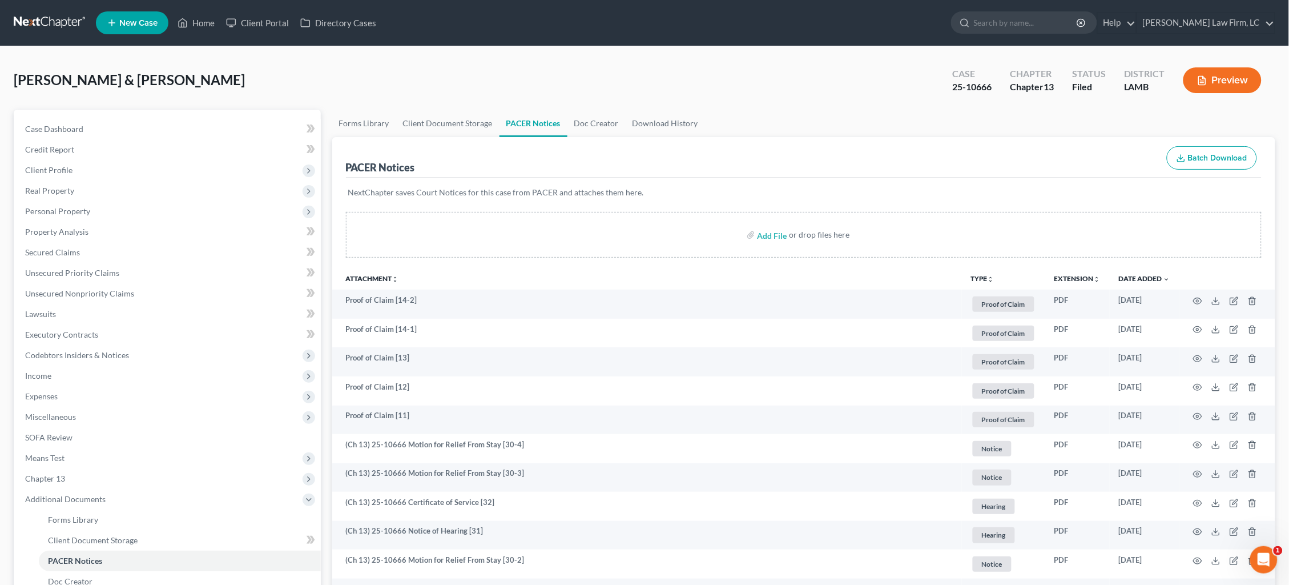
scroll to position [1, 0]
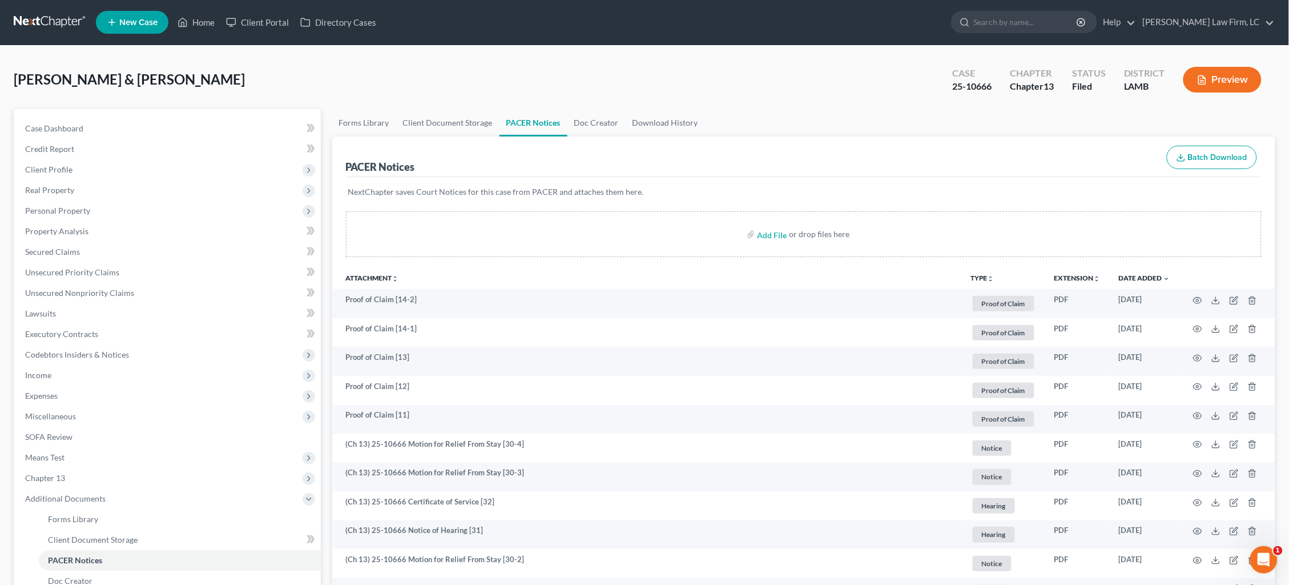
click at [54, 21] on link at bounding box center [50, 22] width 73 height 21
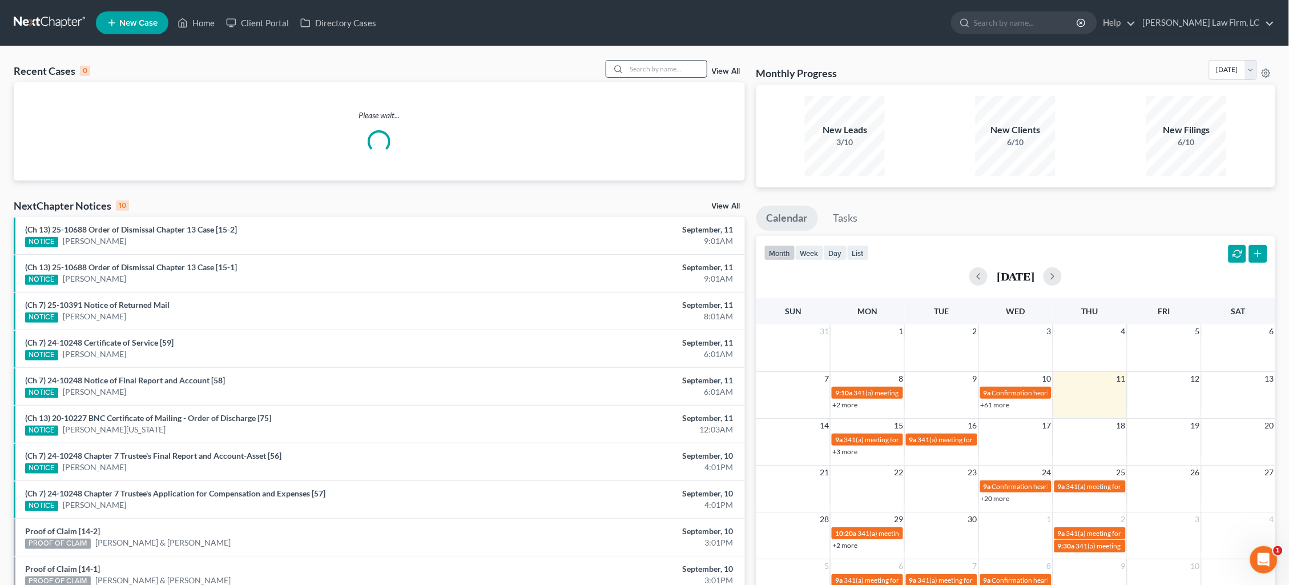
click at [646, 74] on input "search" at bounding box center [667, 69] width 80 height 17
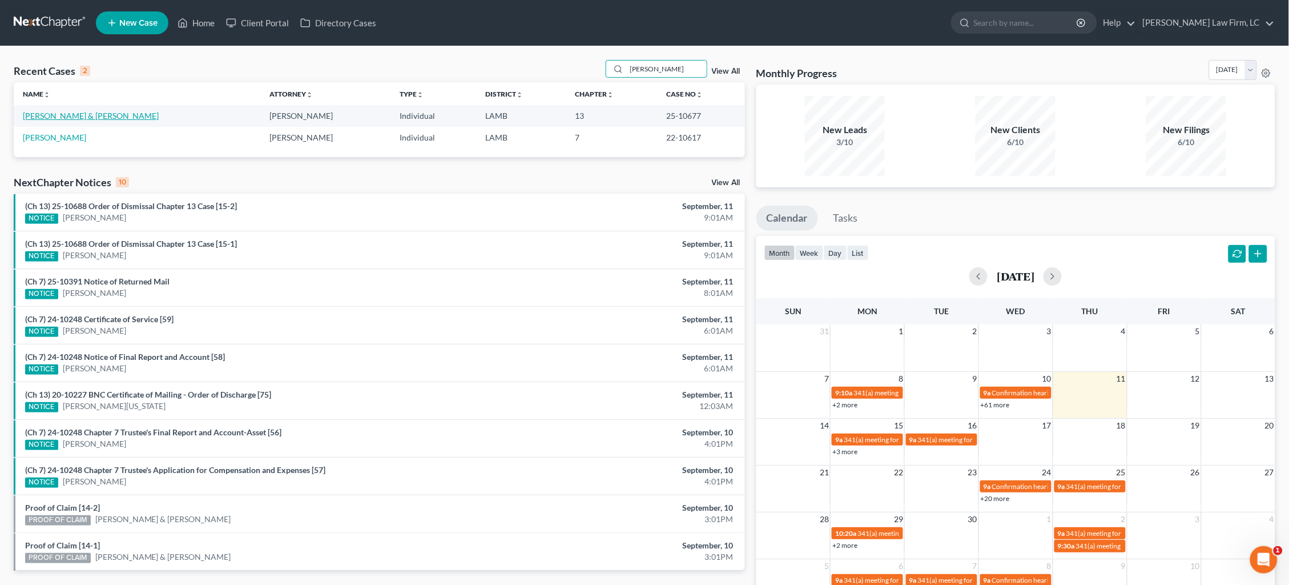
type input "[PERSON_NAME]"
click at [64, 115] on link "[PERSON_NAME] & [PERSON_NAME]" at bounding box center [91, 116] width 136 height 10
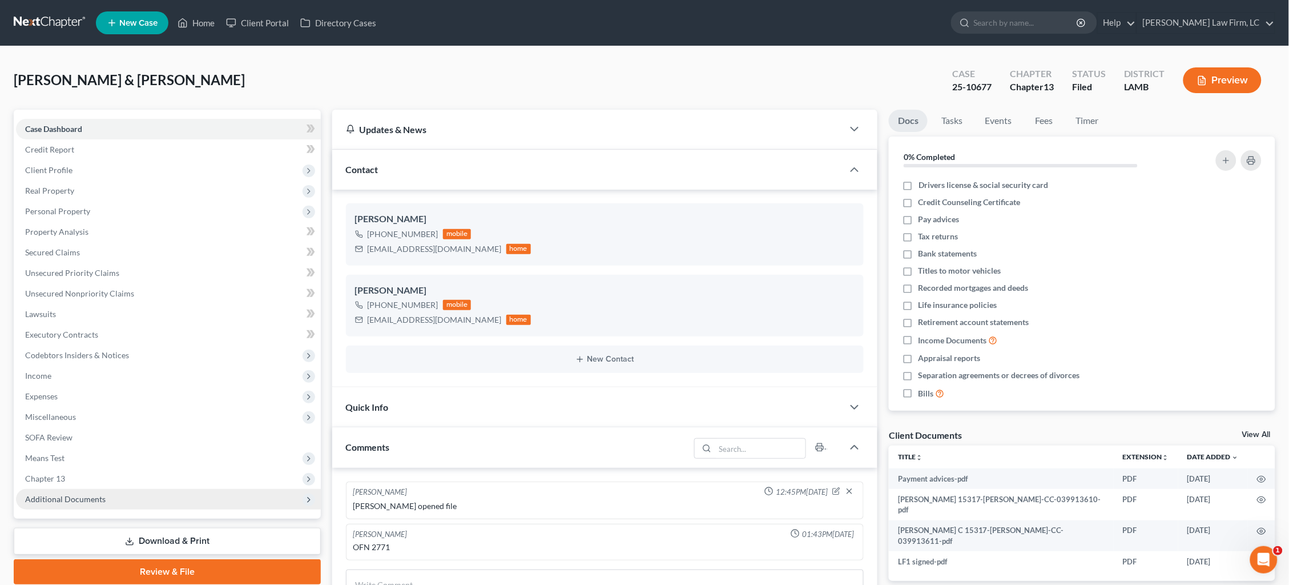
click at [111, 489] on span "Additional Documents" at bounding box center [168, 499] width 305 height 21
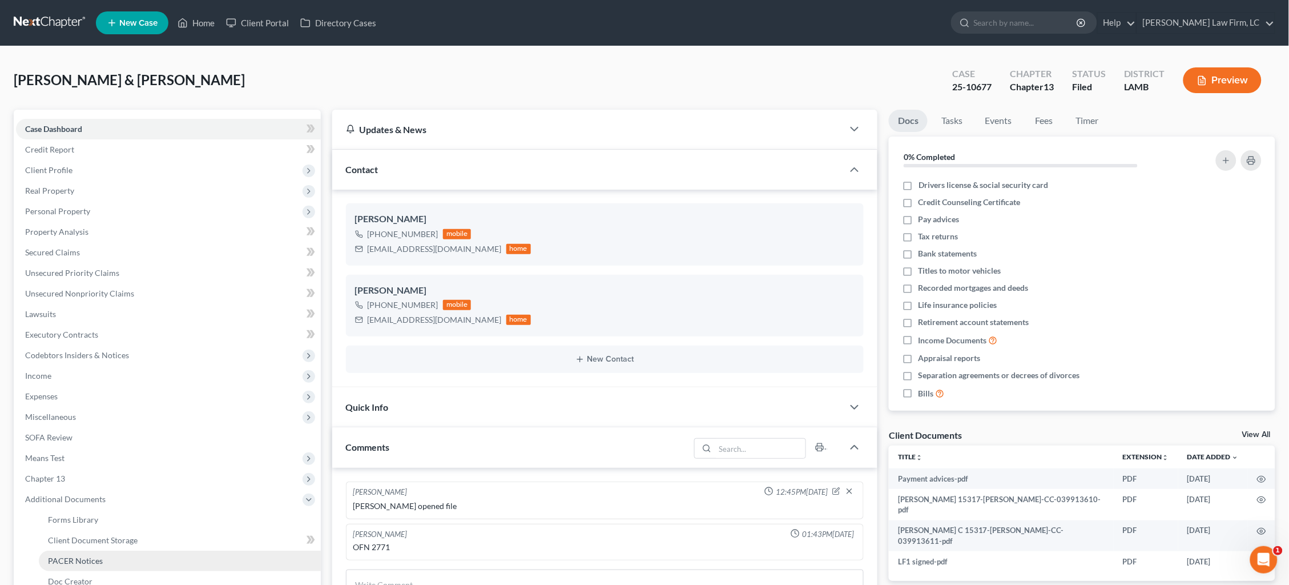
click at [101, 550] on link "PACER Notices" at bounding box center [180, 560] width 282 height 21
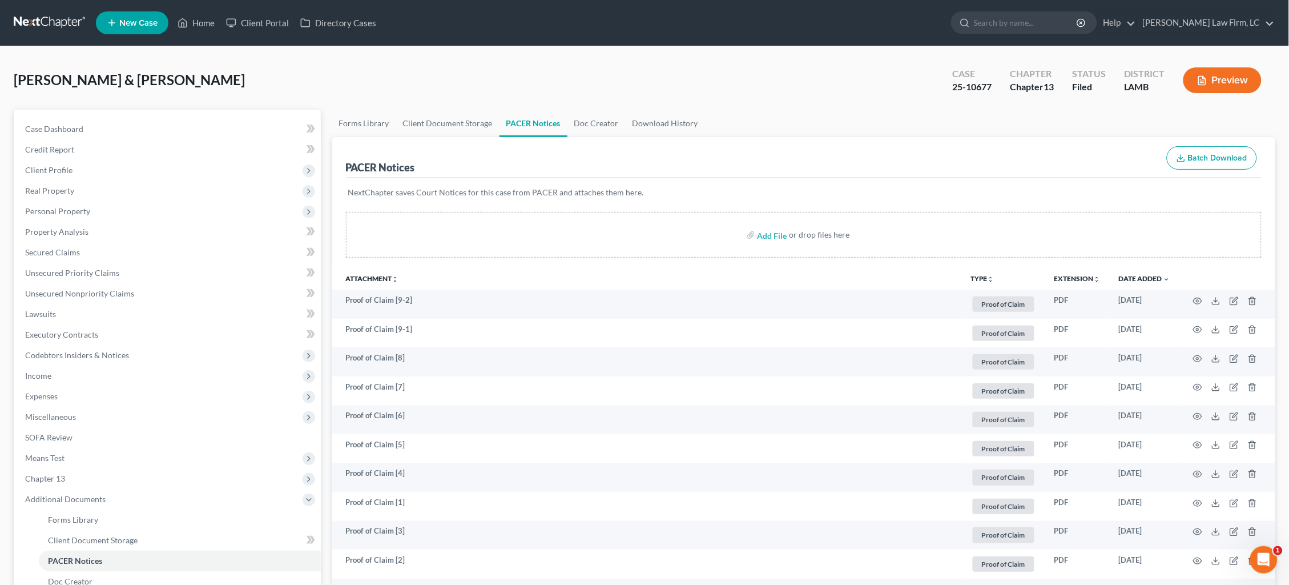
click at [37, 13] on link at bounding box center [50, 23] width 73 height 21
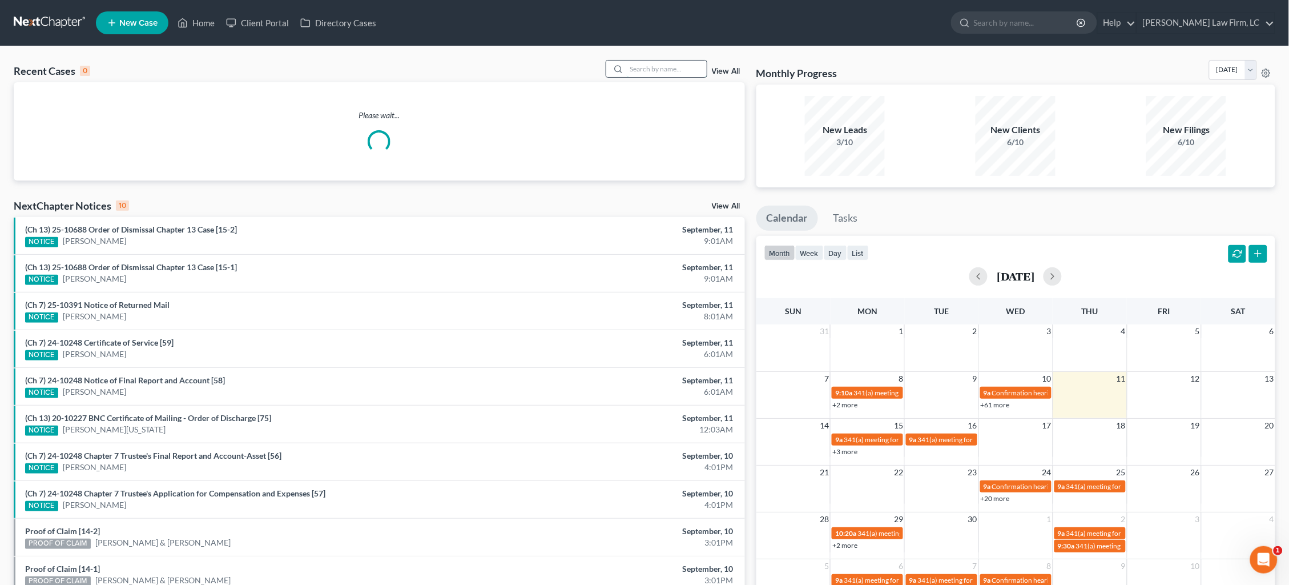
click at [675, 75] on input "search" at bounding box center [667, 69] width 80 height 17
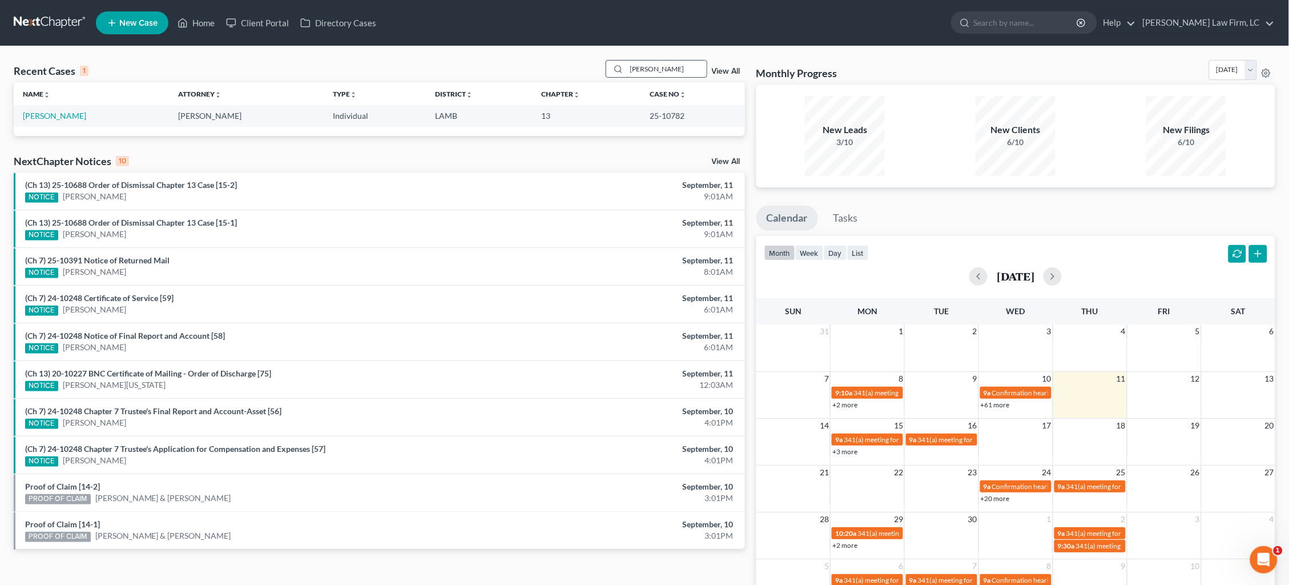
type input "[PERSON_NAME]"
drag, startPoint x: 675, startPoint y: 75, endPoint x: 63, endPoint y: 116, distance: 613.0
click at [63, 116] on link "[PERSON_NAME]" at bounding box center [54, 116] width 63 height 10
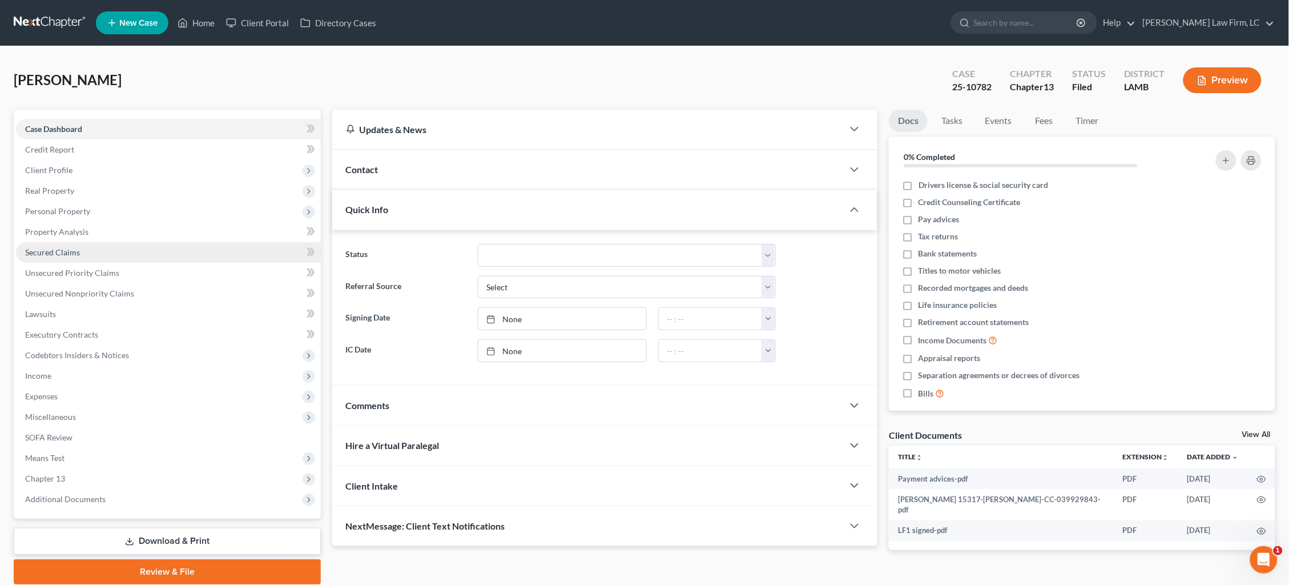
click at [87, 252] on link "Secured Claims" at bounding box center [168, 252] width 305 height 21
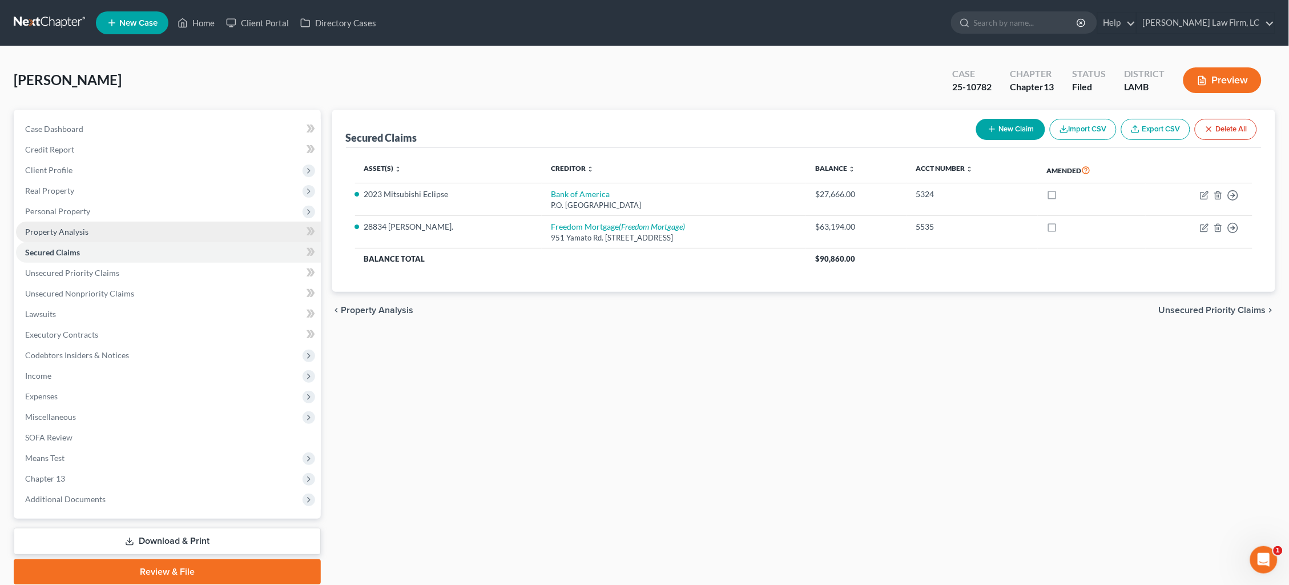
click at [111, 230] on link "Property Analysis" at bounding box center [168, 232] width 305 height 21
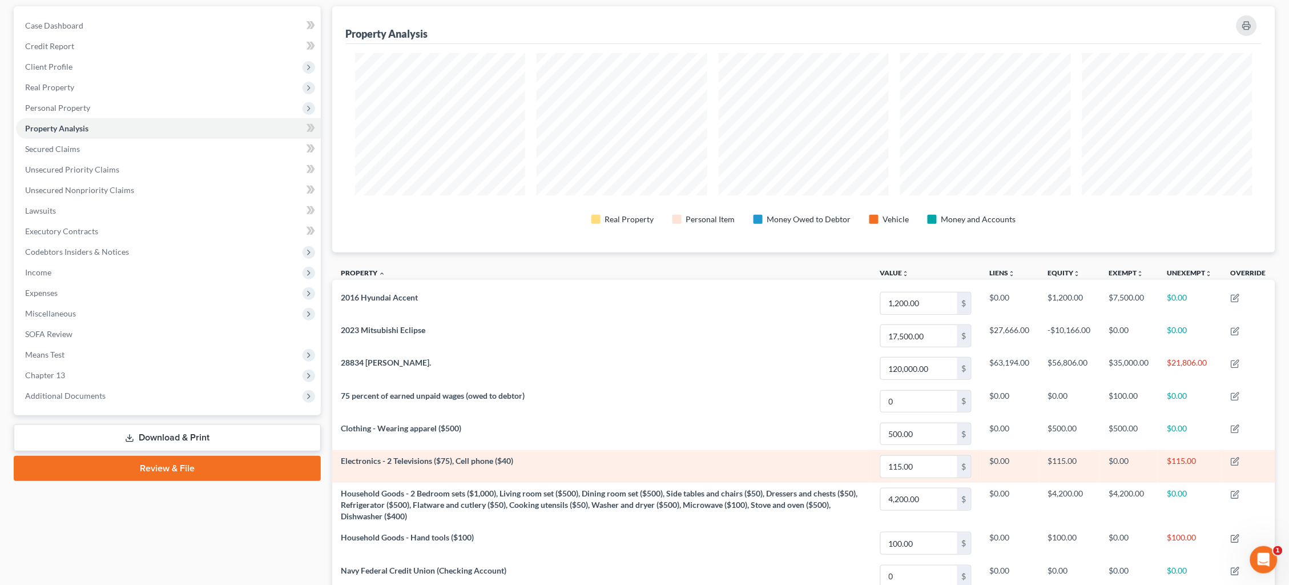
scroll to position [101, 0]
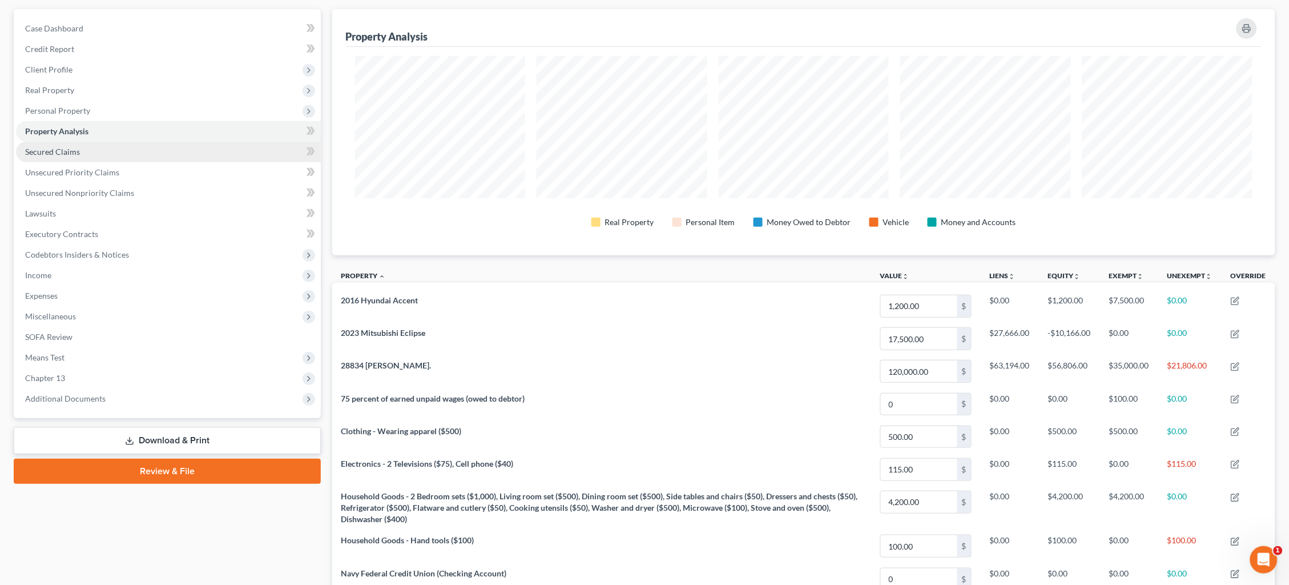
click at [162, 148] on link "Secured Claims" at bounding box center [168, 152] width 305 height 21
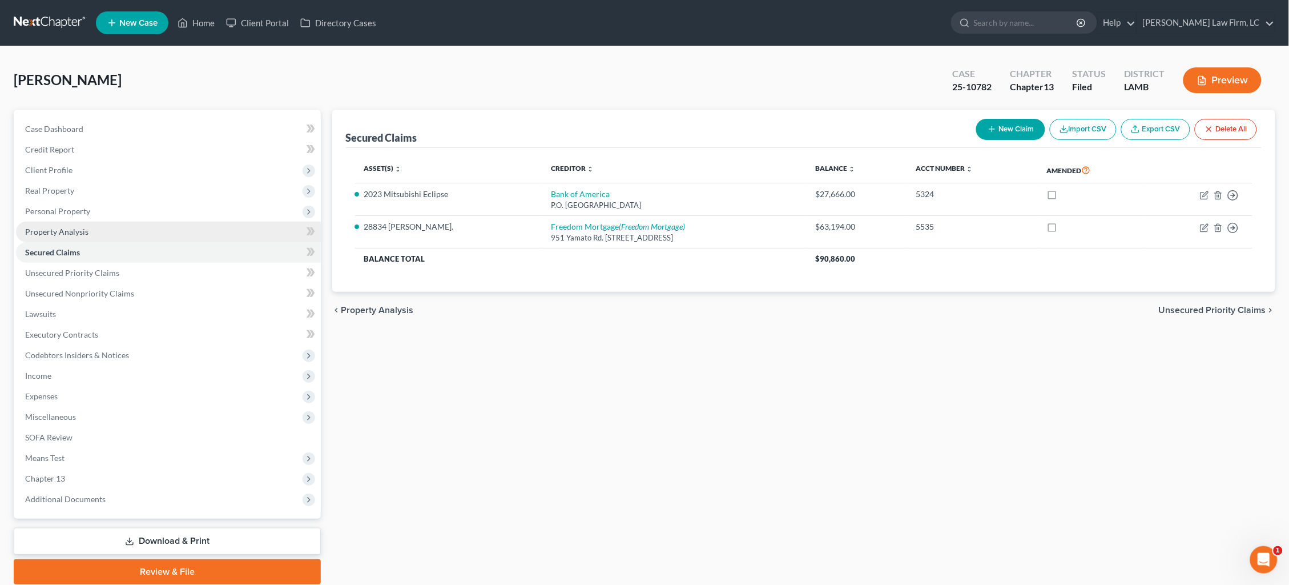
click at [88, 229] on link "Property Analysis" at bounding box center [168, 232] width 305 height 21
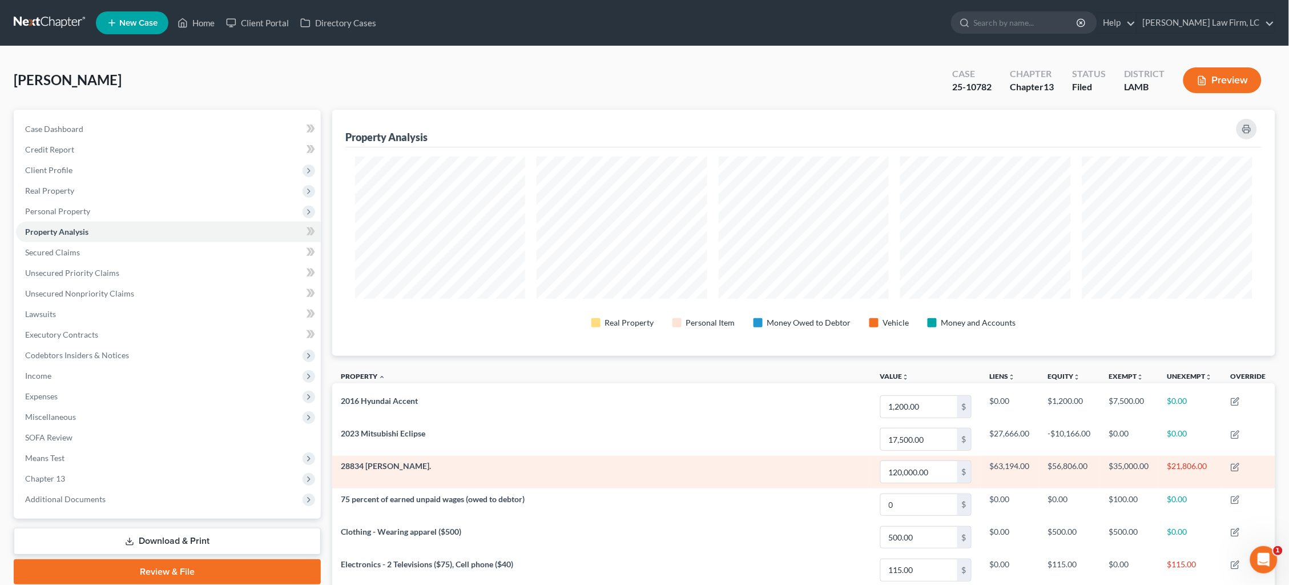
scroll to position [246, 943]
